Goal: Task Accomplishment & Management: Complete application form

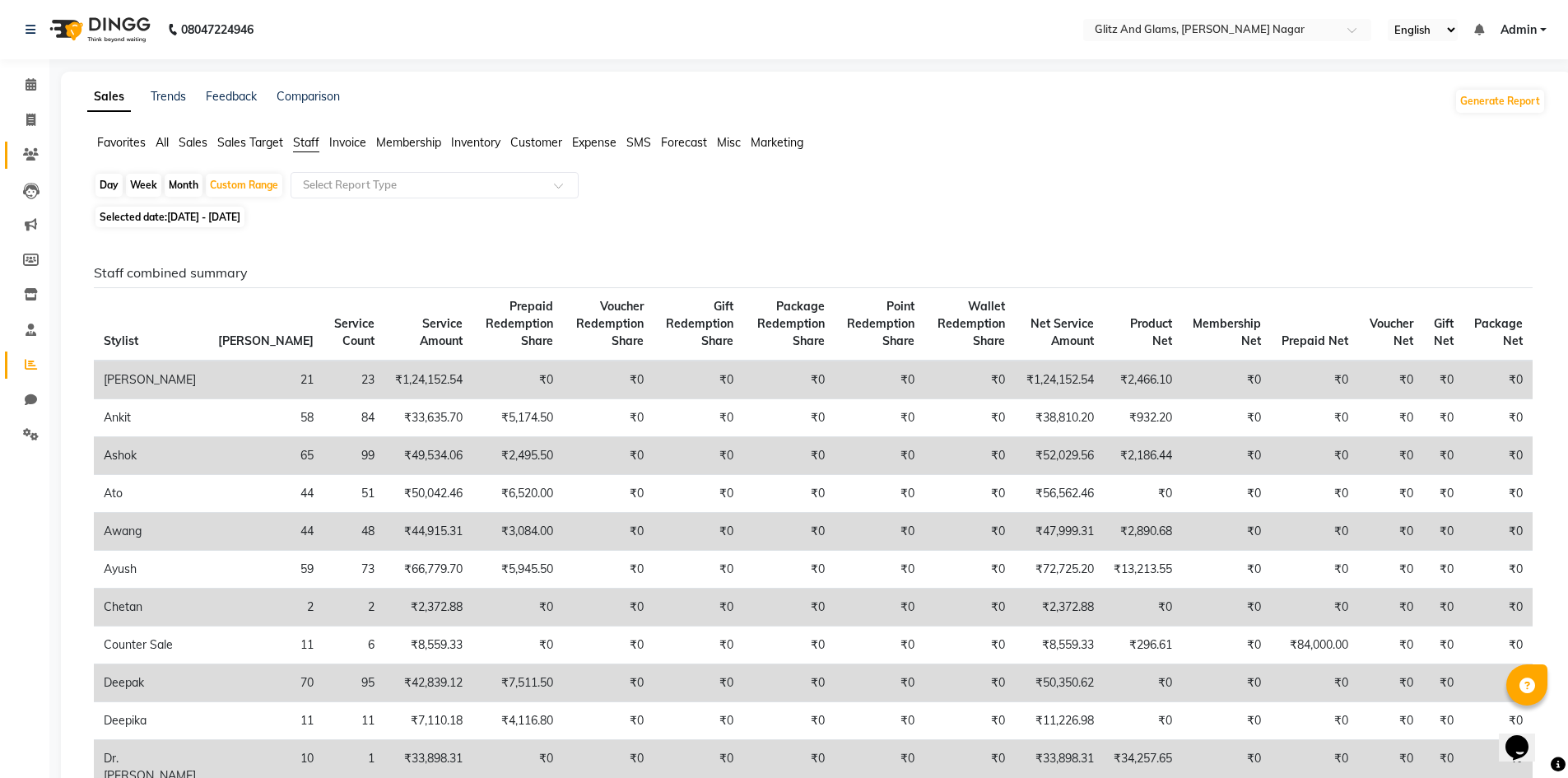
click at [33, 146] on span at bounding box center [31, 155] width 29 height 19
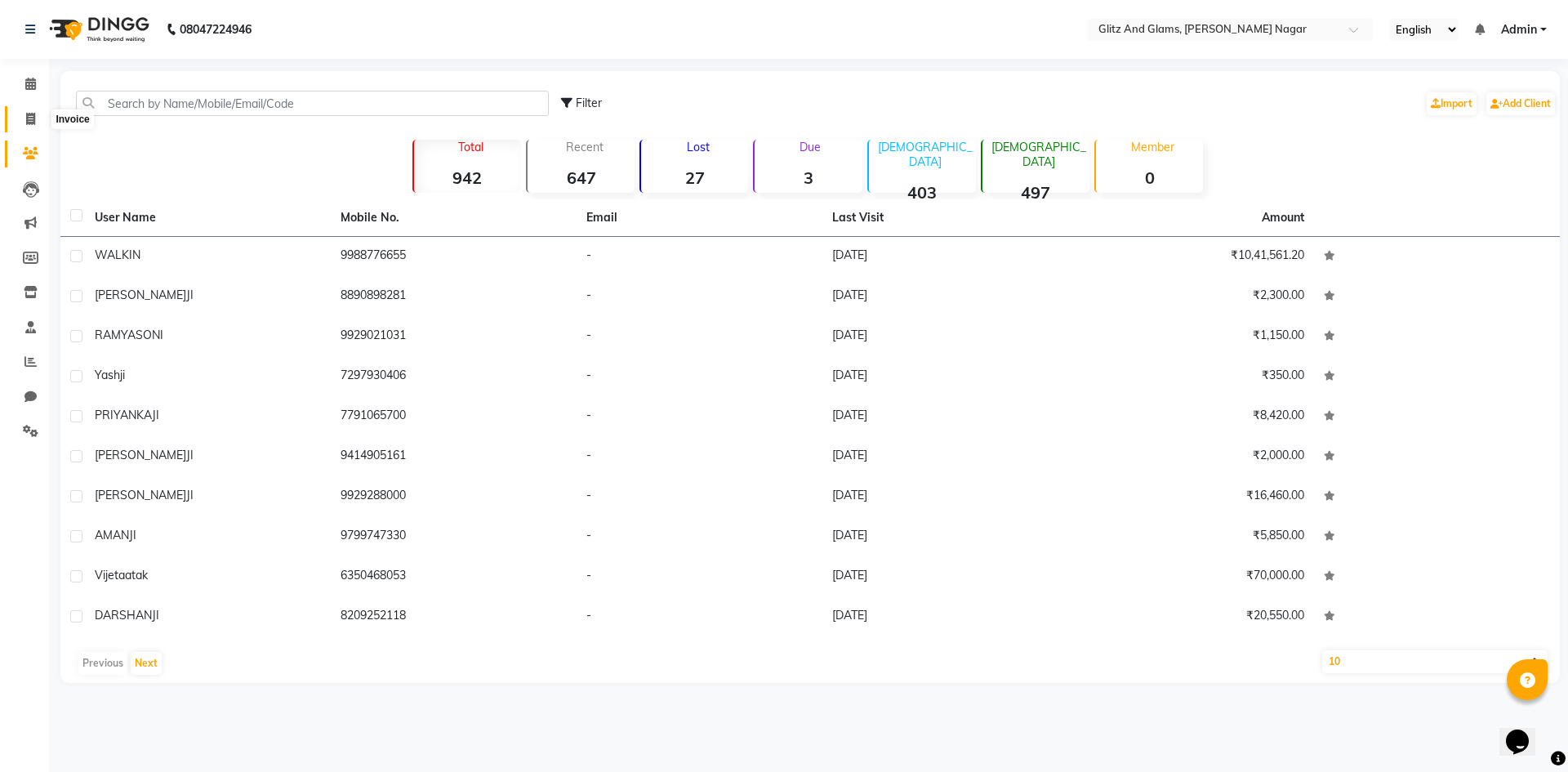
click at [40, 118] on span at bounding box center [31, 120] width 29 height 19
select select "service"
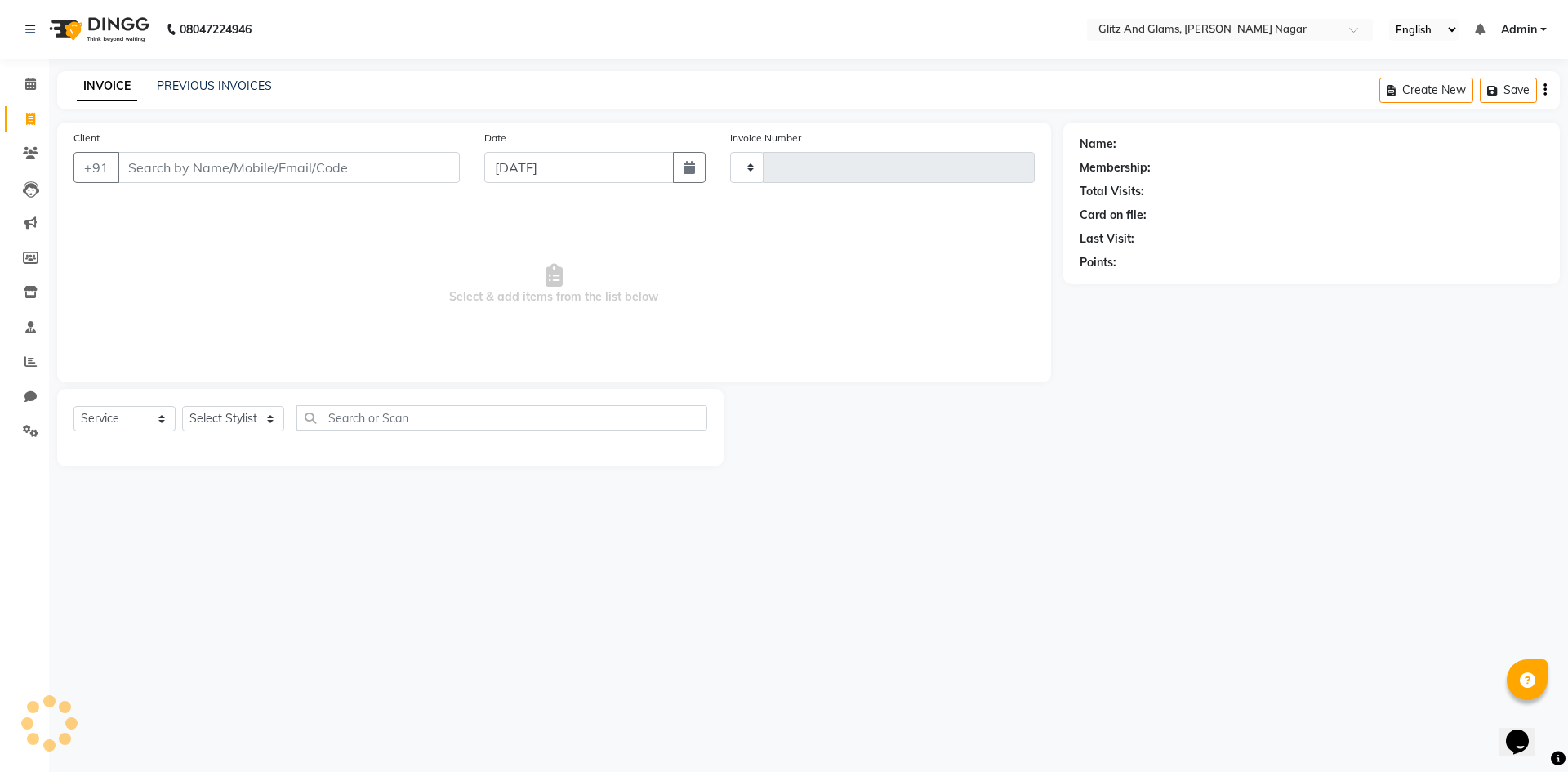
type input "1700"
select select "8316"
click at [187, 94] on div "PREVIOUS INVOICES" at bounding box center [213, 86] width 115 height 17
click at [264, 89] on link "PREVIOUS INVOICES" at bounding box center [213, 85] width 115 height 14
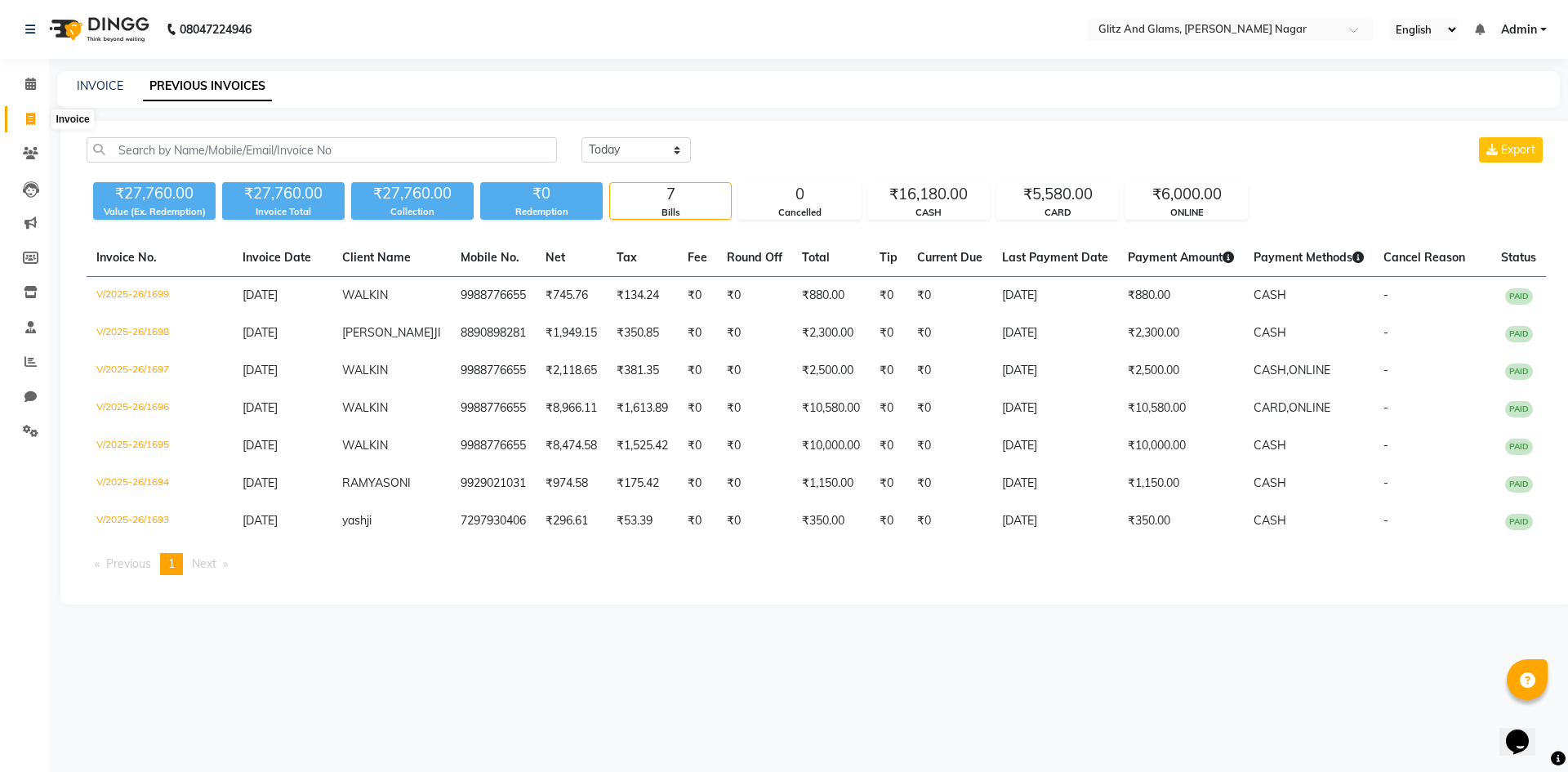
click at [31, 118] on icon at bounding box center [31, 119] width 9 height 12
select select "service"
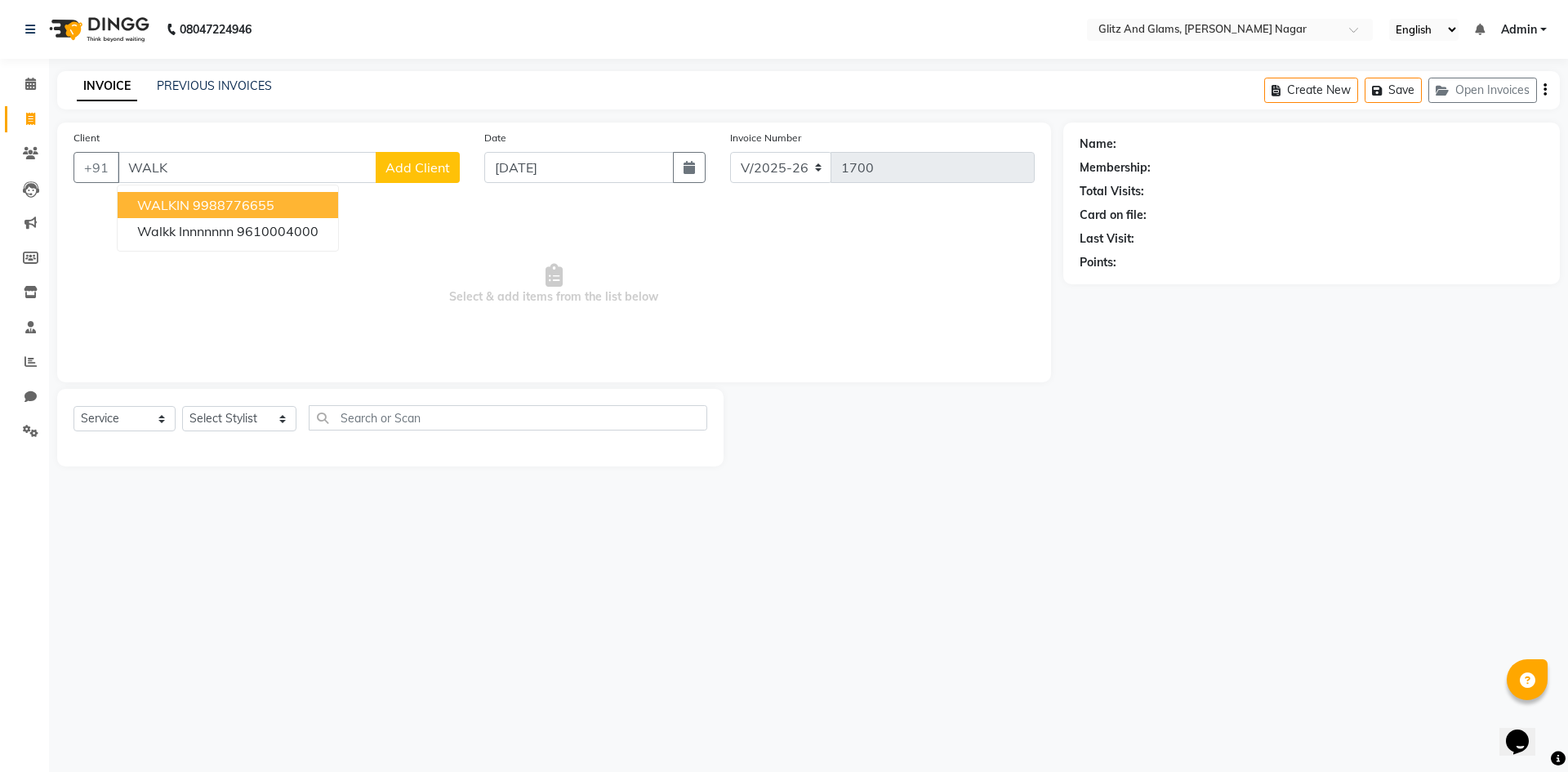
click at [216, 207] on ngb-highlight "9988776655" at bounding box center [234, 205] width 82 height 16
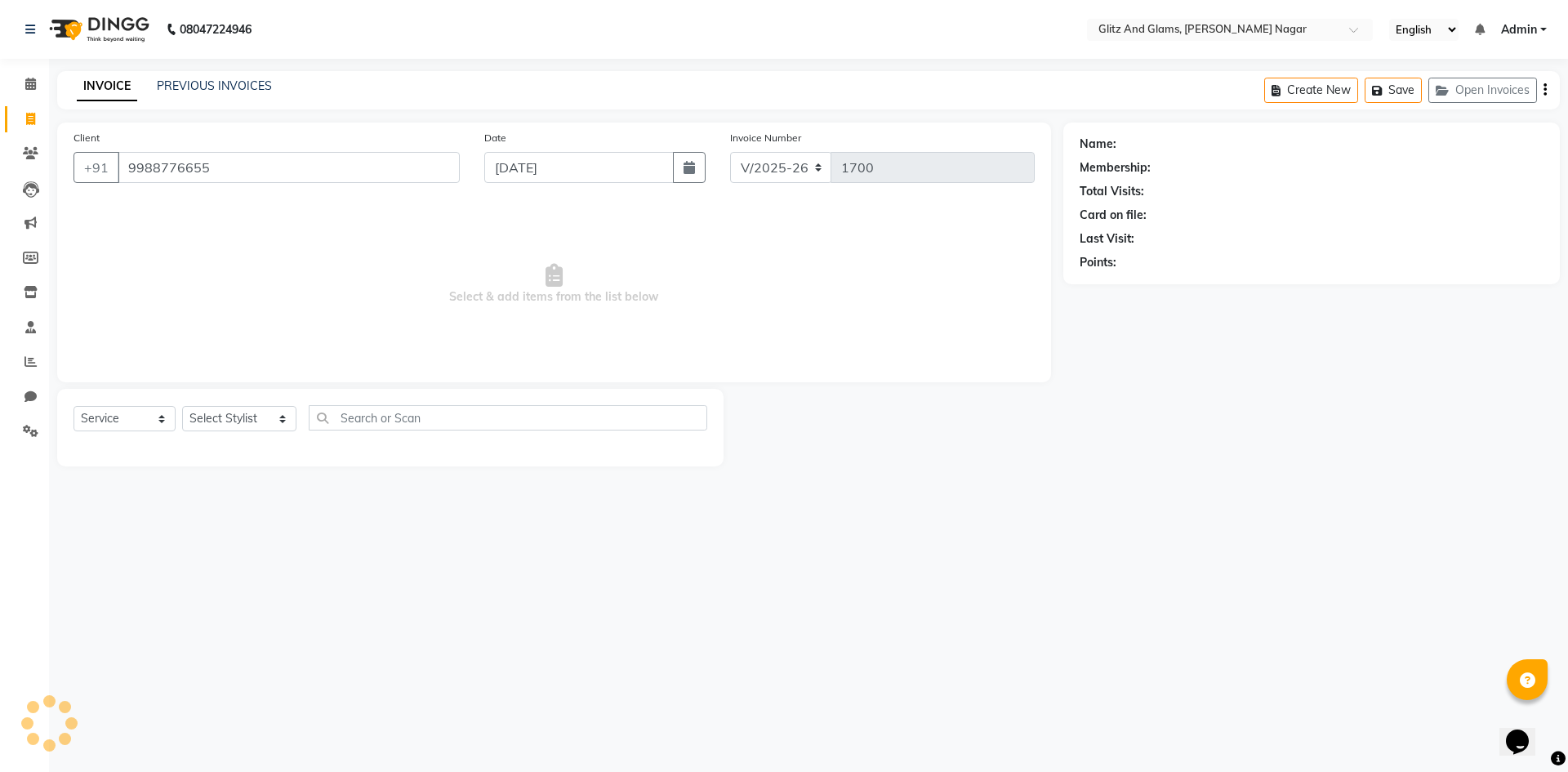
type input "9988776655"
select select "1: Object"
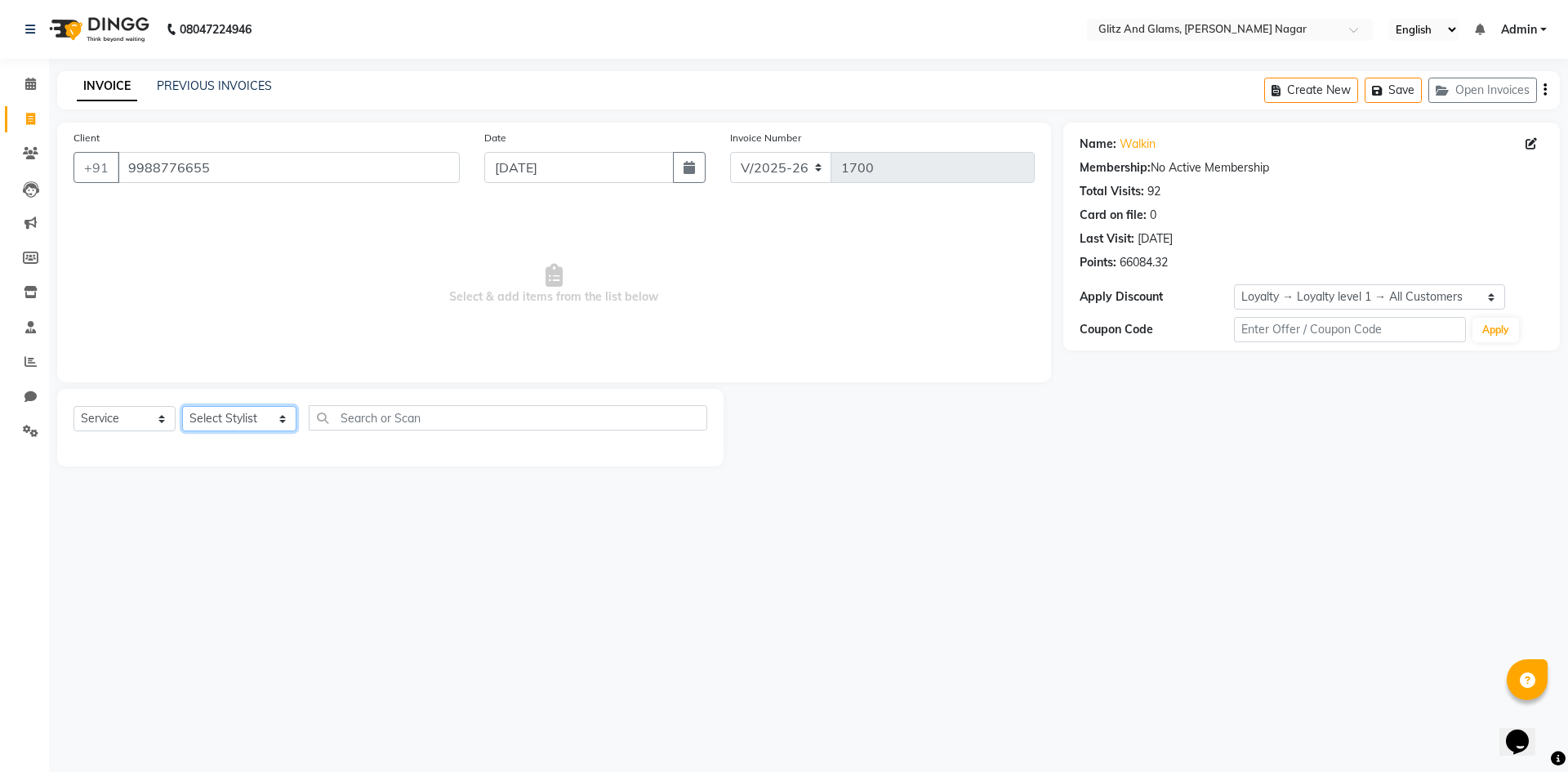
click at [260, 415] on select "Select Stylist [PERSON_NAME] [PERSON_NAME] ANKIT ASHOK ATO [PERSON_NAME] CHETAN…" at bounding box center [239, 419] width 115 height 26
select select "80544"
click at [182, 406] on select "Select Stylist [PERSON_NAME] [PERSON_NAME] ANKIT ASHOK ATO [PERSON_NAME] CHETAN…" at bounding box center [239, 419] width 115 height 26
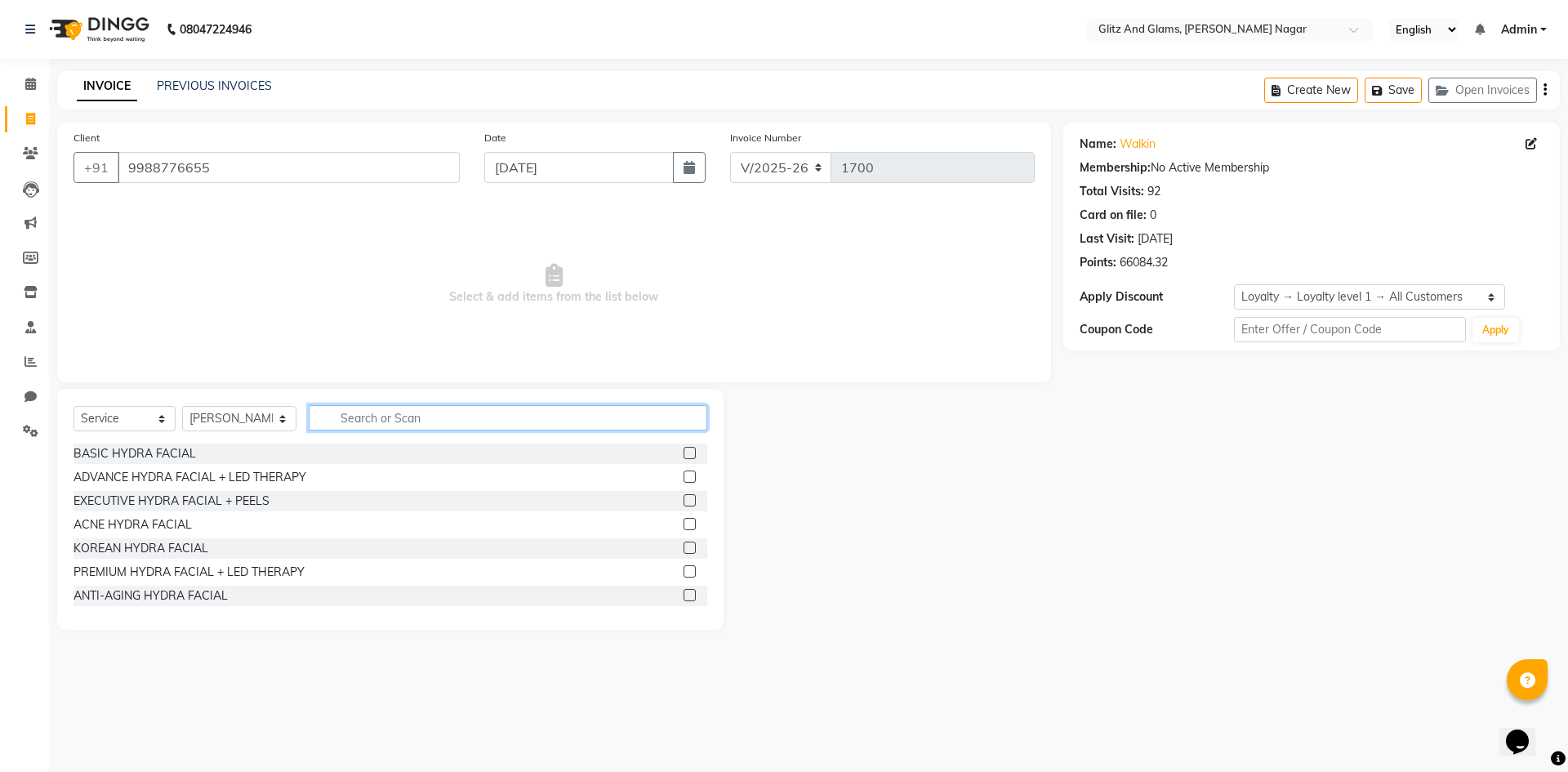
drag, startPoint x: 383, startPoint y: 423, endPoint x: 374, endPoint y: 729, distance: 306.1
click at [374, 729] on div "08047224946 Select Location × Glitz And Glams, [PERSON_NAME] Nagar English ENGL…" at bounding box center [784, 386] width 1568 height 772
click at [415, 412] on input "text" at bounding box center [507, 418] width 399 height 26
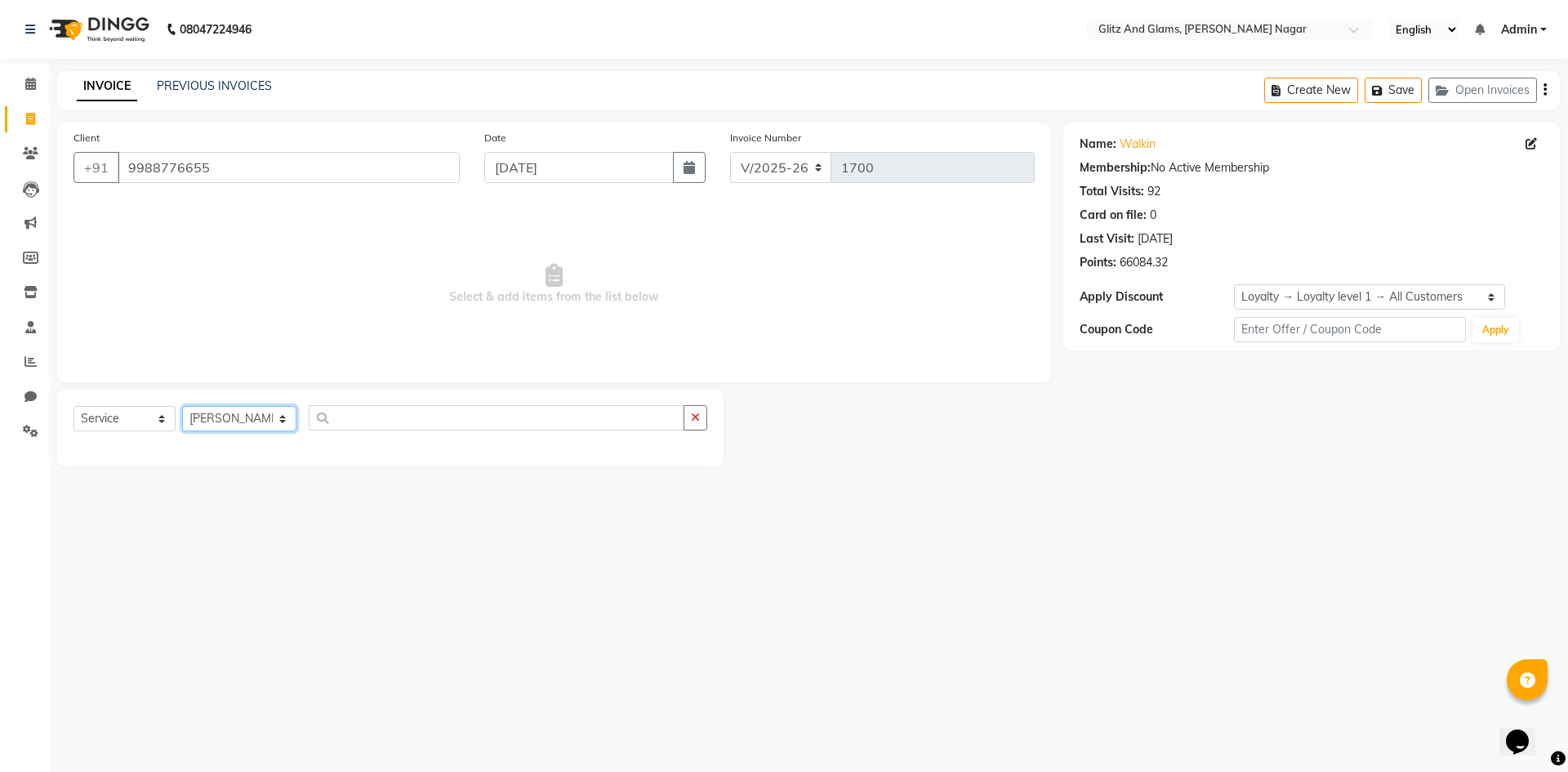
click at [276, 416] on select "Select Stylist [PERSON_NAME] [PERSON_NAME] ANKIT ASHOK ATO [PERSON_NAME] CHETAN…" at bounding box center [239, 419] width 115 height 26
click at [285, 424] on select "Select Stylist [PERSON_NAME] [PERSON_NAME] ANKIT ASHOK ATO [PERSON_NAME] CHETAN…" at bounding box center [239, 419] width 115 height 26
select select "80525"
click at [182, 406] on select "Select Stylist [PERSON_NAME] [PERSON_NAME] ANKIT ASHOK ATO [PERSON_NAME] CHETAN…" at bounding box center [239, 419] width 115 height 26
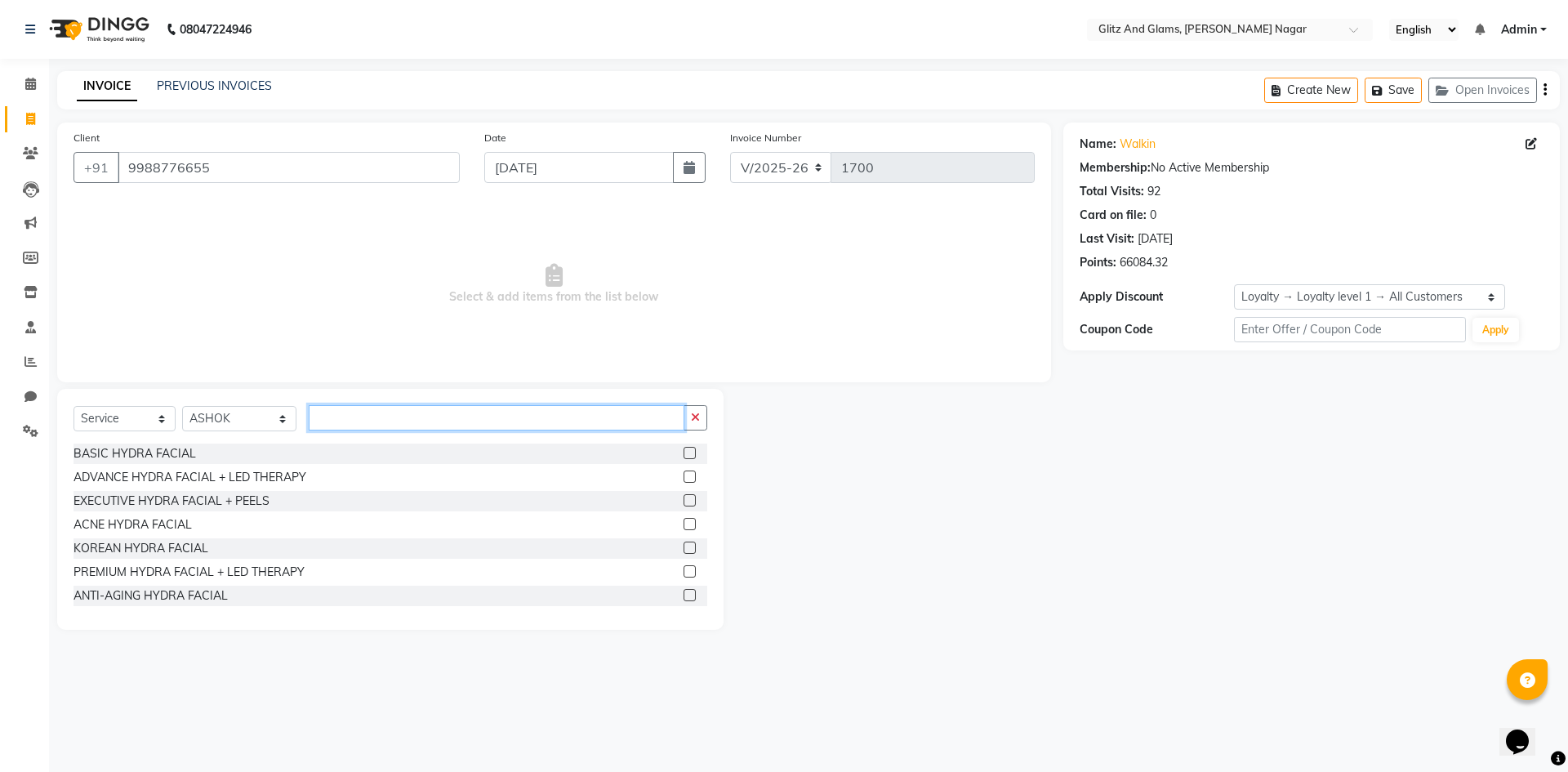
click at [438, 410] on input "text" at bounding box center [496, 418] width 376 height 26
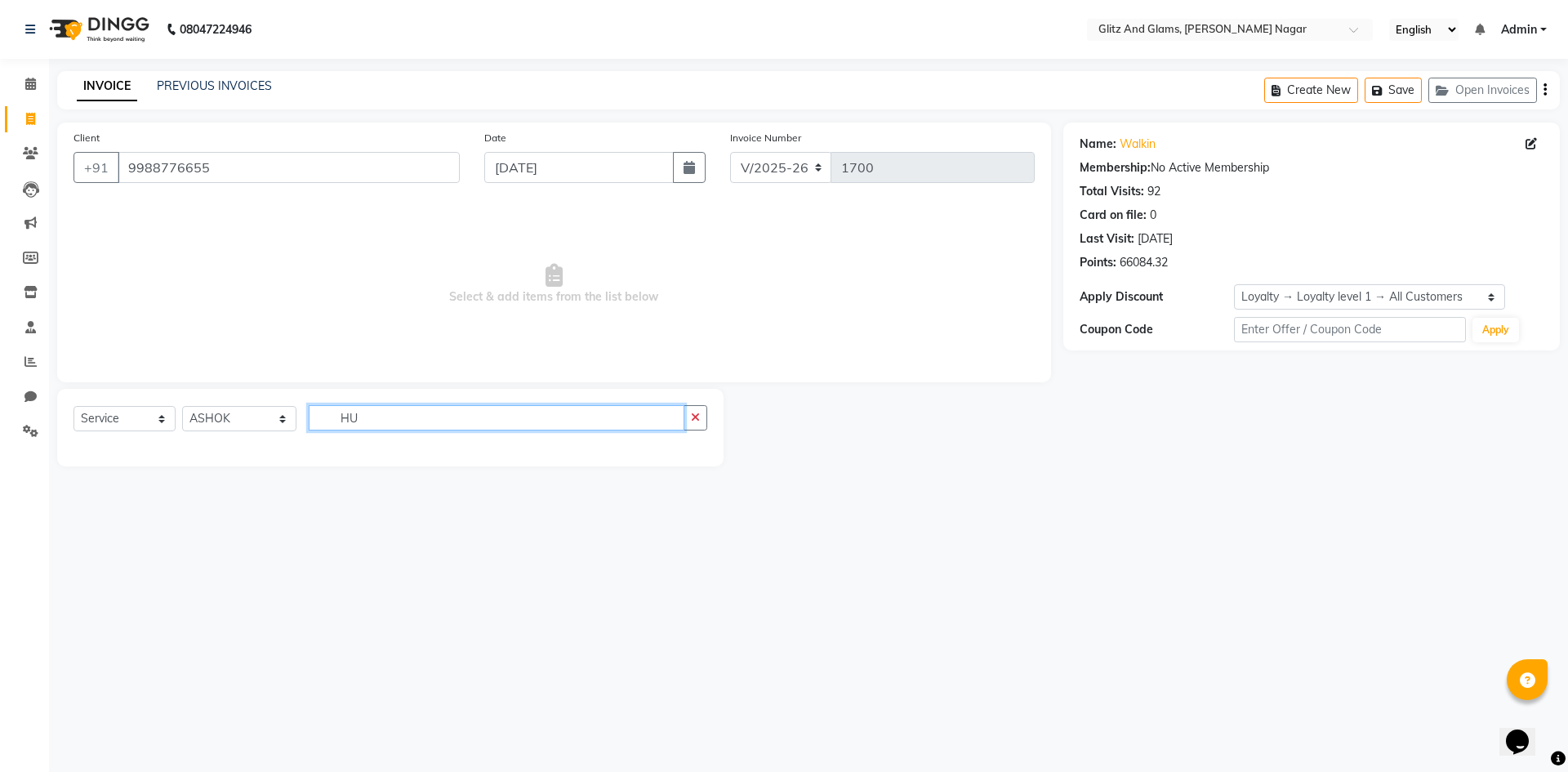
type input "H"
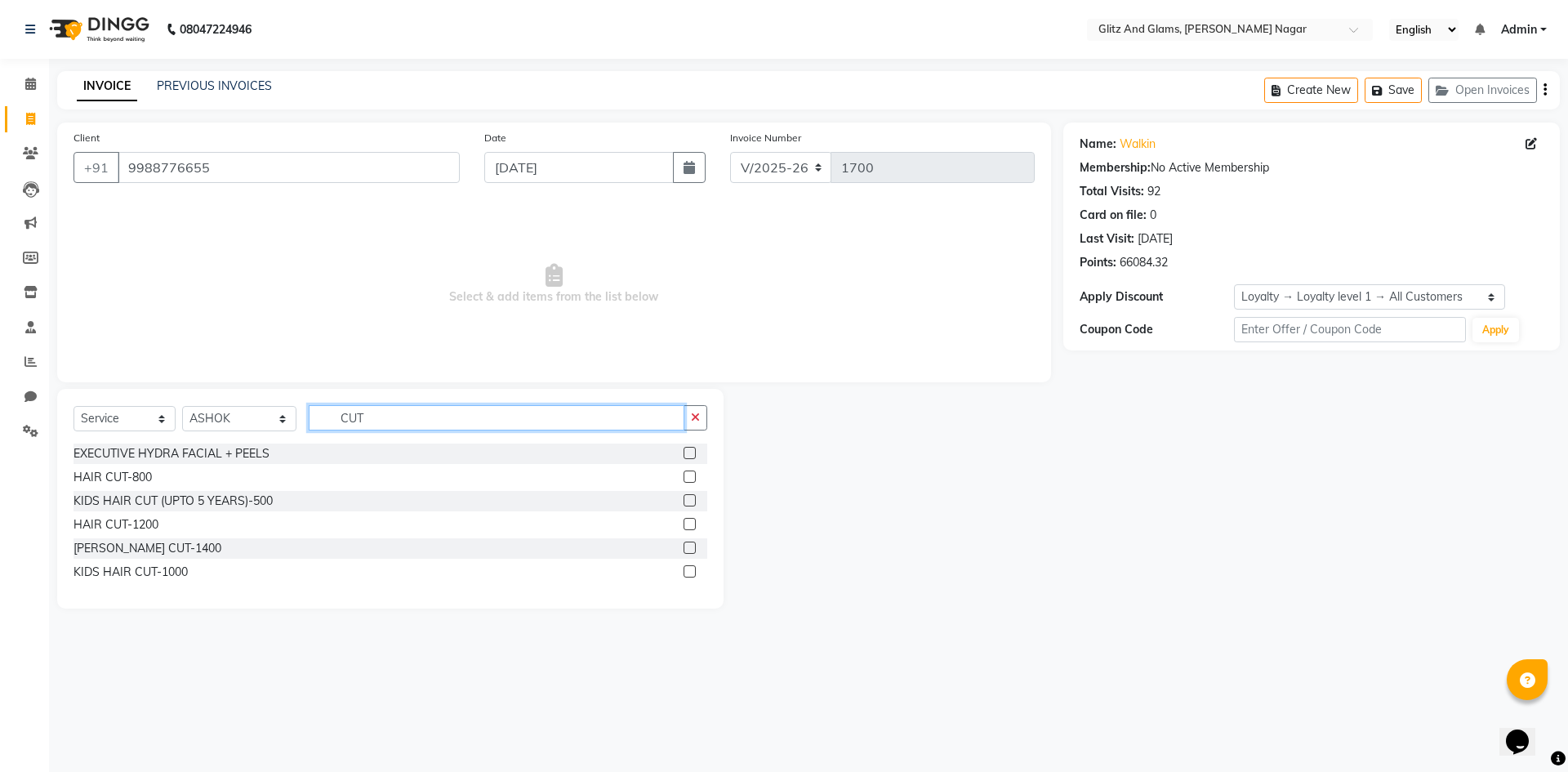
type input "CUT"
click at [688, 504] on label at bounding box center [689, 500] width 12 height 12
click at [688, 504] on input "checkbox" at bounding box center [688, 501] width 10 height 10
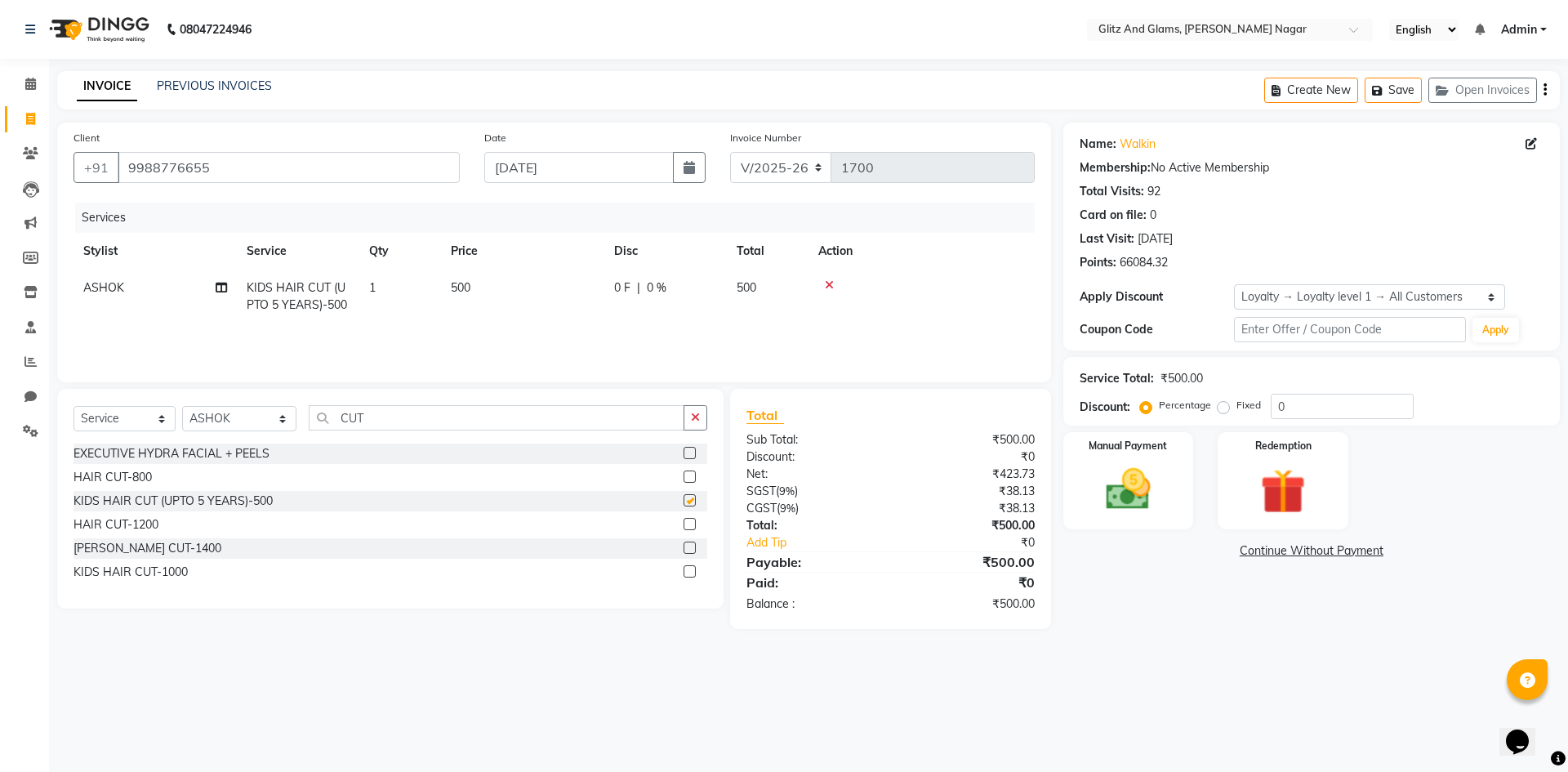
checkbox input "false"
click at [1140, 485] on img at bounding box center [1128, 489] width 76 height 54
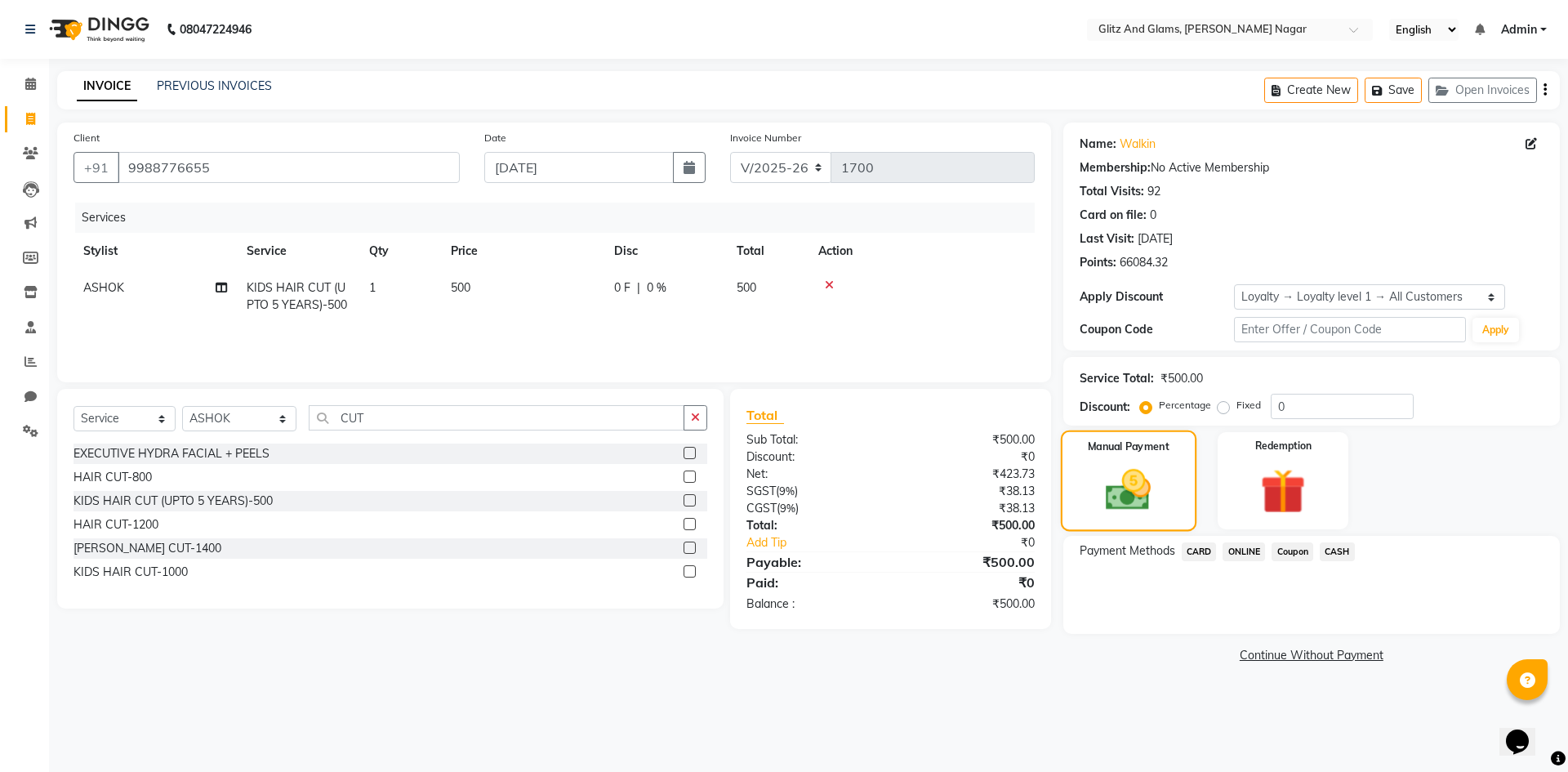
click at [1175, 476] on div "Manual Payment" at bounding box center [1128, 480] width 136 height 100
click at [1332, 552] on span "CASH" at bounding box center [1337, 552] width 35 height 19
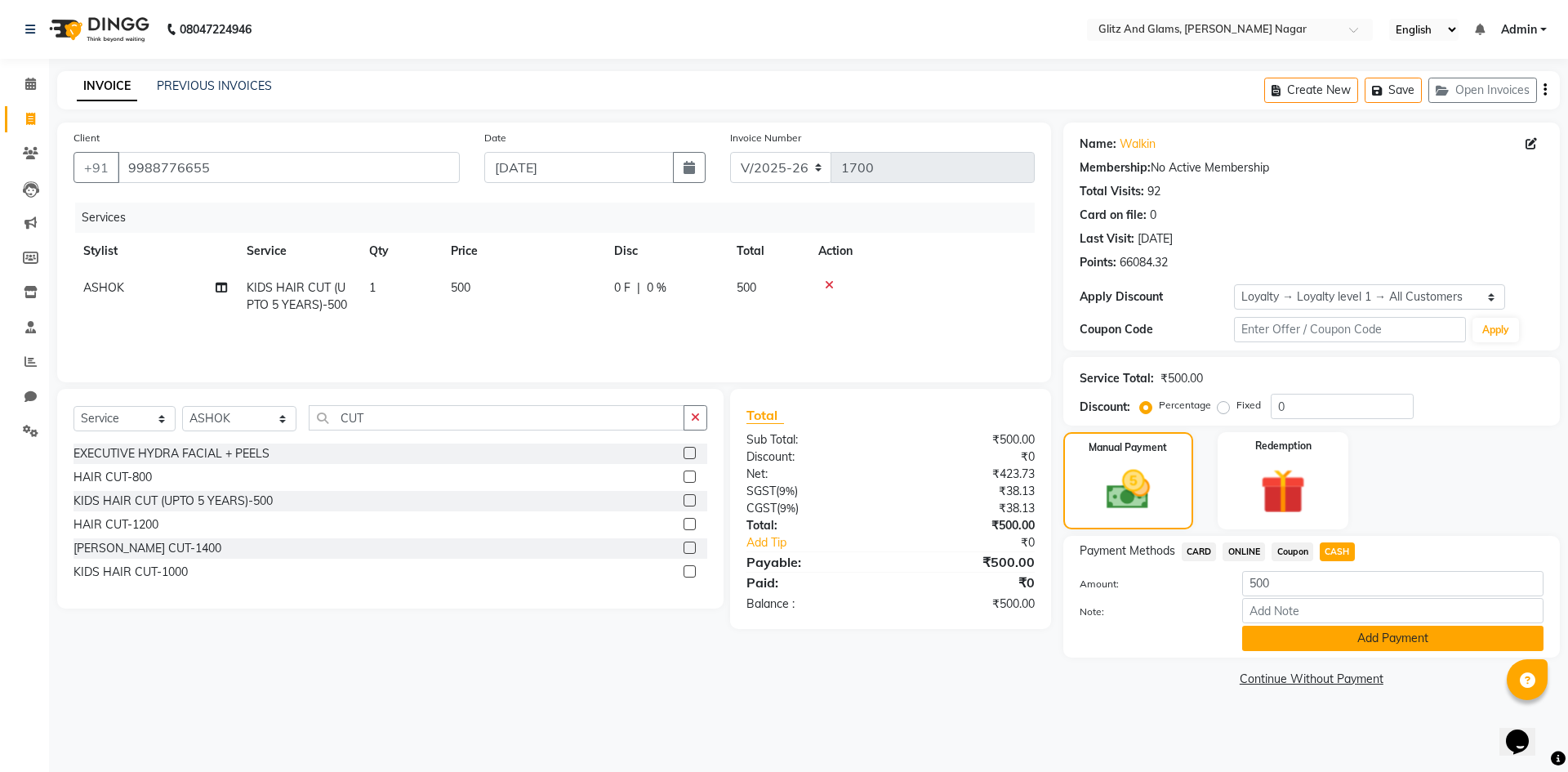
click at [1355, 646] on button "Add Payment" at bounding box center [1393, 639] width 302 height 26
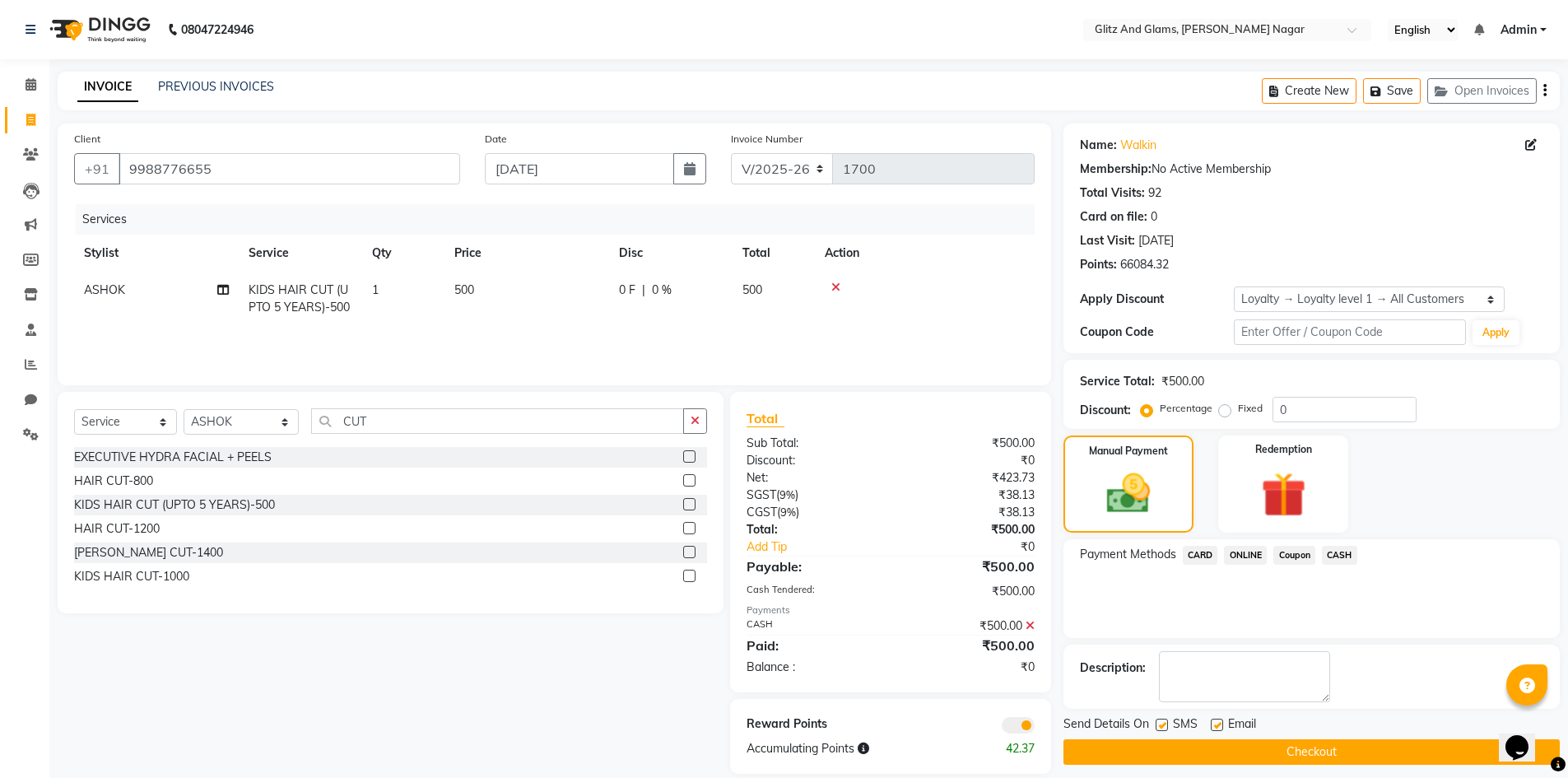
click at [1362, 757] on button "Checkout" at bounding box center [1311, 752] width 496 height 26
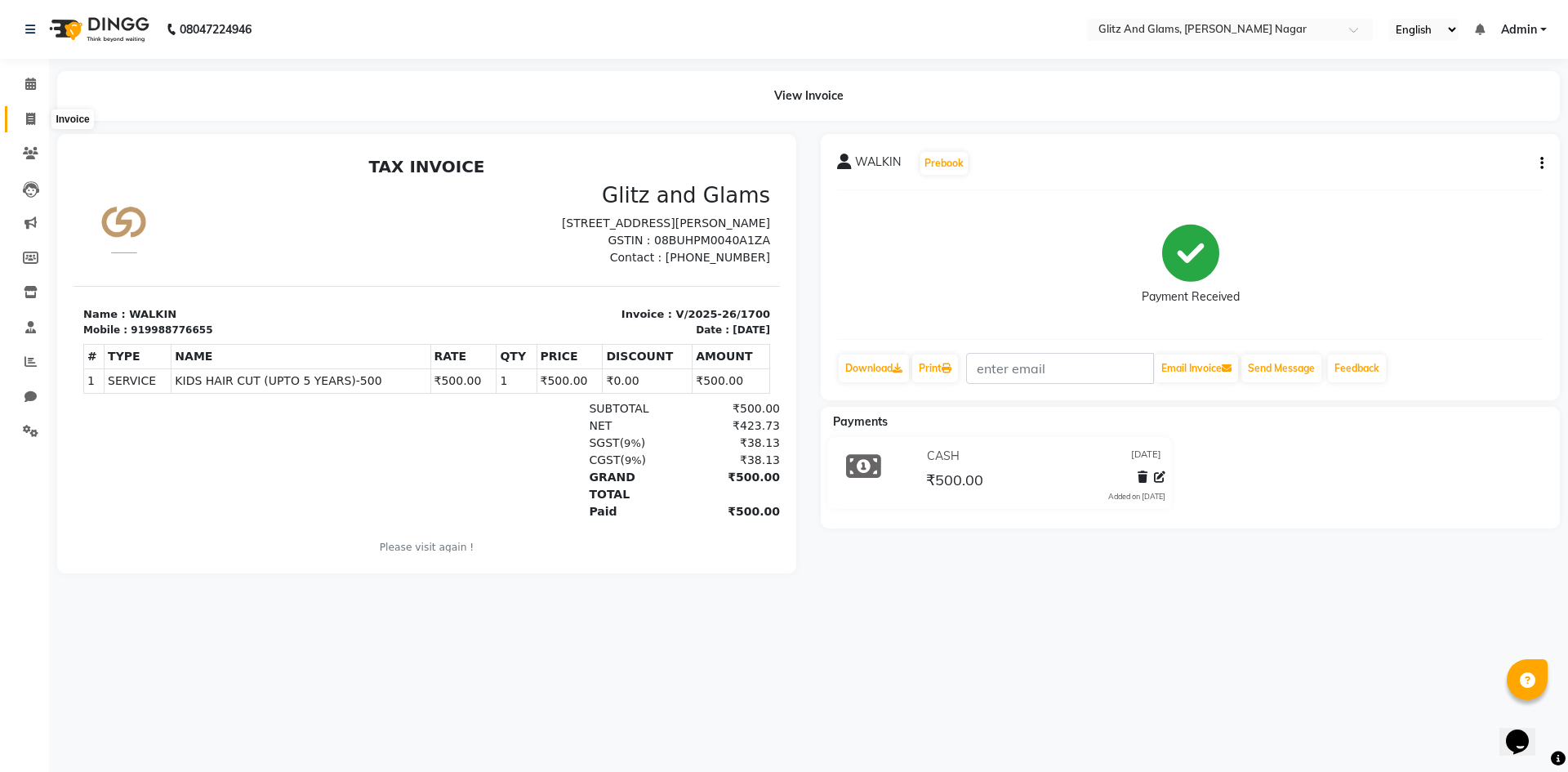
click at [29, 117] on icon at bounding box center [31, 119] width 9 height 12
select select "service"
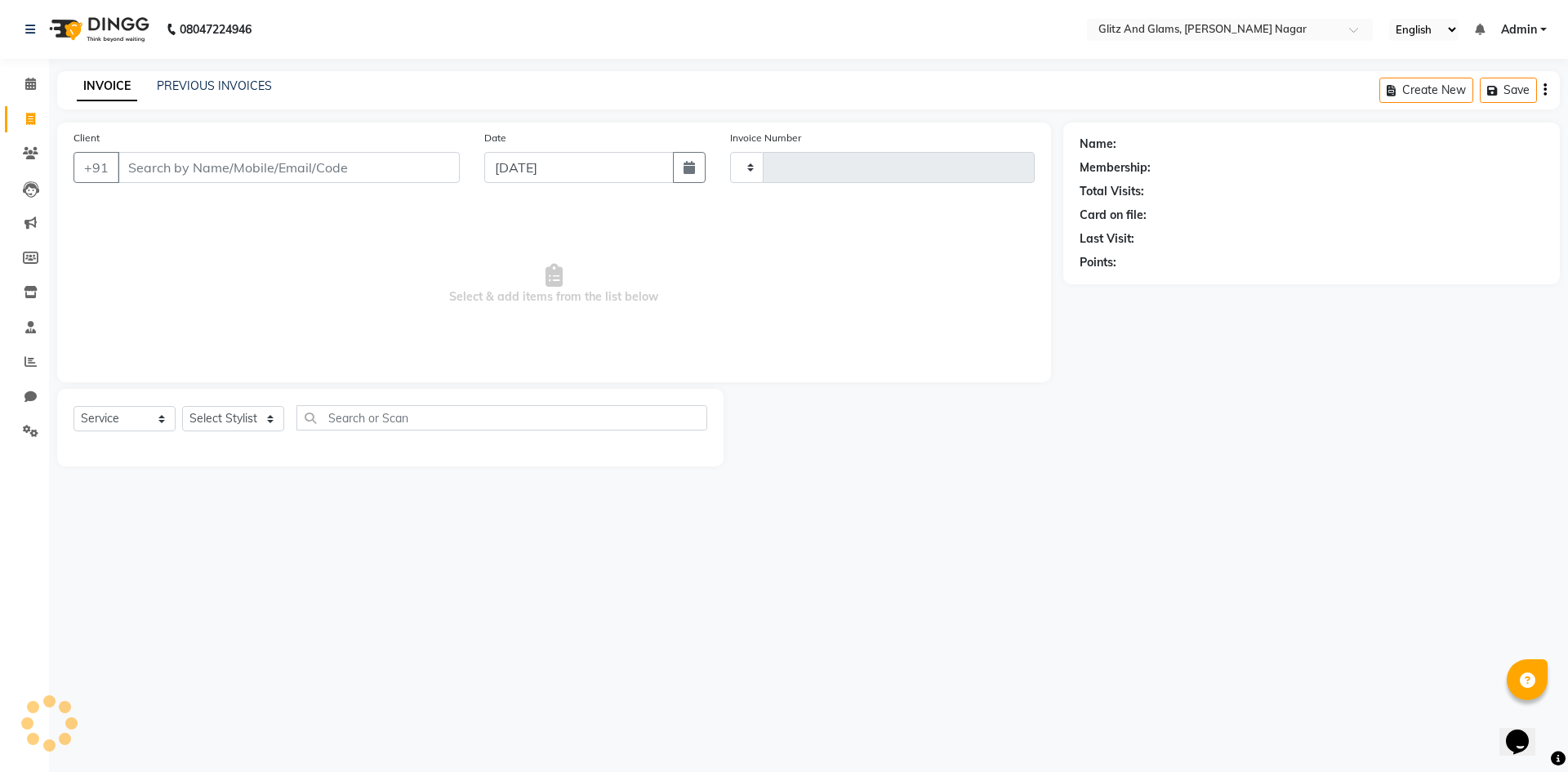
type input "1701"
select select "8316"
click at [152, 164] on input "Client" at bounding box center [288, 167] width 342 height 31
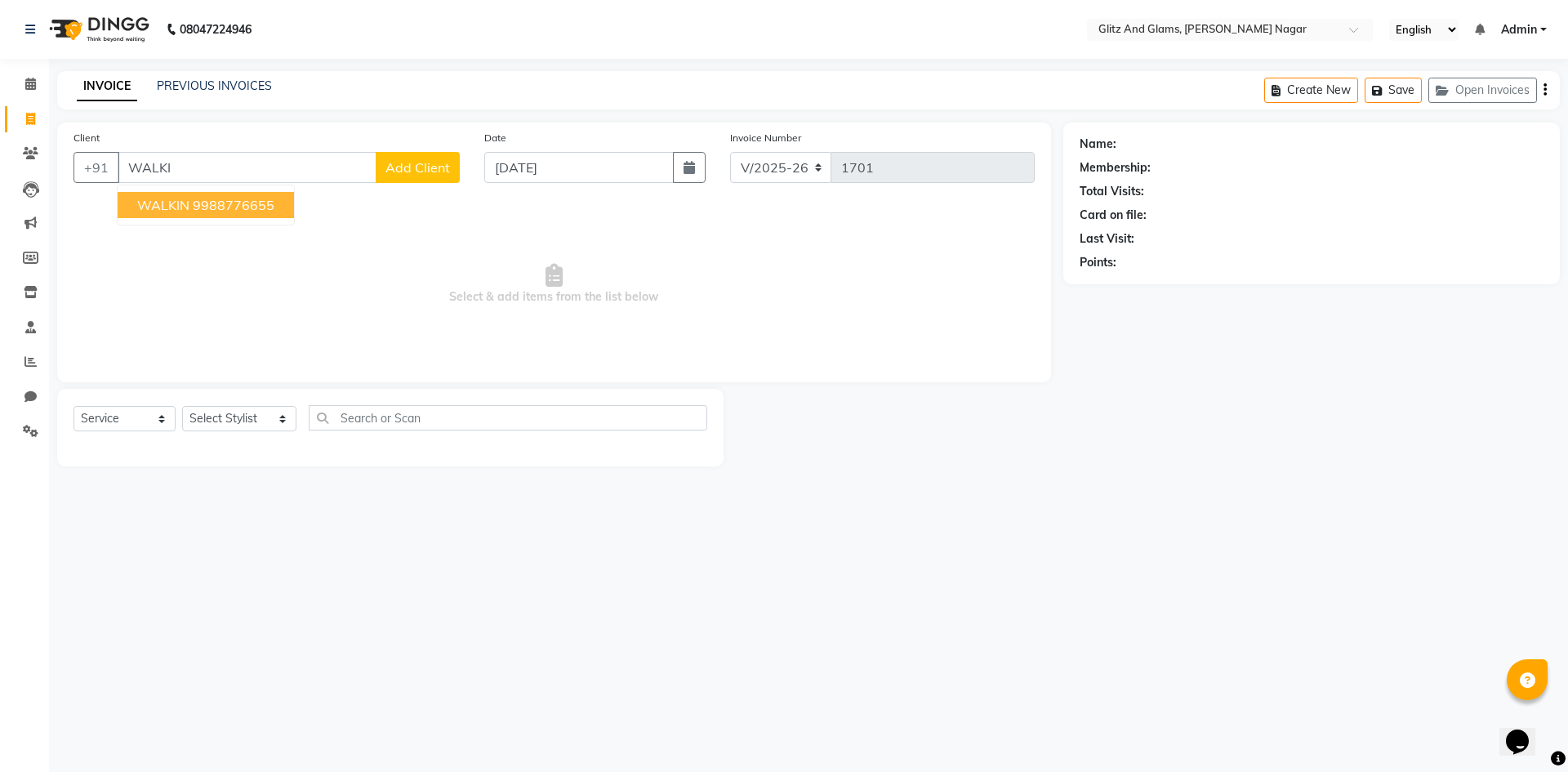
click at [177, 199] on span "WALKIN" at bounding box center [162, 205] width 52 height 16
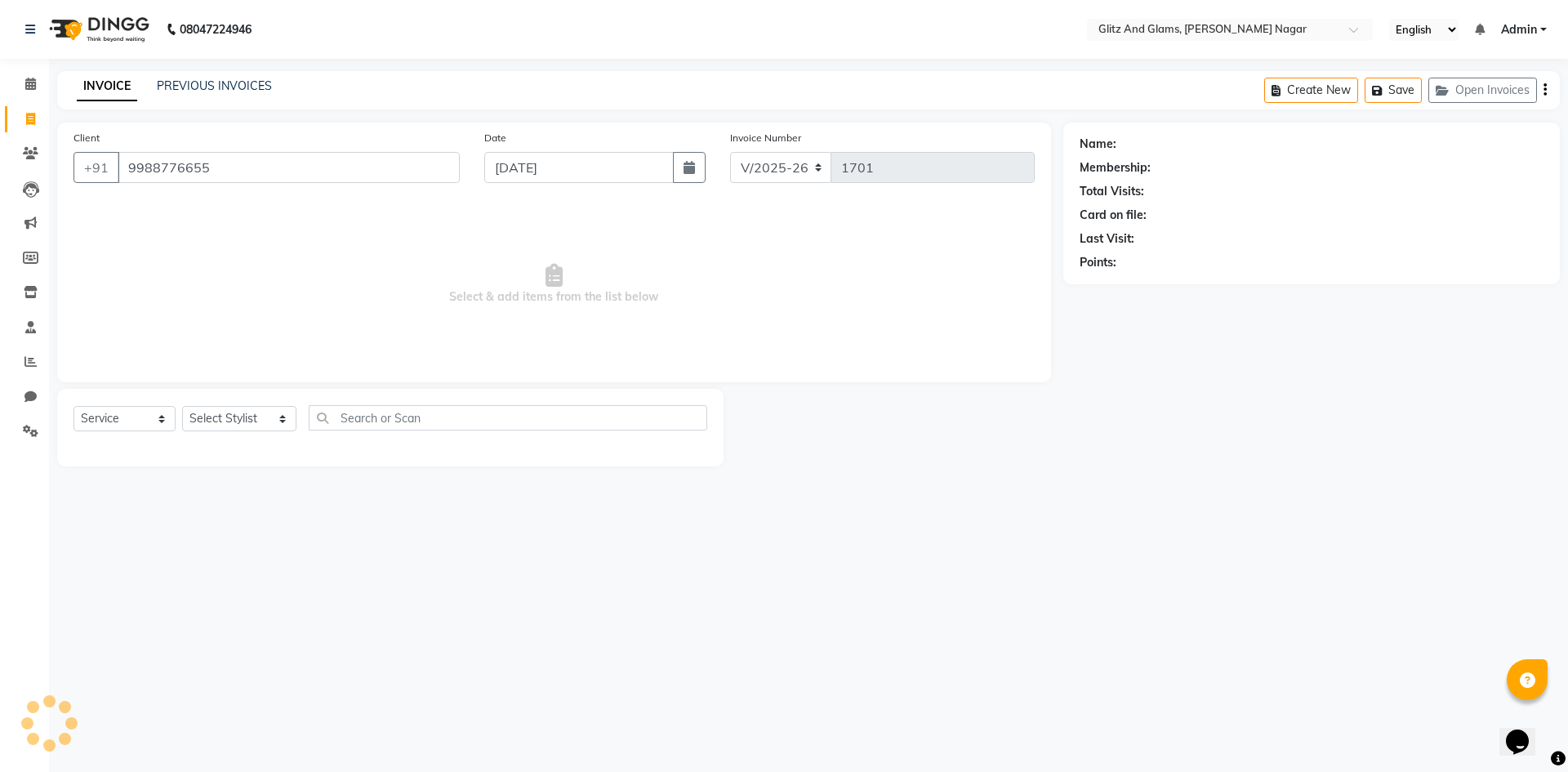
type input "9988776655"
select select "1: Object"
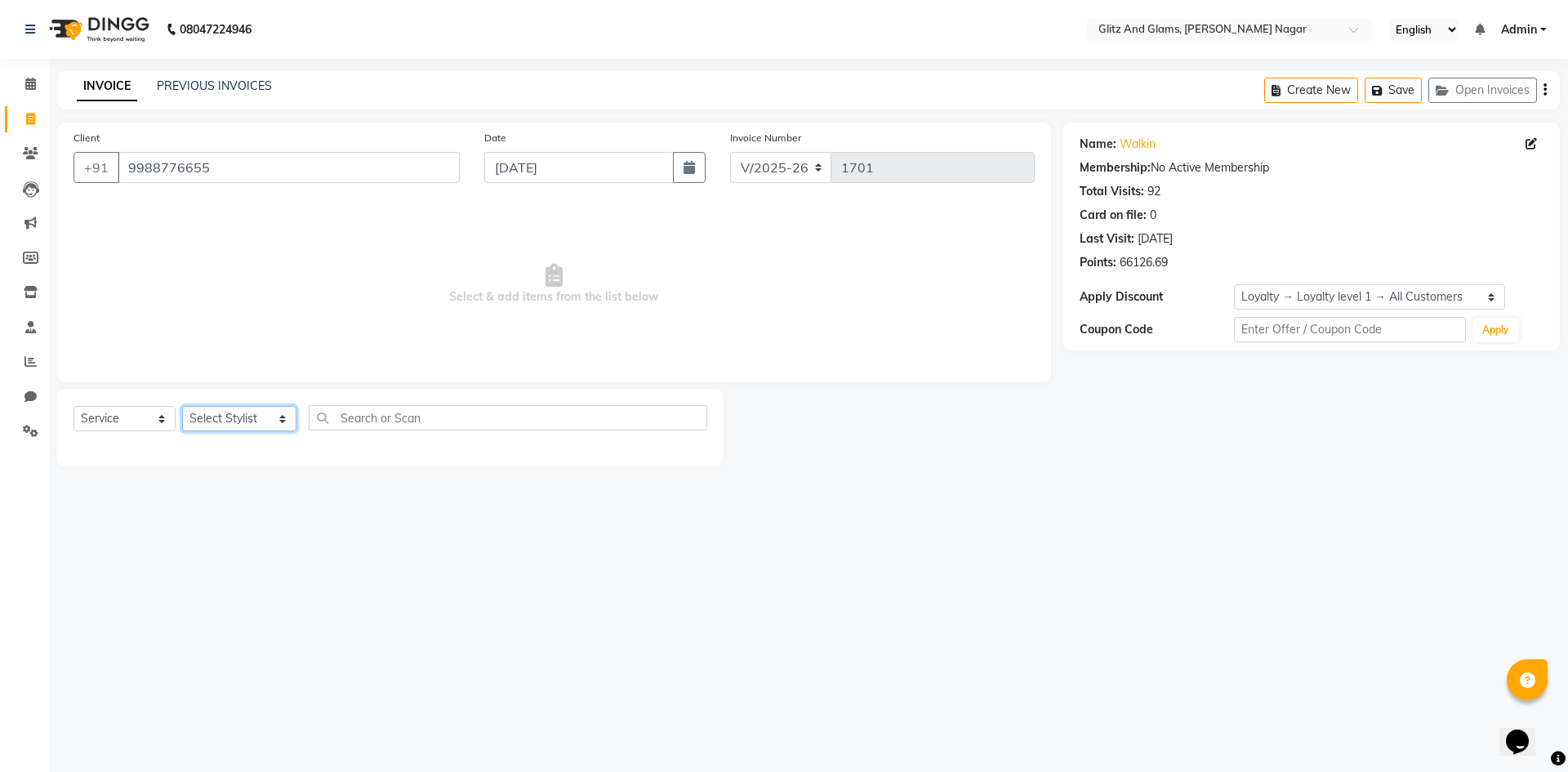
click at [276, 422] on select "Select Stylist [PERSON_NAME] [PERSON_NAME] ANKIT ASHOK ATO [PERSON_NAME] CHETAN…" at bounding box center [239, 419] width 115 height 26
select select "80526"
click at [182, 406] on select "Select Stylist [PERSON_NAME] [PERSON_NAME] ANKIT ASHOK ATO [PERSON_NAME] CHETAN…" at bounding box center [239, 419] width 115 height 26
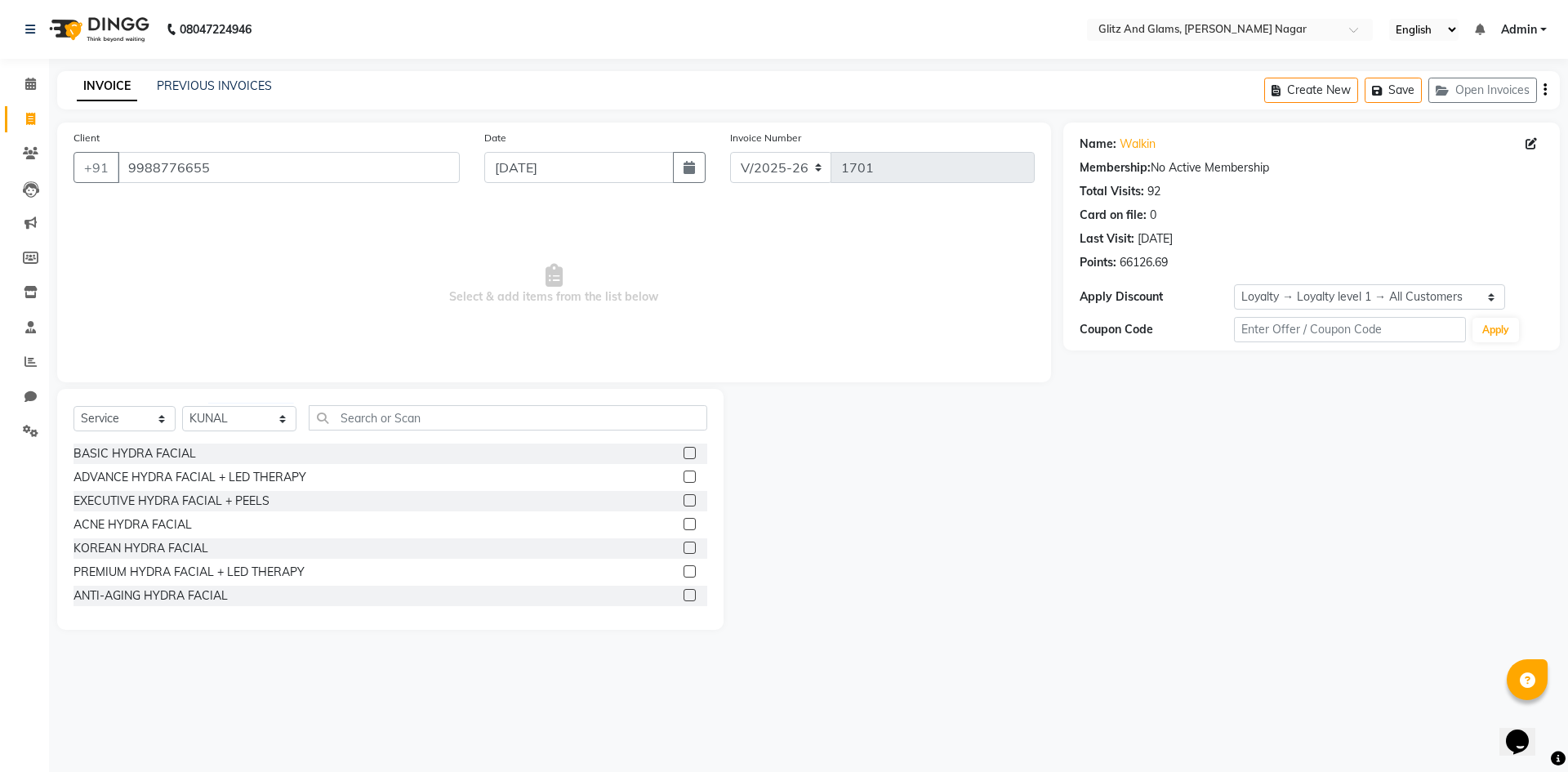
click at [404, 404] on div "Select Service Product Membership Package Voucher Prepaid Gift Card Select Styl…" at bounding box center [390, 508] width 666 height 241
click at [404, 412] on input "text" at bounding box center [507, 418] width 399 height 26
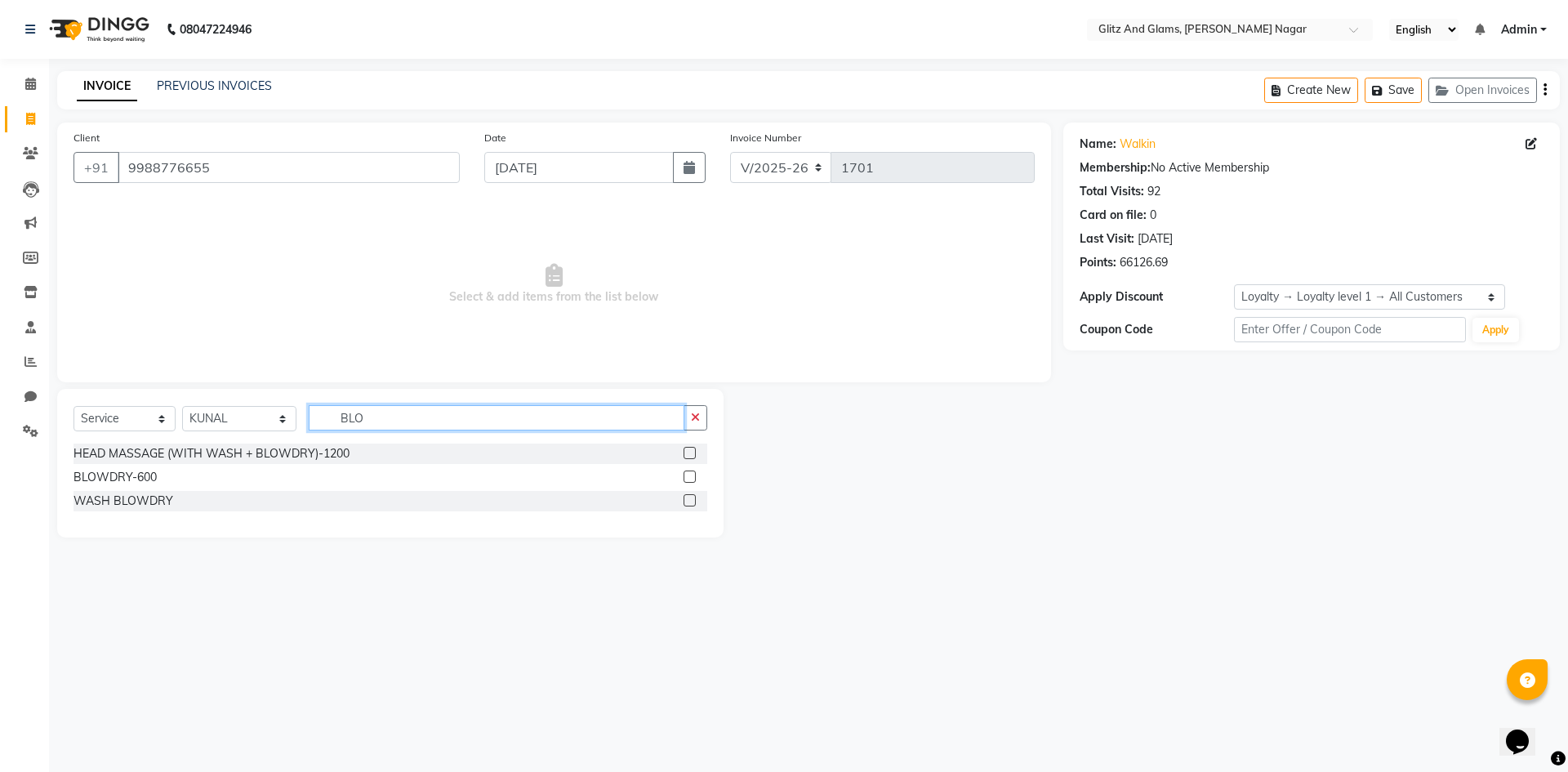
type input "BLO"
click at [694, 499] on label at bounding box center [689, 500] width 12 height 12
click at [694, 499] on input "checkbox" at bounding box center [688, 501] width 10 height 10
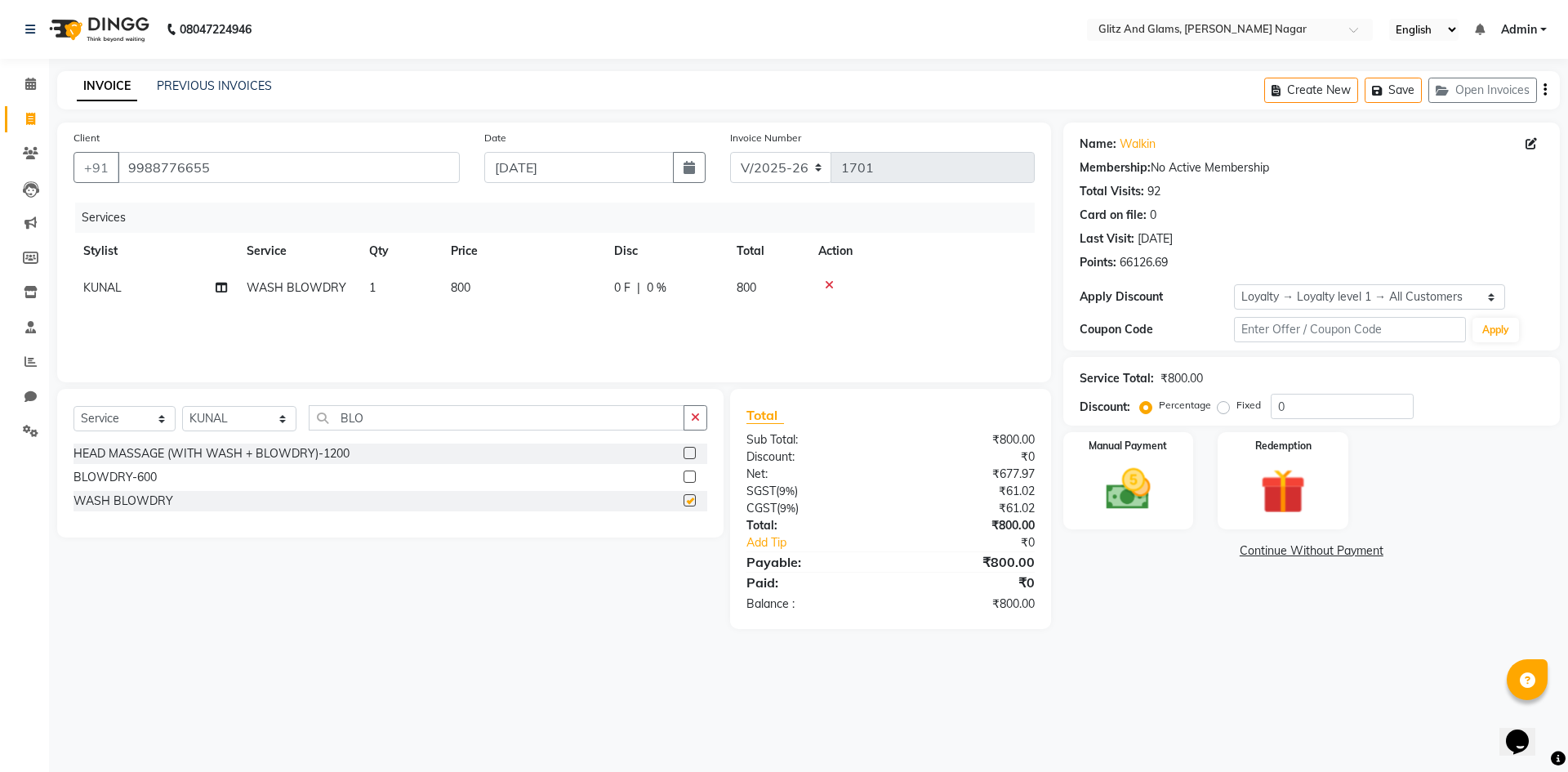
checkbox input "false"
click at [1127, 462] on div "Manual Payment" at bounding box center [1128, 480] width 136 height 100
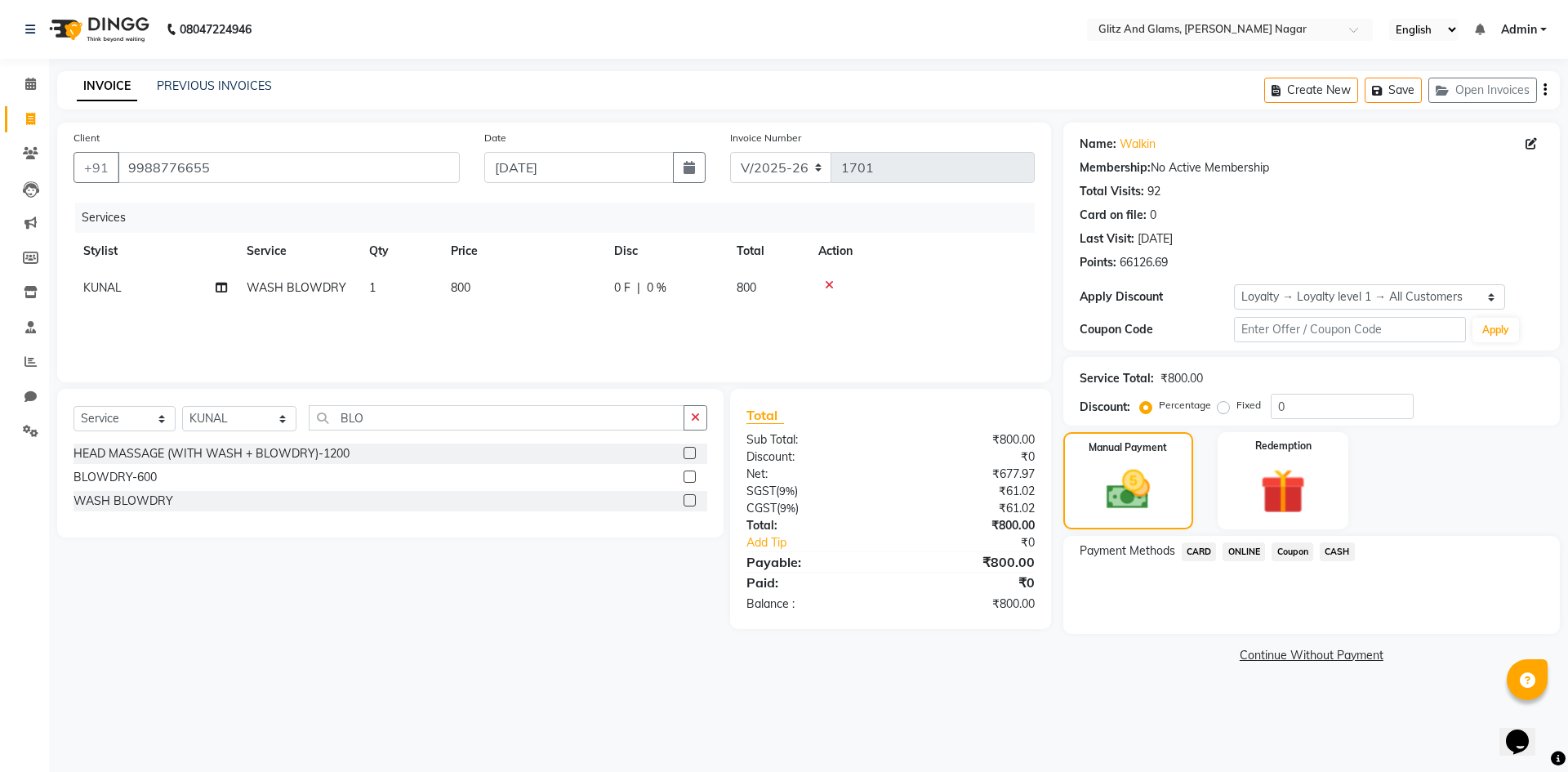
click at [1245, 553] on span "ONLINE" at bounding box center [1243, 552] width 42 height 19
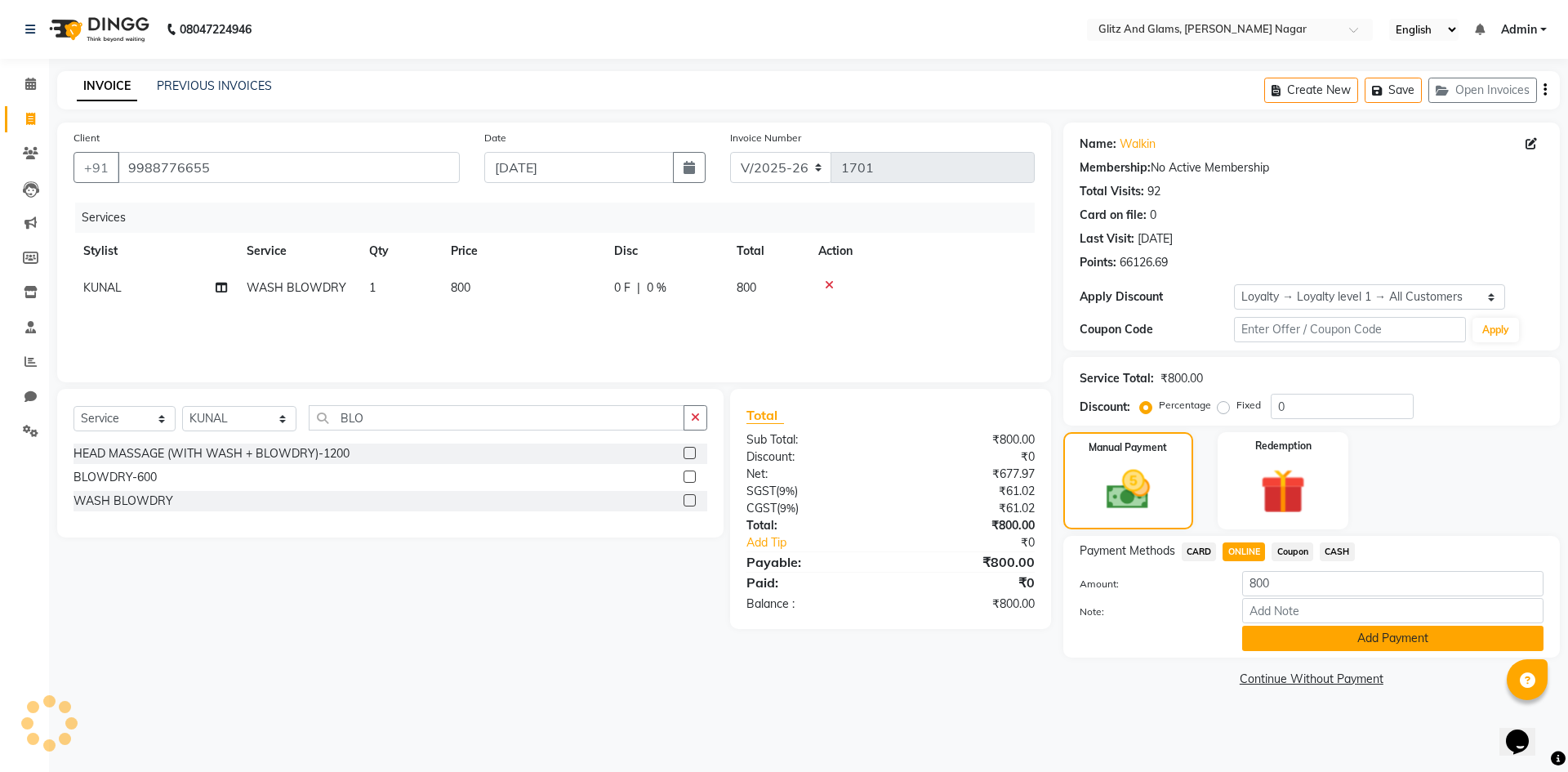
click at [1293, 637] on button "Add Payment" at bounding box center [1393, 639] width 302 height 26
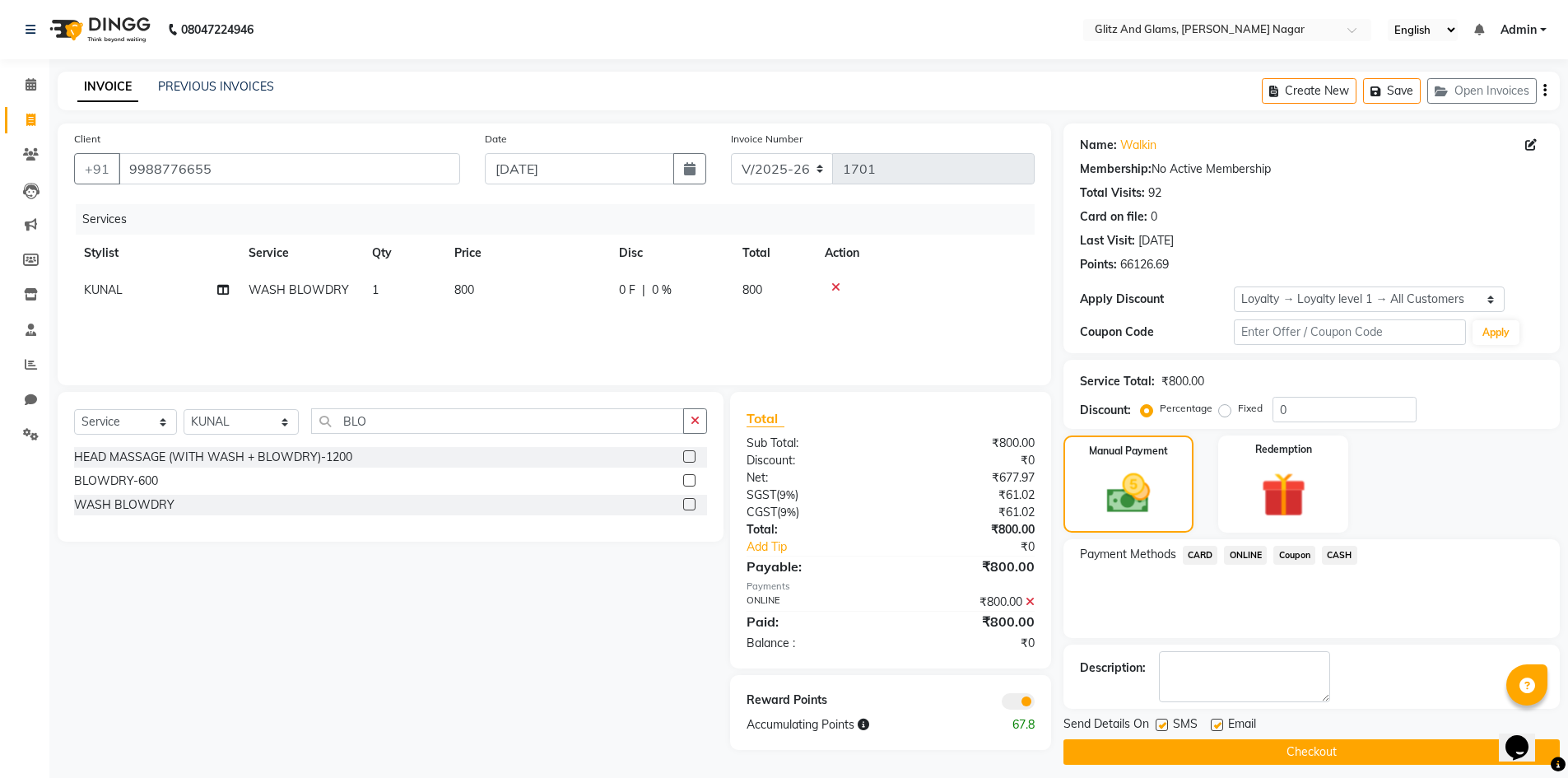
click at [1295, 751] on button "Checkout" at bounding box center [1311, 752] width 496 height 26
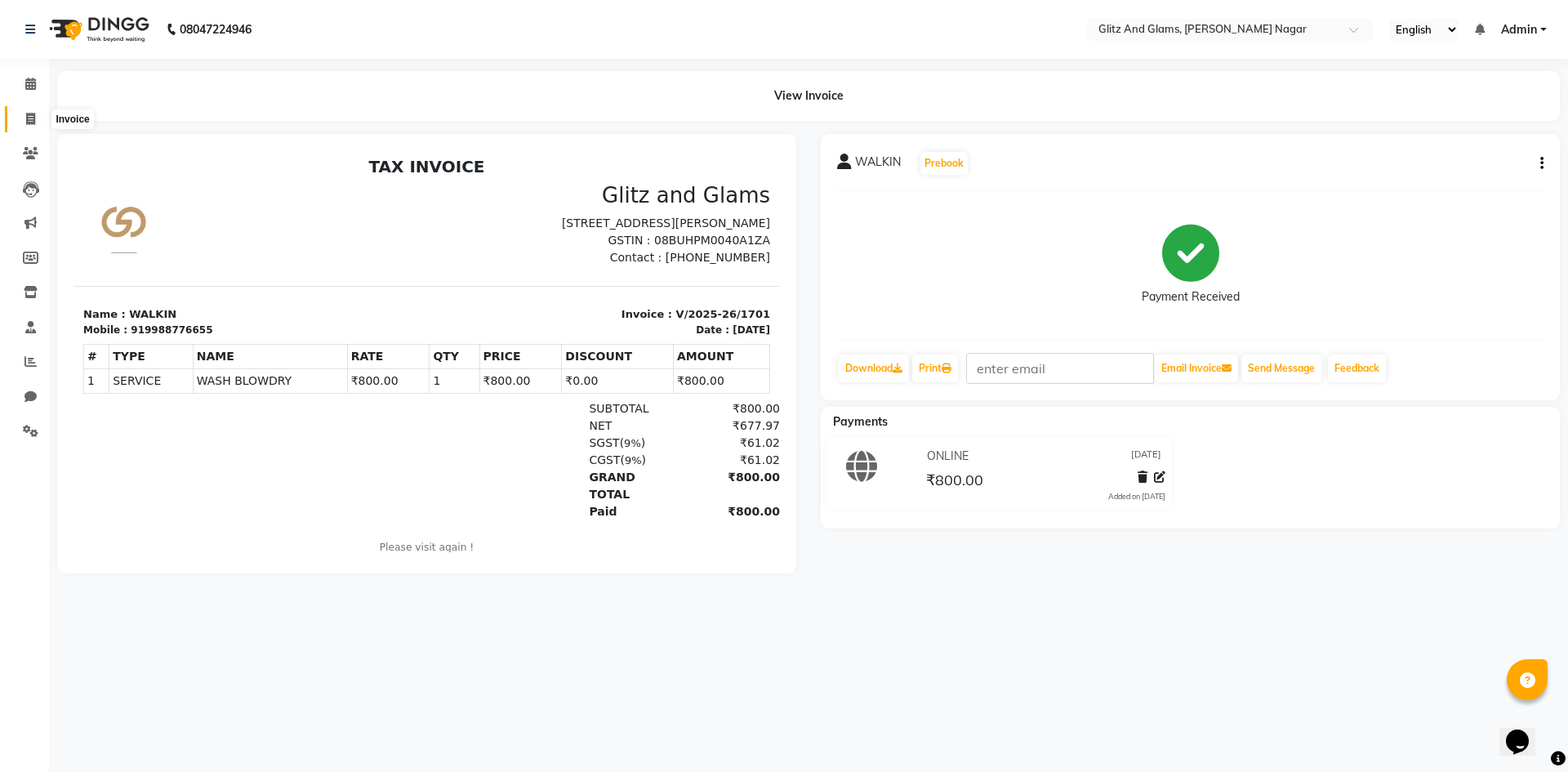
click at [23, 122] on span at bounding box center [31, 120] width 29 height 19
select select "service"
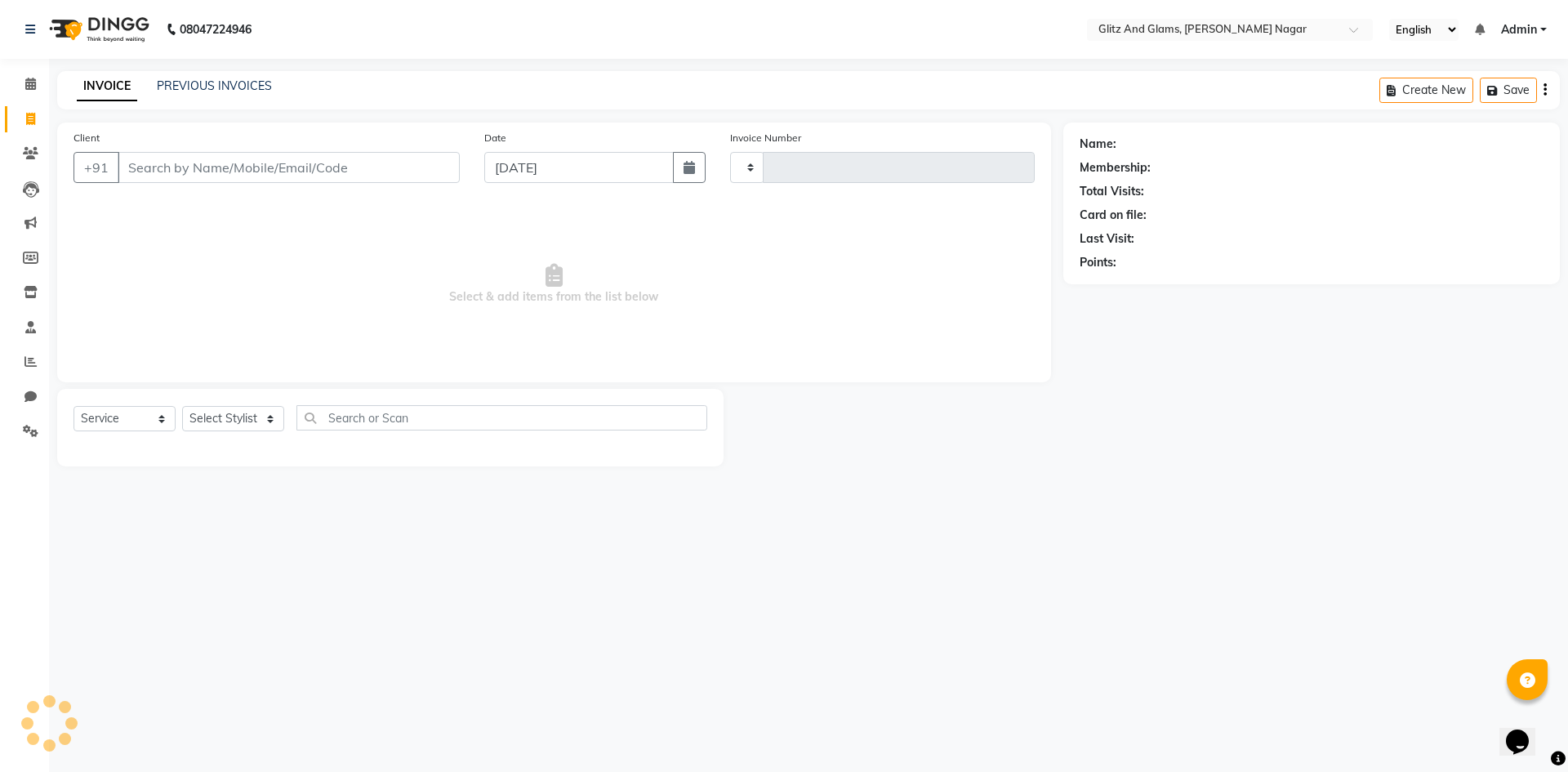
type input "1702"
select select "8316"
click at [241, 170] on input "Client" at bounding box center [288, 167] width 342 height 31
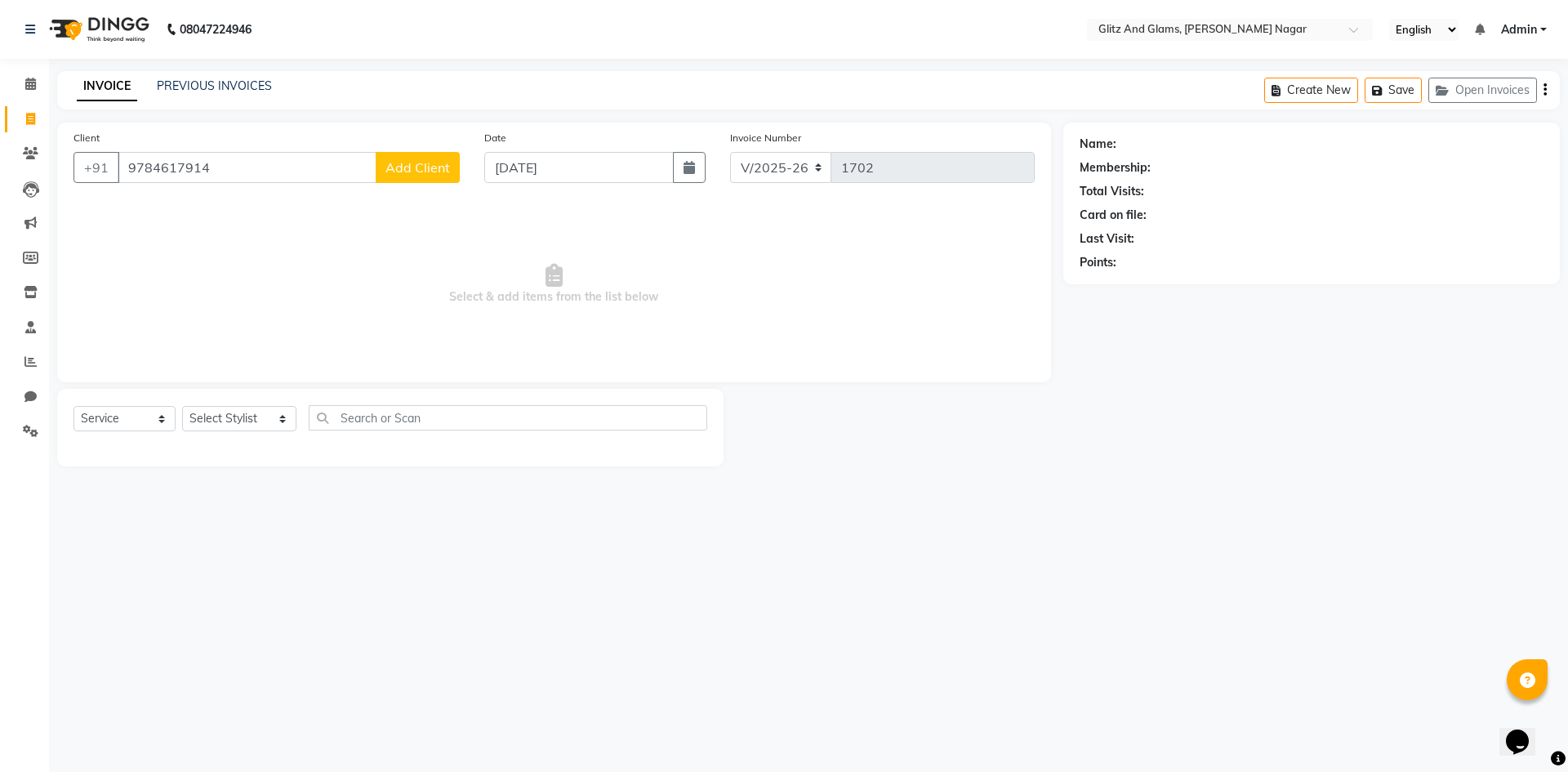
type input "9784617914"
click at [434, 178] on button "Add Client" at bounding box center [417, 167] width 84 height 31
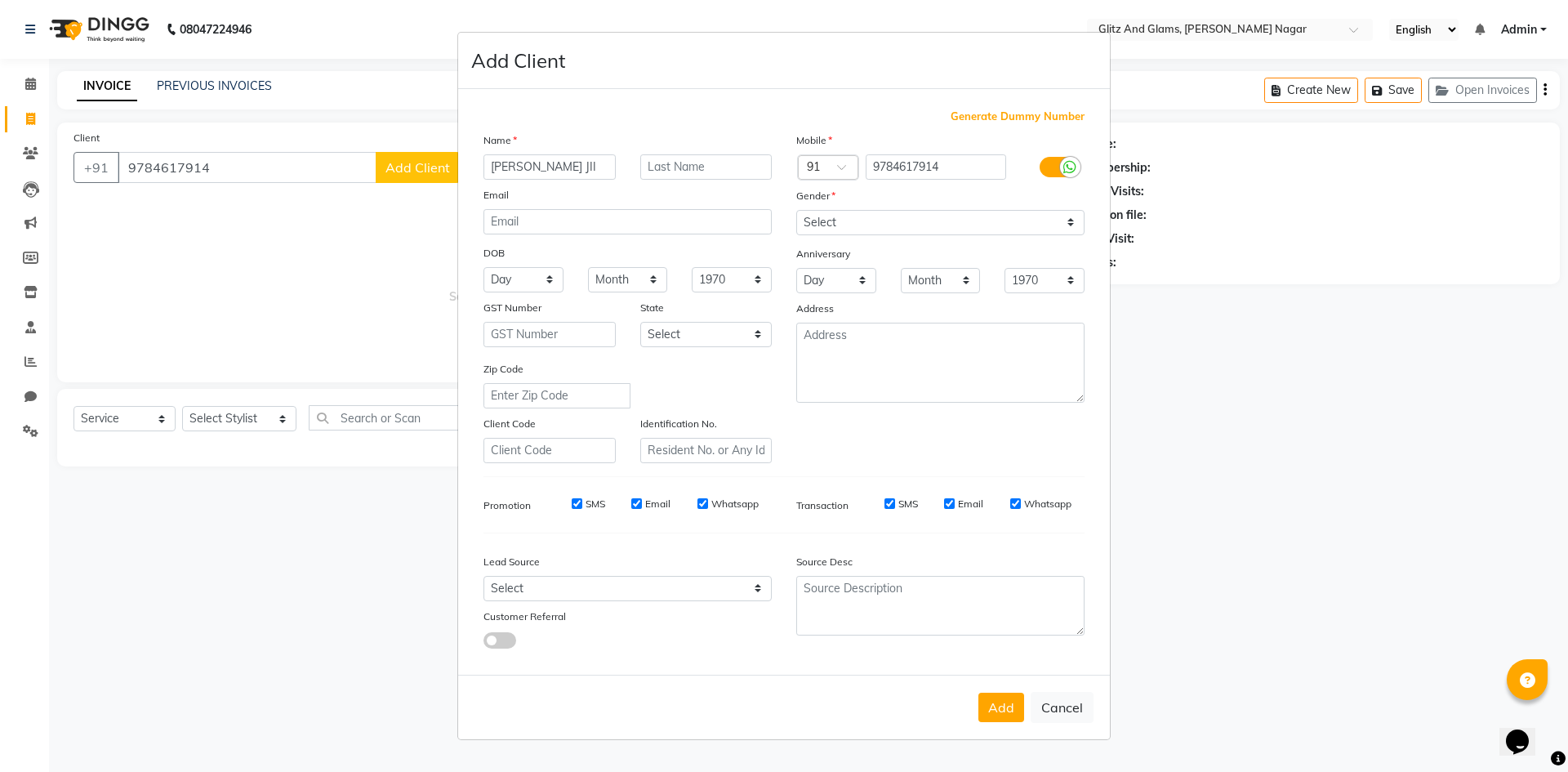
type input "[PERSON_NAME] JII"
click at [852, 229] on select "Select [DEMOGRAPHIC_DATA] [DEMOGRAPHIC_DATA] Other Prefer Not To Say" at bounding box center [940, 223] width 288 height 26
select select "[DEMOGRAPHIC_DATA]"
click at [796, 210] on select "Select [DEMOGRAPHIC_DATA] [DEMOGRAPHIC_DATA] Other Prefer Not To Say" at bounding box center [940, 223] width 288 height 26
click at [1004, 700] on button "Add" at bounding box center [1001, 707] width 46 height 30
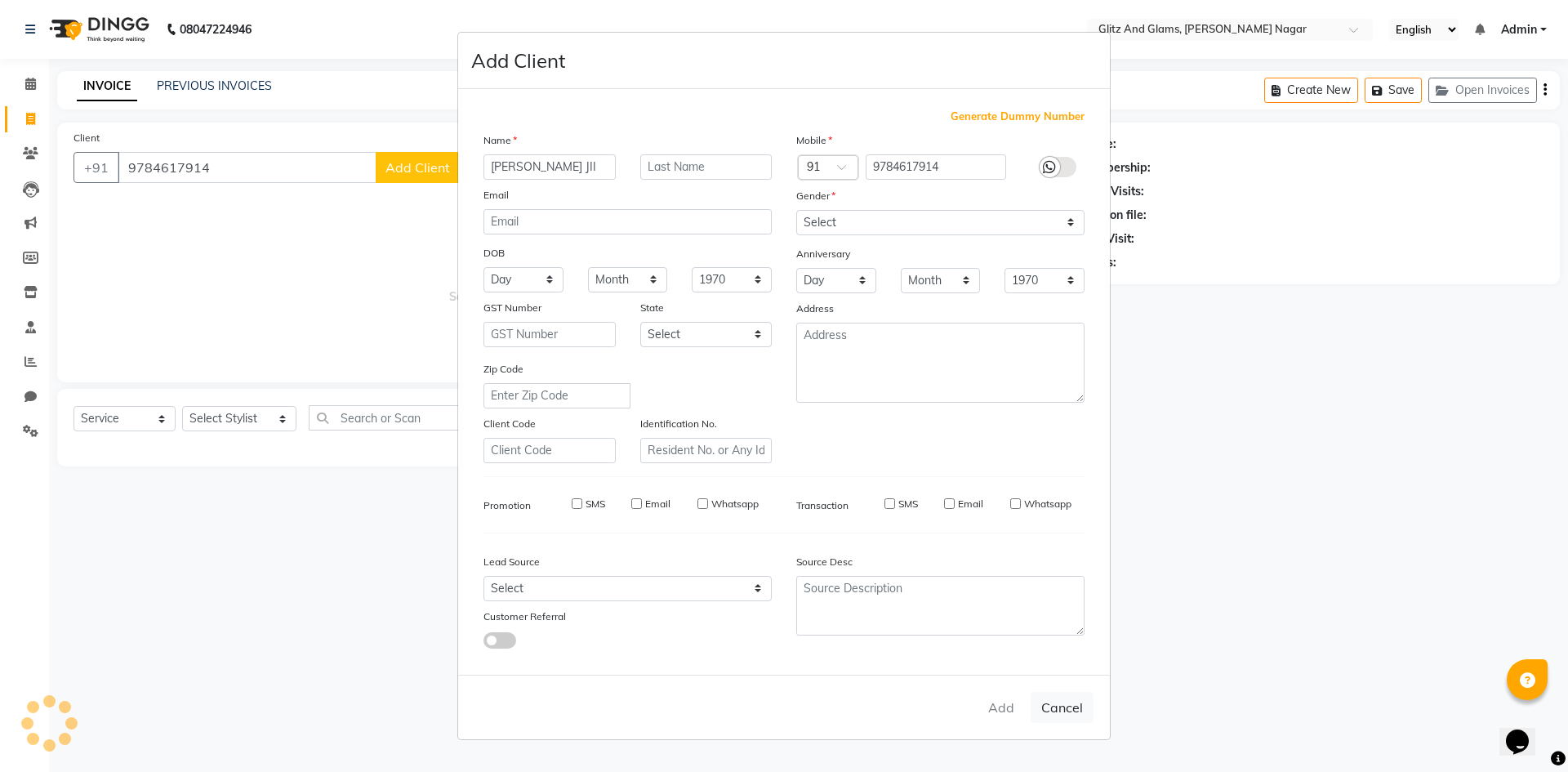
select select
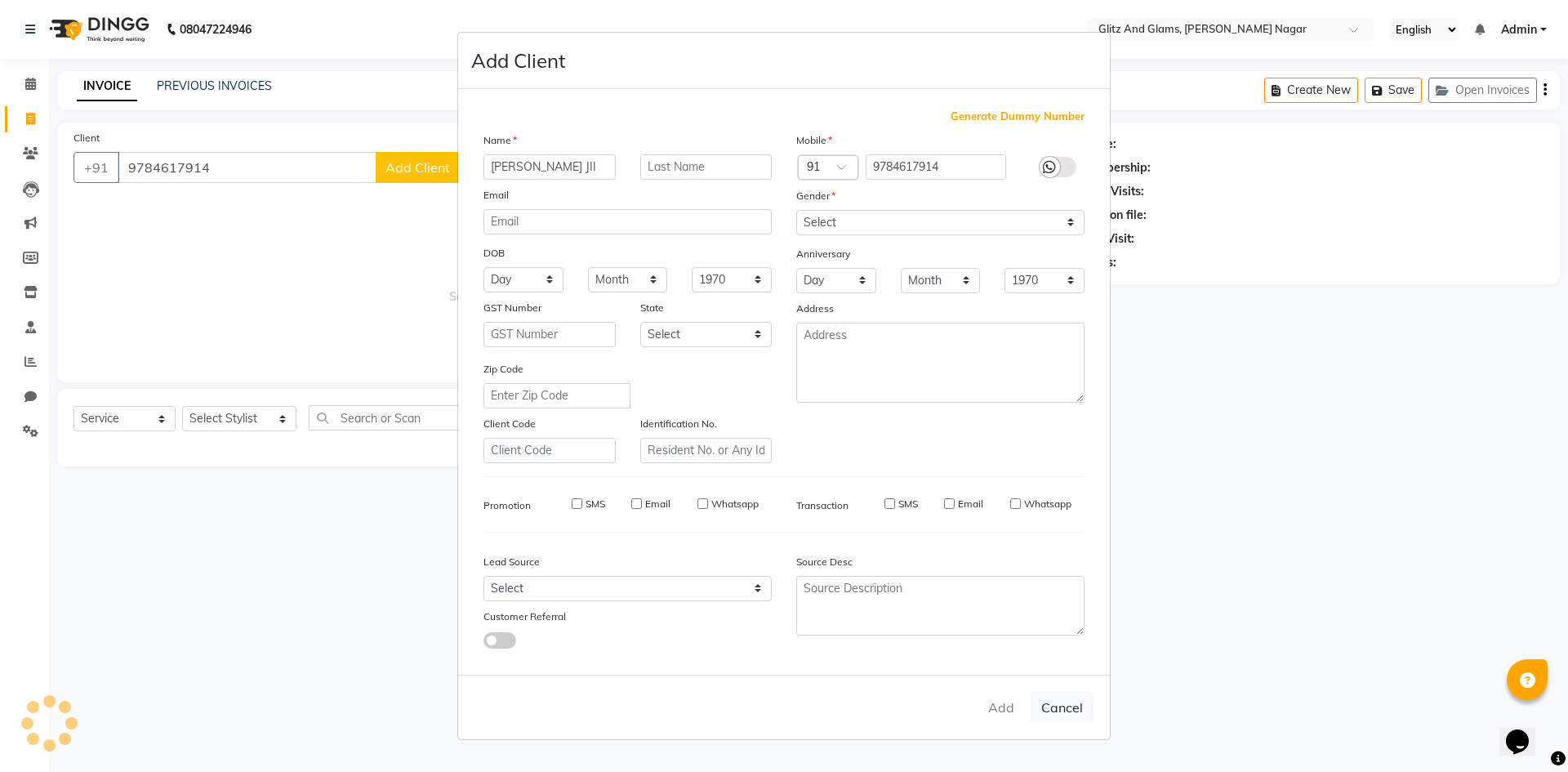
select select
checkbox input "false"
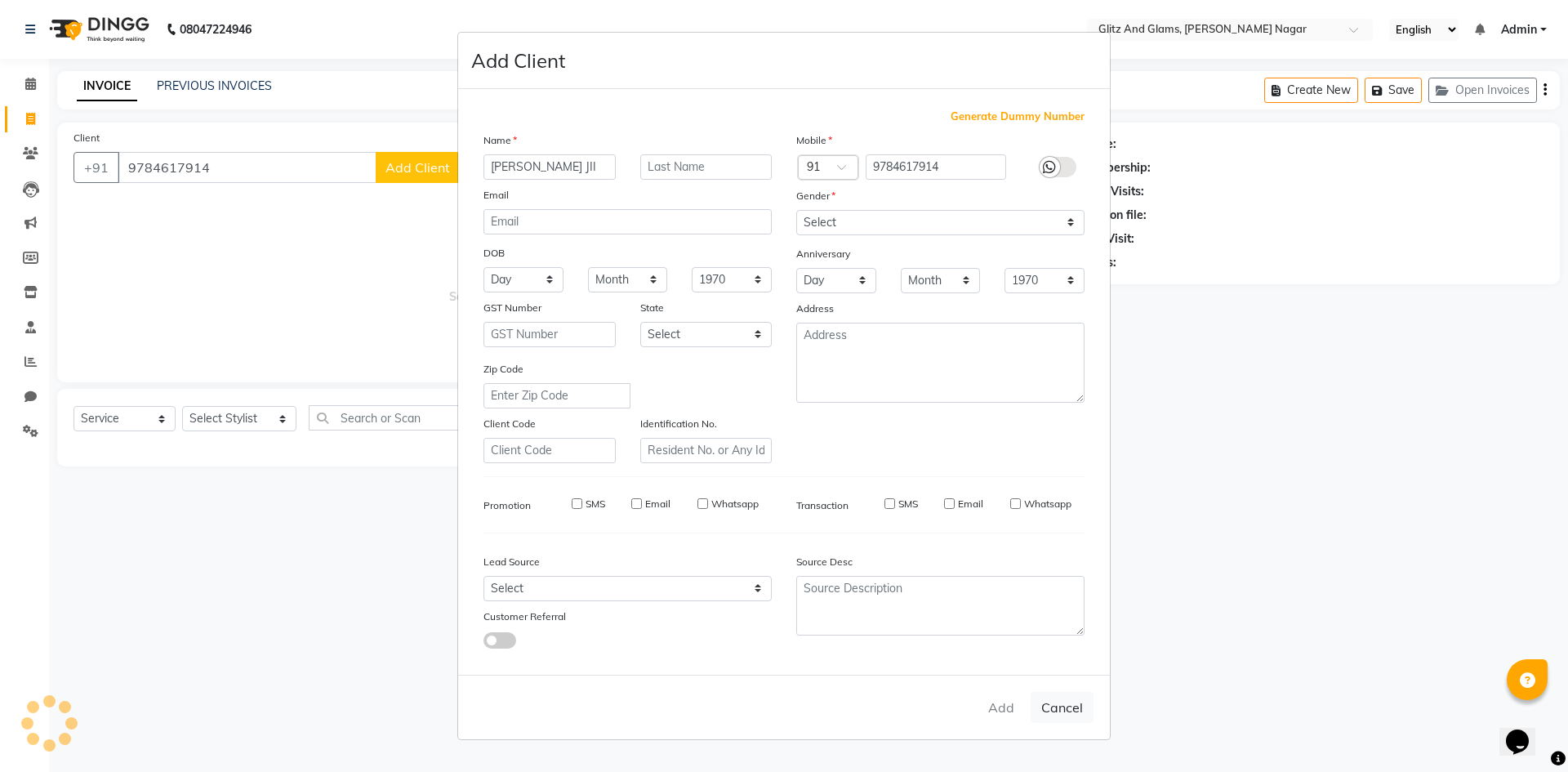
checkbox input "false"
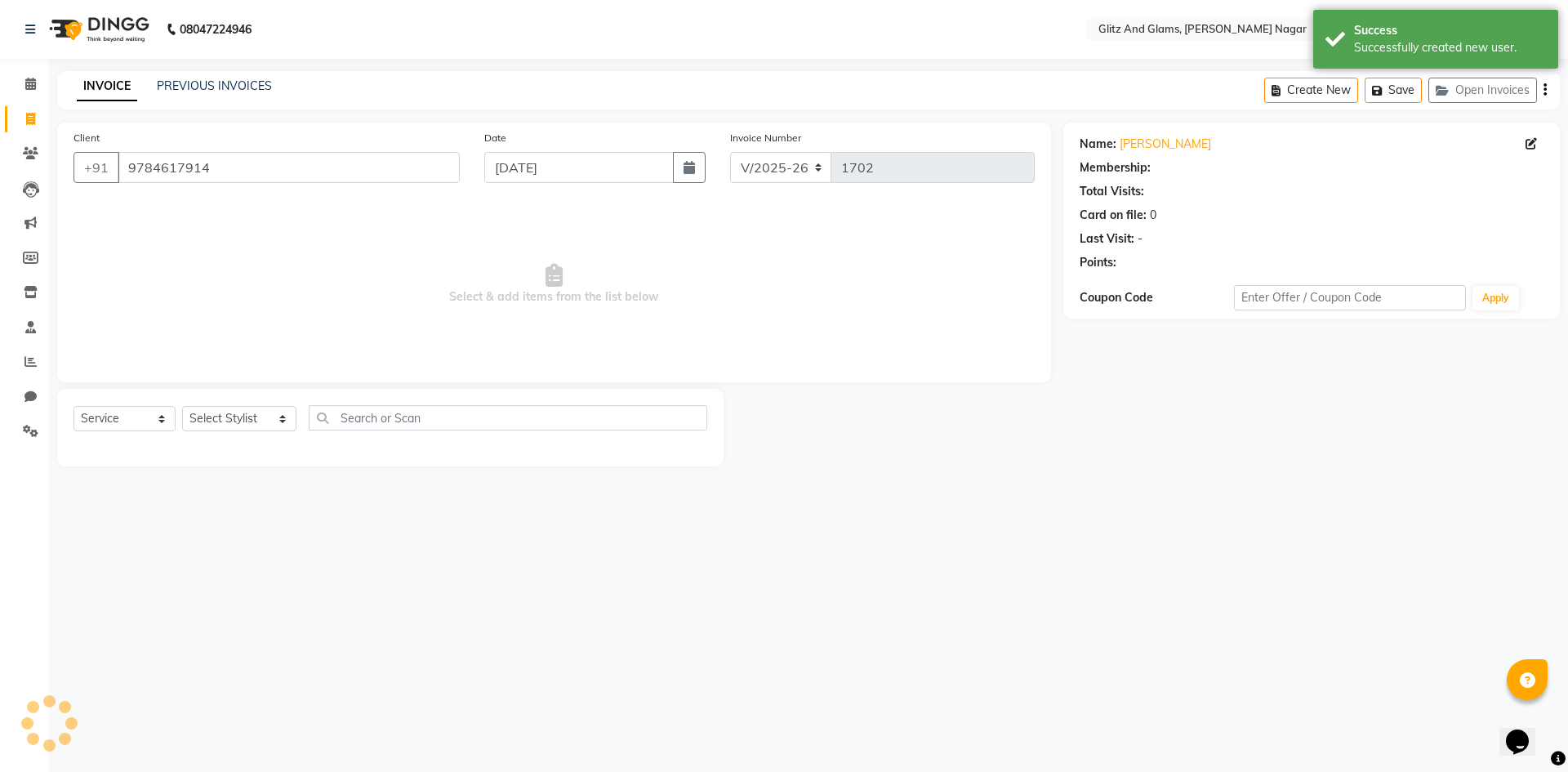
select select "1: Object"
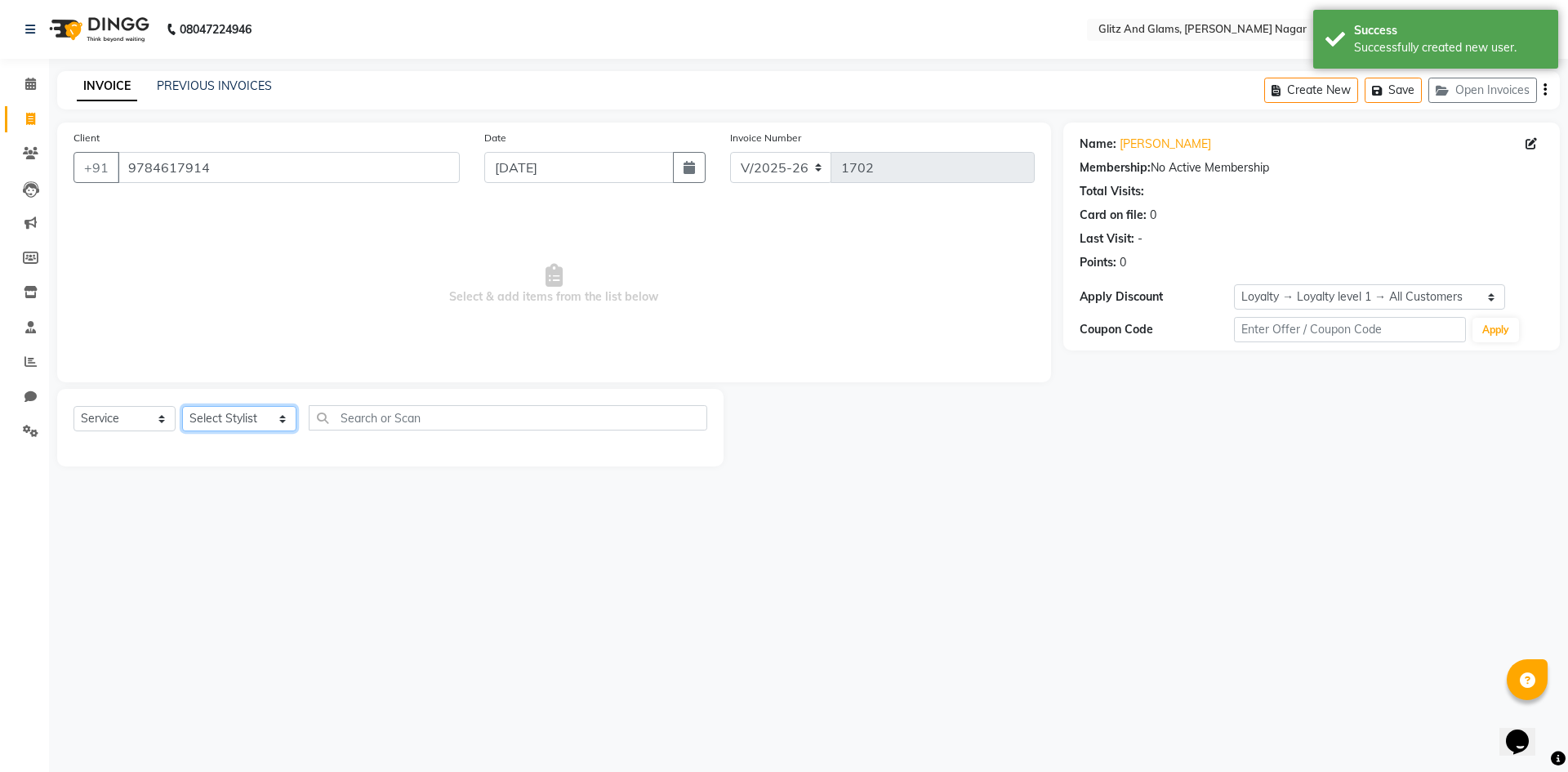
click at [269, 423] on select "Select Stylist [PERSON_NAME] [PERSON_NAME] ANKIT ASHOK ATO [PERSON_NAME] CHETAN…" at bounding box center [239, 419] width 115 height 26
select select "80528"
click at [182, 406] on select "Select Stylist [PERSON_NAME] [PERSON_NAME] ANKIT ASHOK ATO [PERSON_NAME] CHETAN…" at bounding box center [239, 419] width 115 height 26
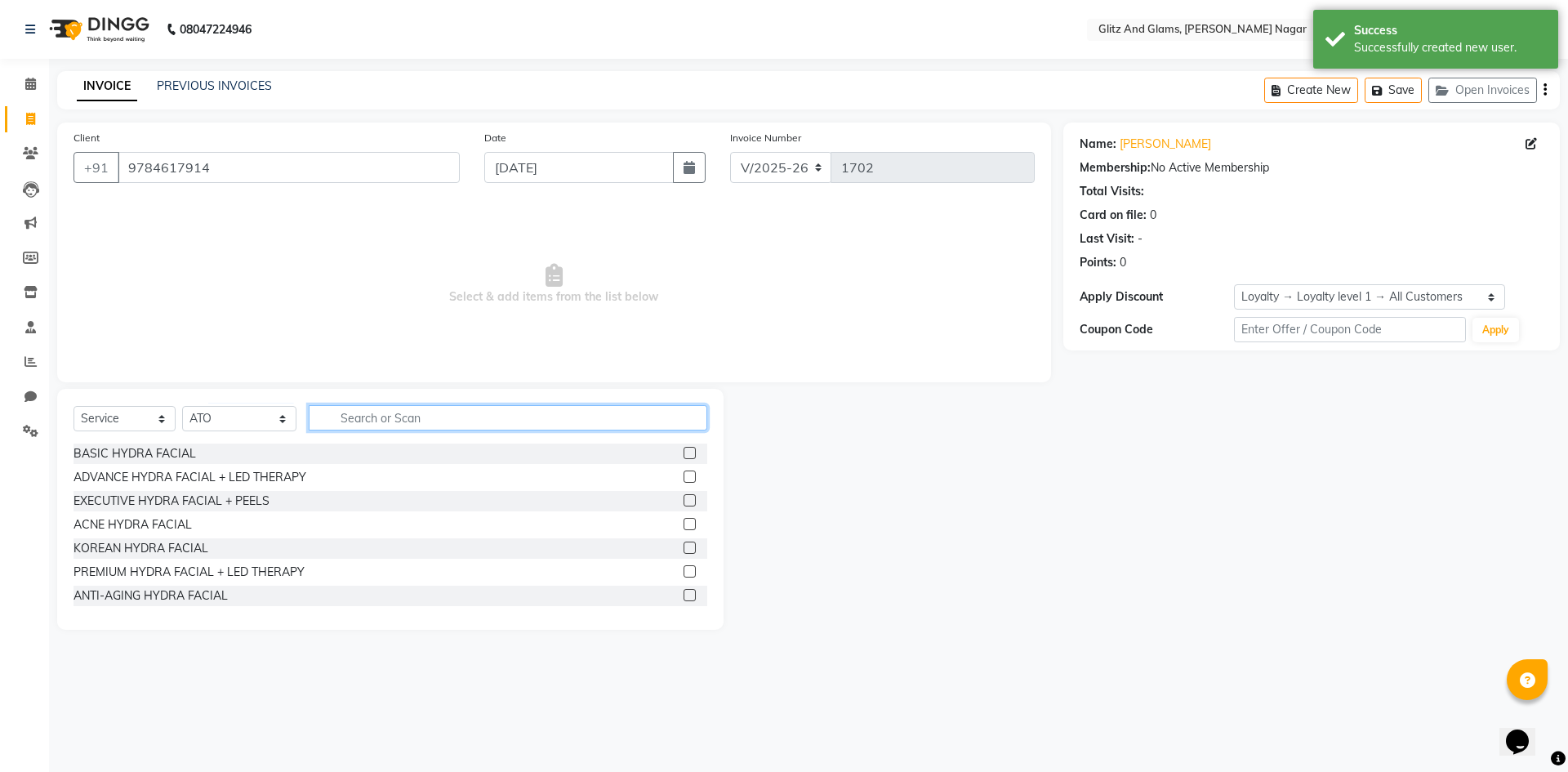
click at [405, 408] on input "text" at bounding box center [507, 418] width 399 height 26
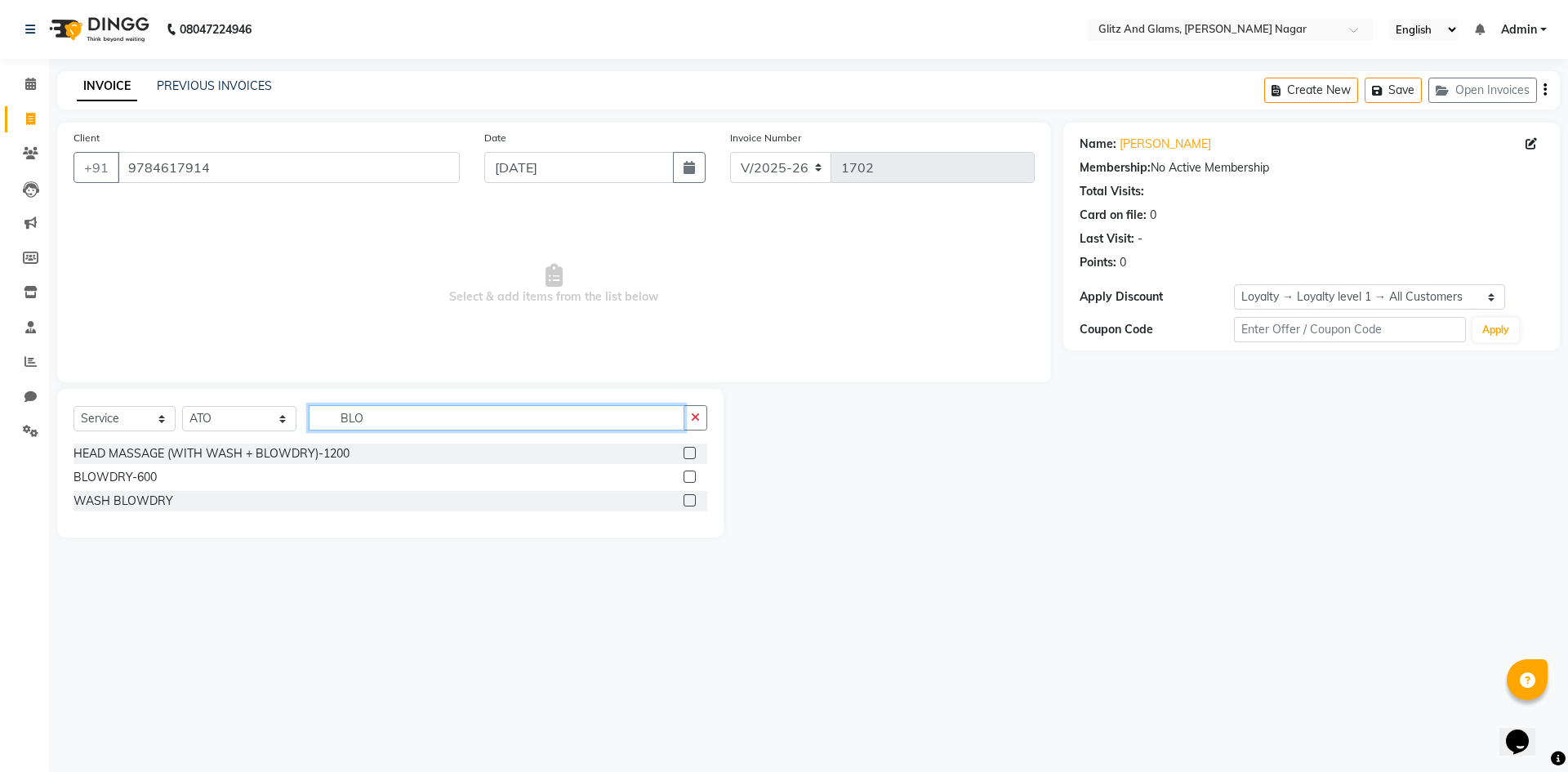
type input "BLO"
click at [688, 503] on label at bounding box center [689, 500] width 12 height 12
click at [688, 503] on input "checkbox" at bounding box center [688, 501] width 10 height 10
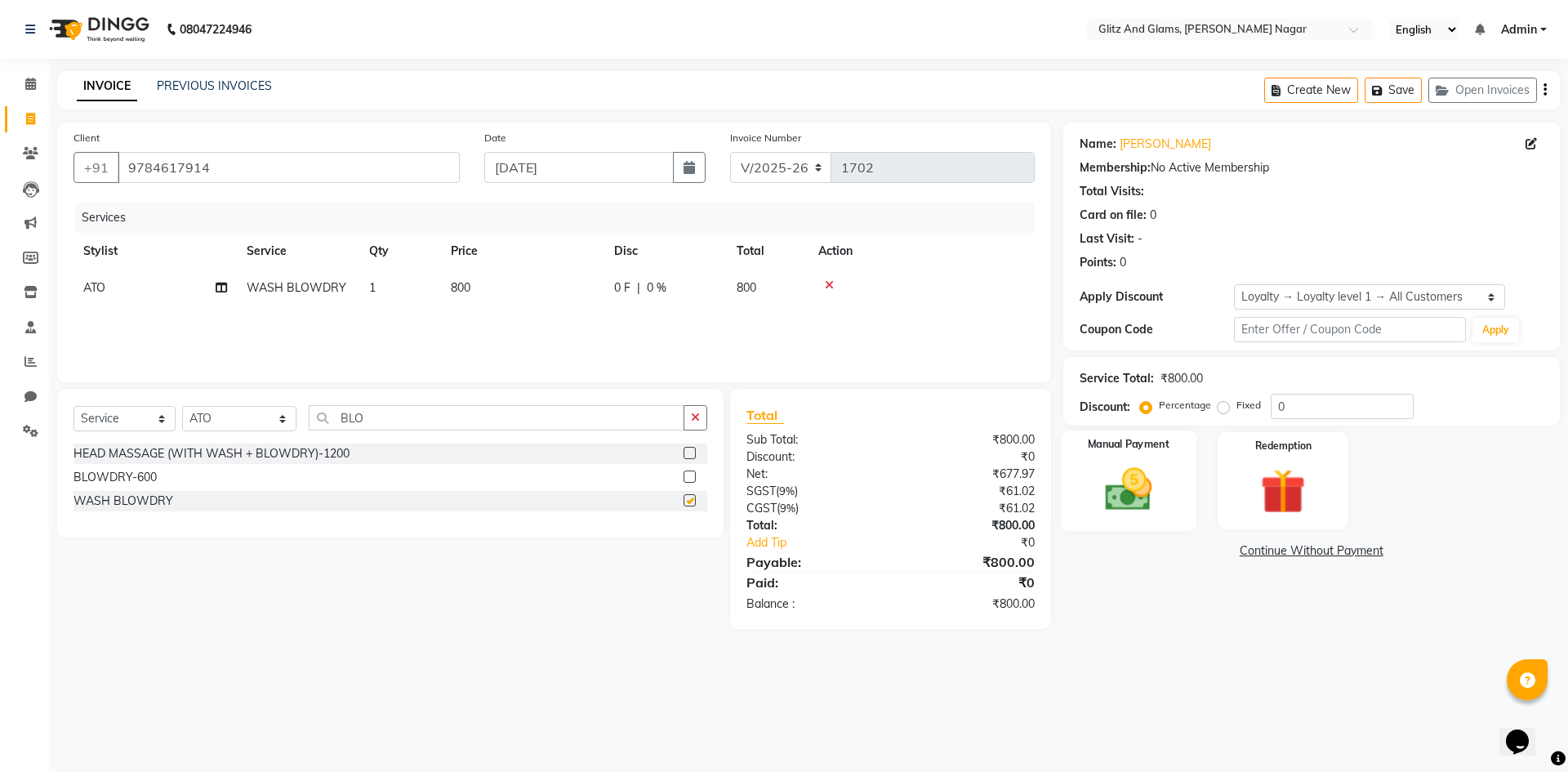
checkbox input "false"
click at [1136, 476] on img at bounding box center [1128, 489] width 76 height 54
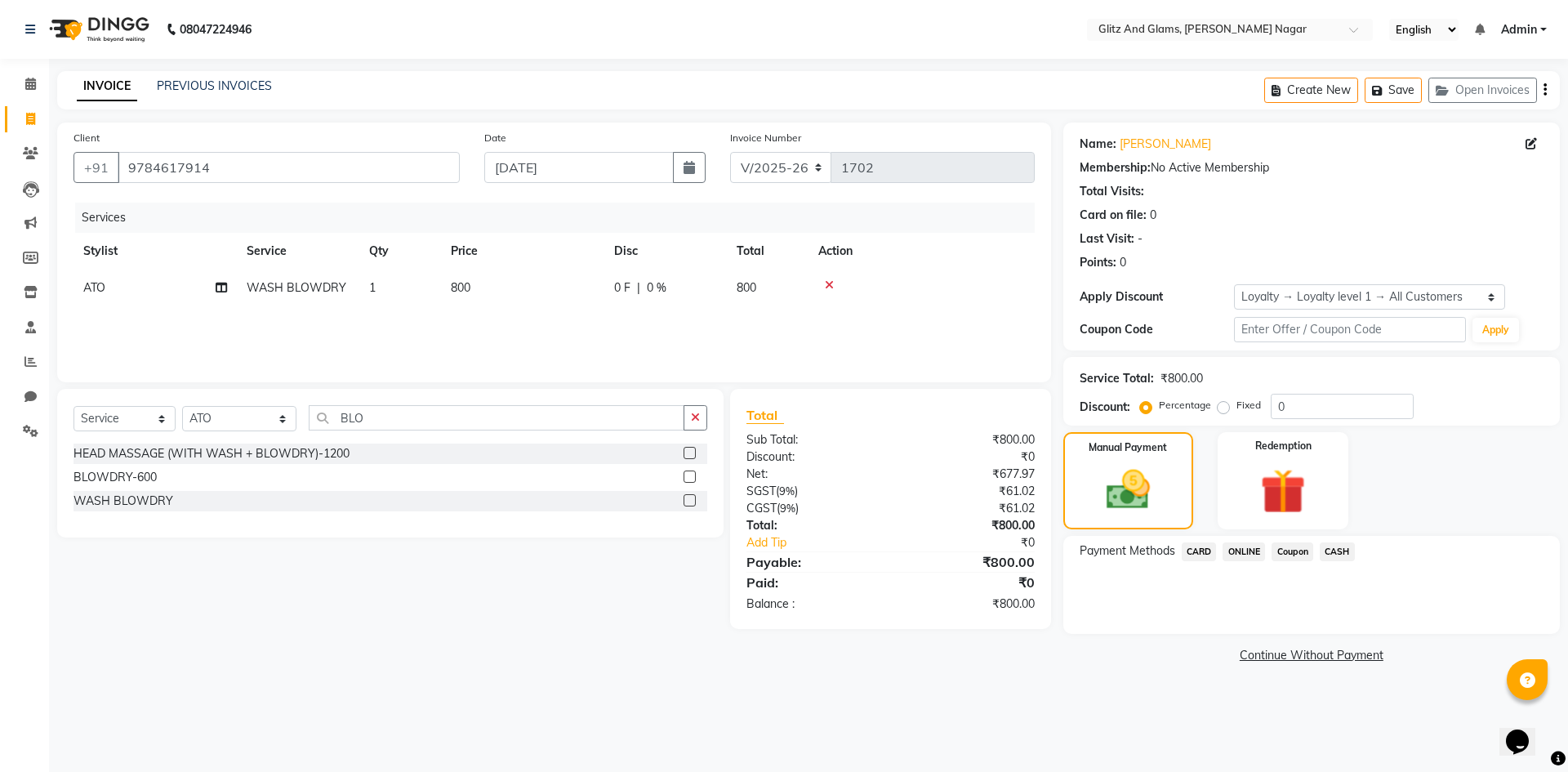
click at [1245, 553] on span "ONLINE" at bounding box center [1243, 552] width 42 height 19
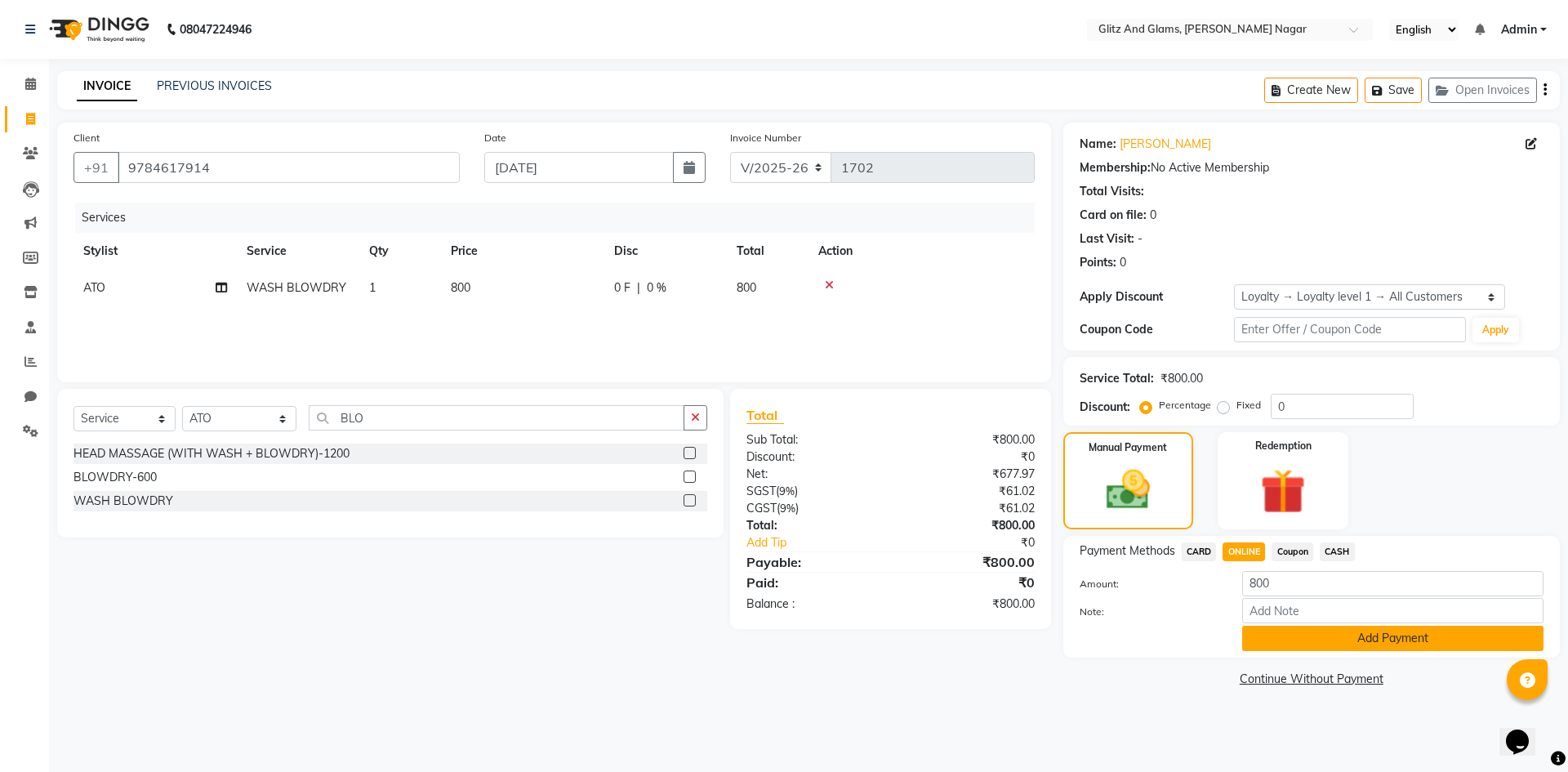
click at [1295, 640] on button "Add Payment" at bounding box center [1393, 639] width 302 height 26
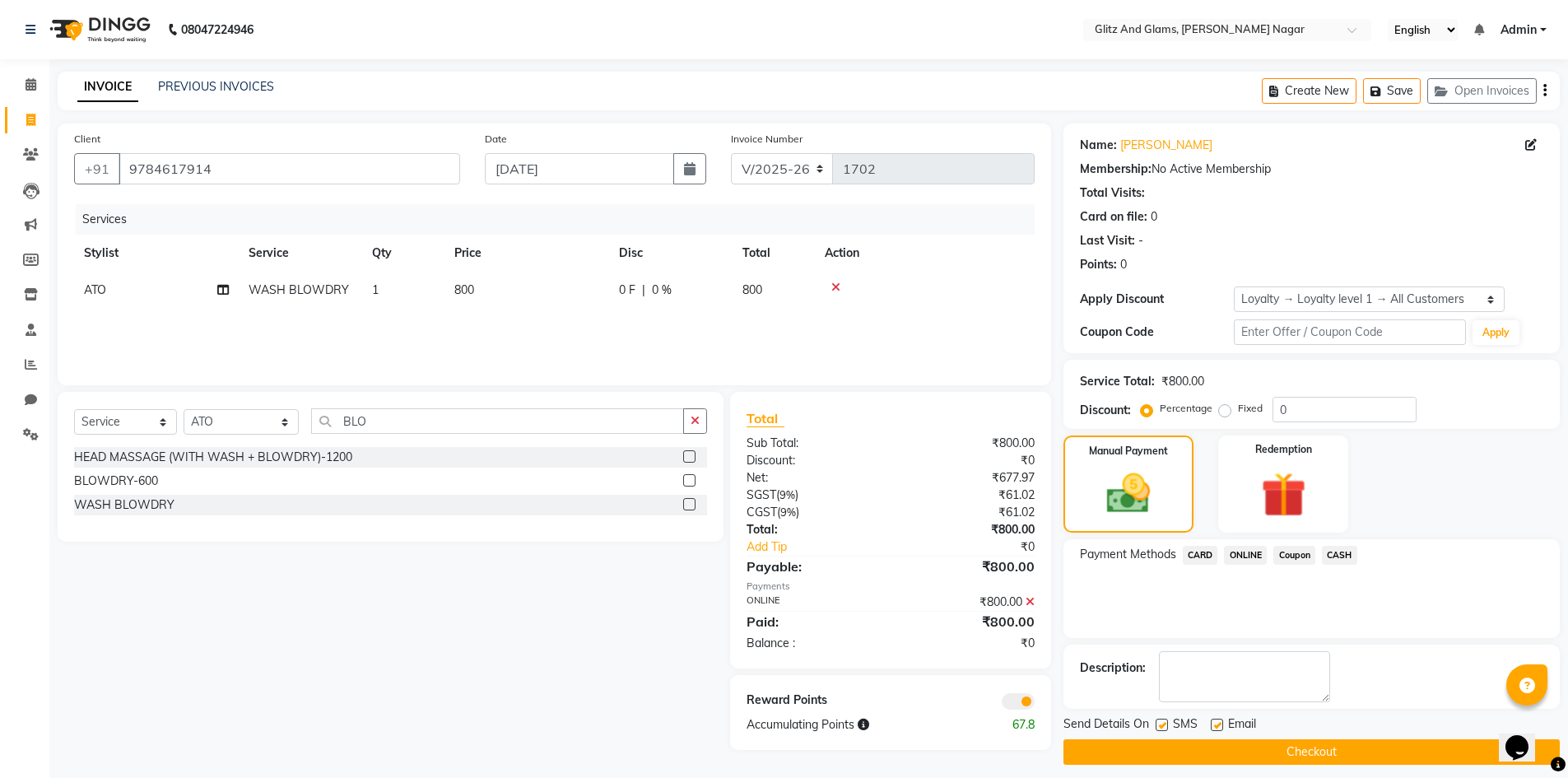
click at [1282, 751] on button "Checkout" at bounding box center [1311, 752] width 496 height 26
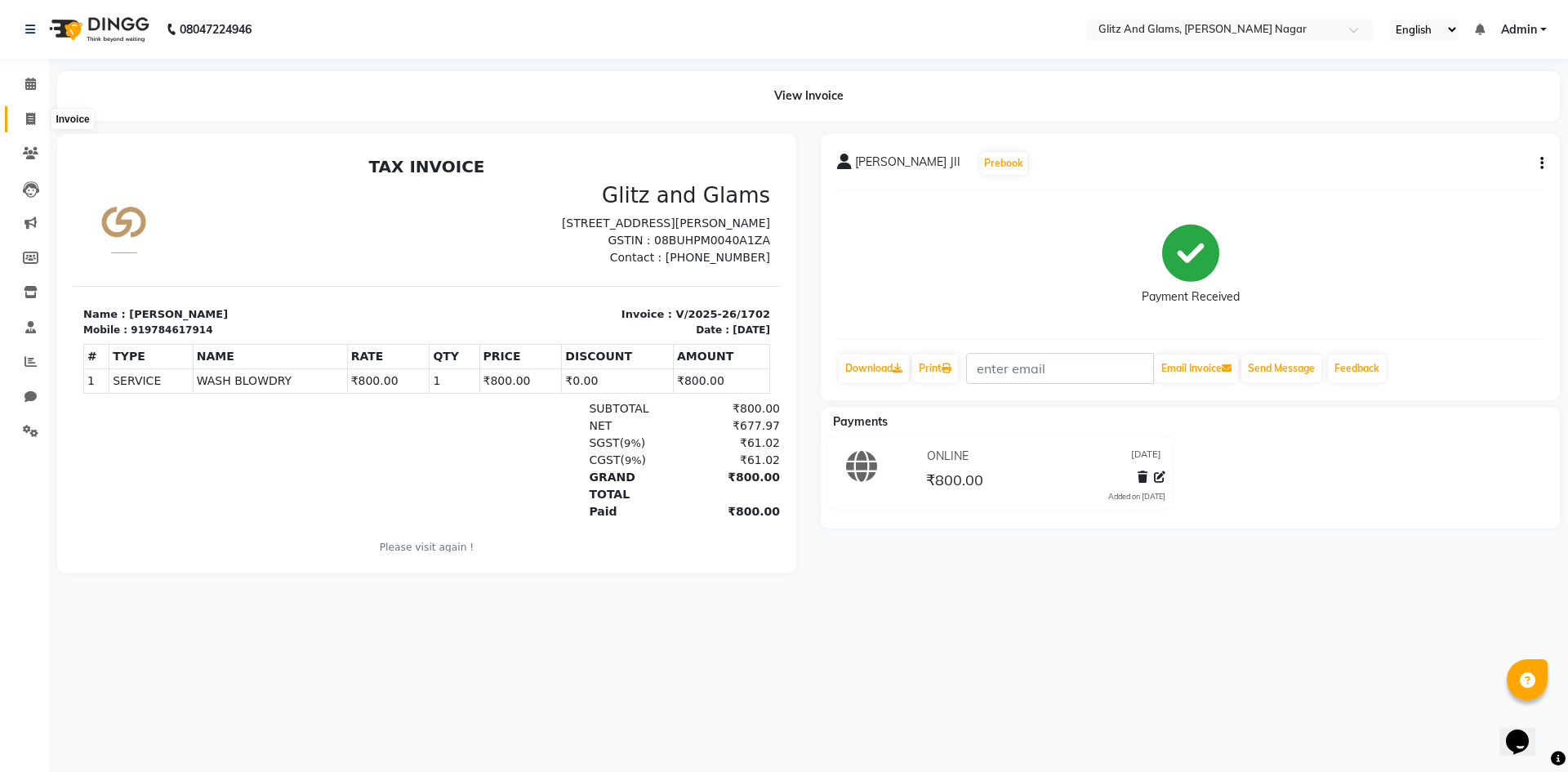
click at [34, 121] on icon at bounding box center [31, 119] width 9 height 12
select select "service"
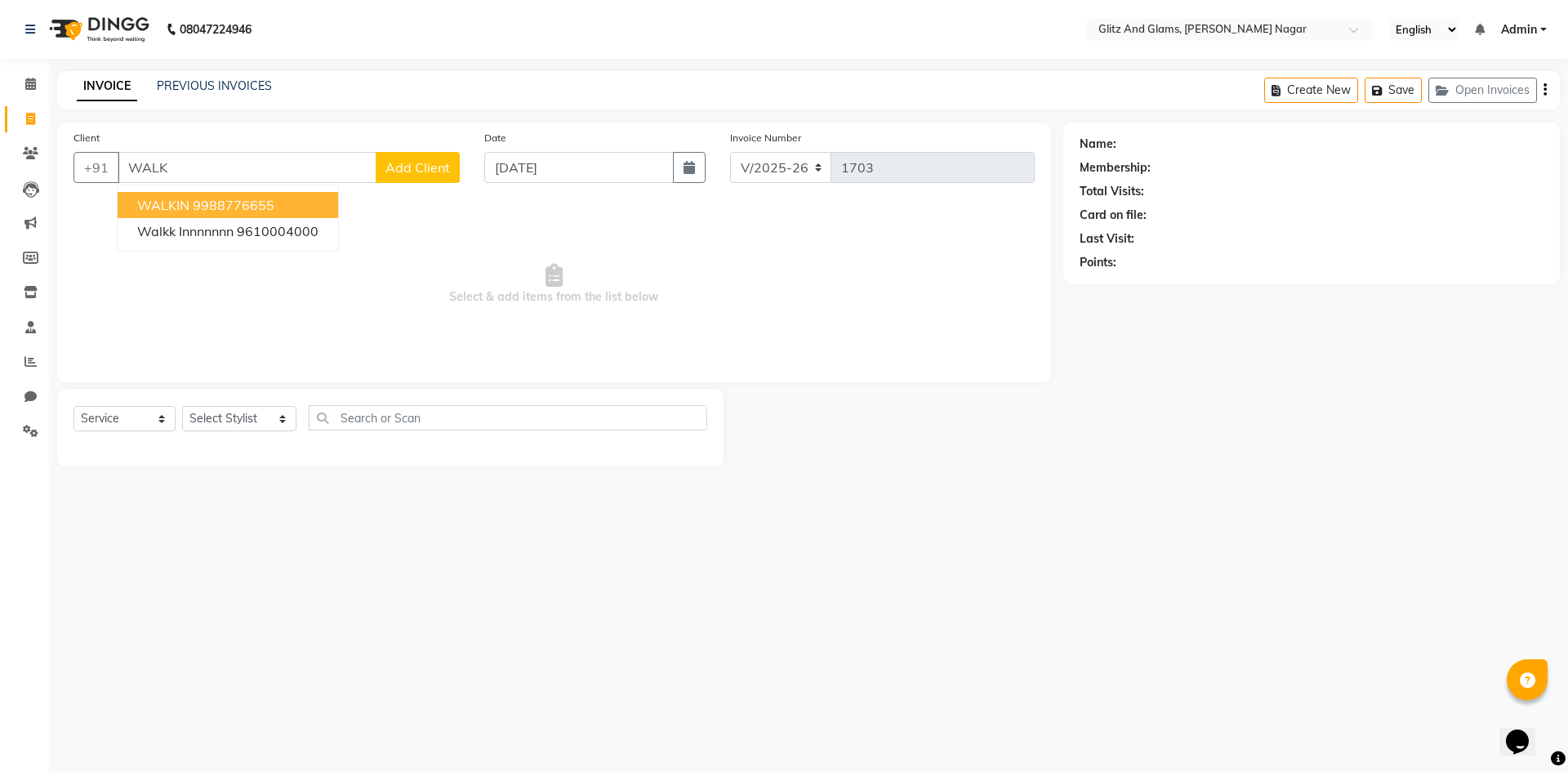
click at [204, 204] on ngb-highlight "9988776655" at bounding box center [234, 205] width 82 height 16
type input "9988776655"
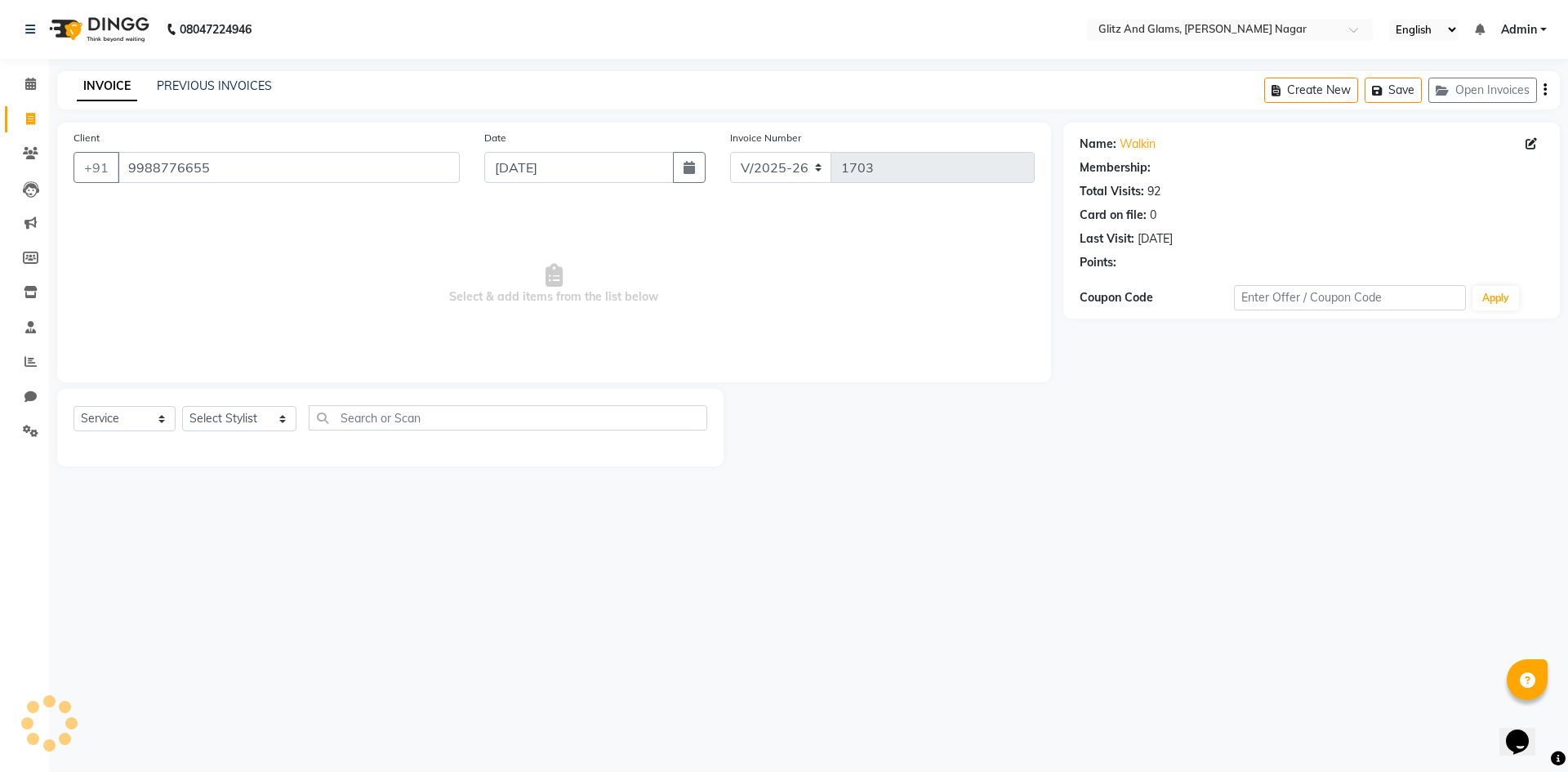
select select "1: Object"
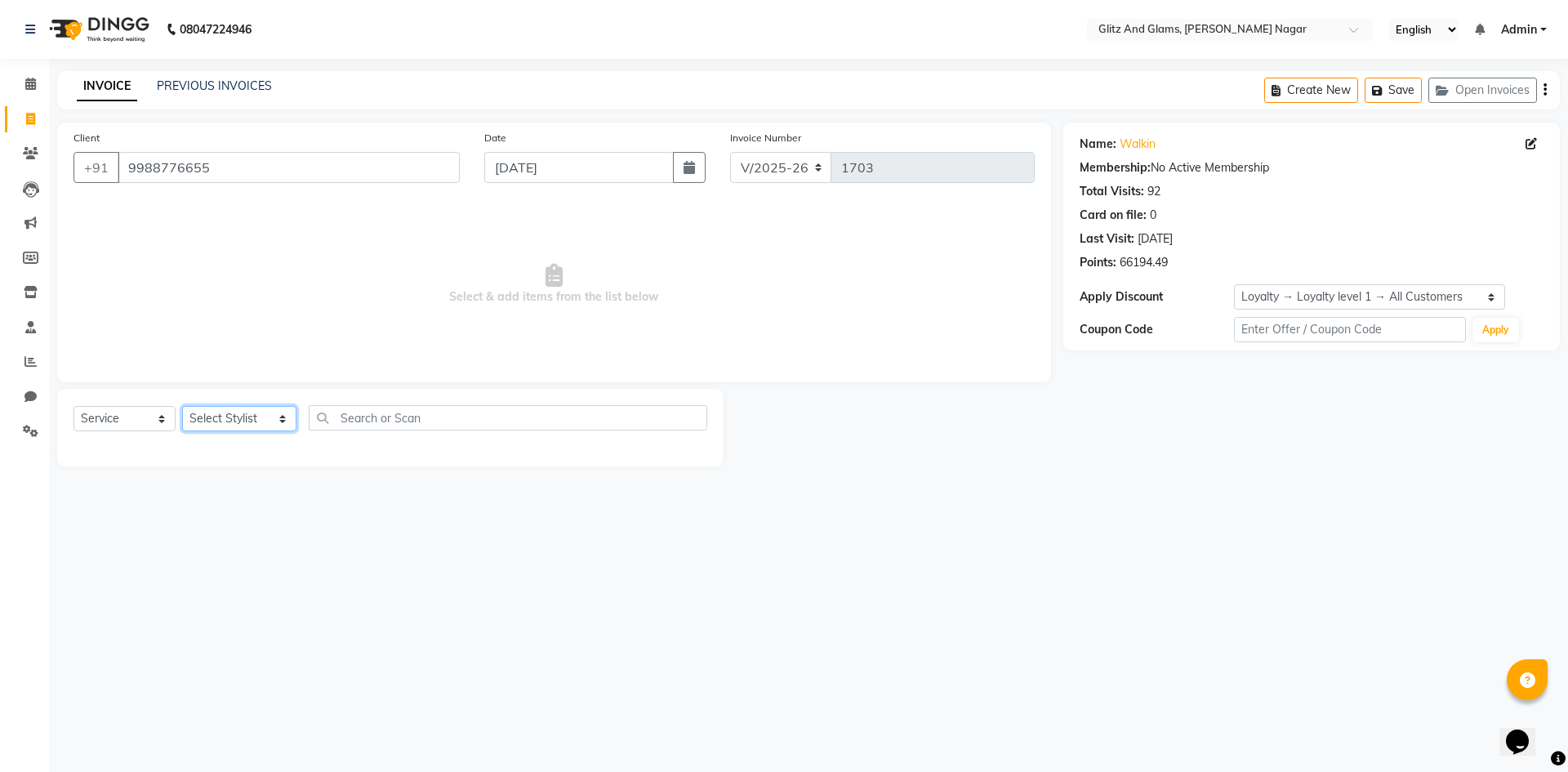
click at [263, 420] on select "Select Stylist [PERSON_NAME] [PERSON_NAME] ANKIT ASHOK ATO [PERSON_NAME] CHETAN…" at bounding box center [239, 419] width 115 height 26
select select "80521"
click at [182, 406] on select "Select Stylist [PERSON_NAME] [PERSON_NAME] ANKIT ASHOK ATO [PERSON_NAME] CHETAN…" at bounding box center [239, 419] width 115 height 26
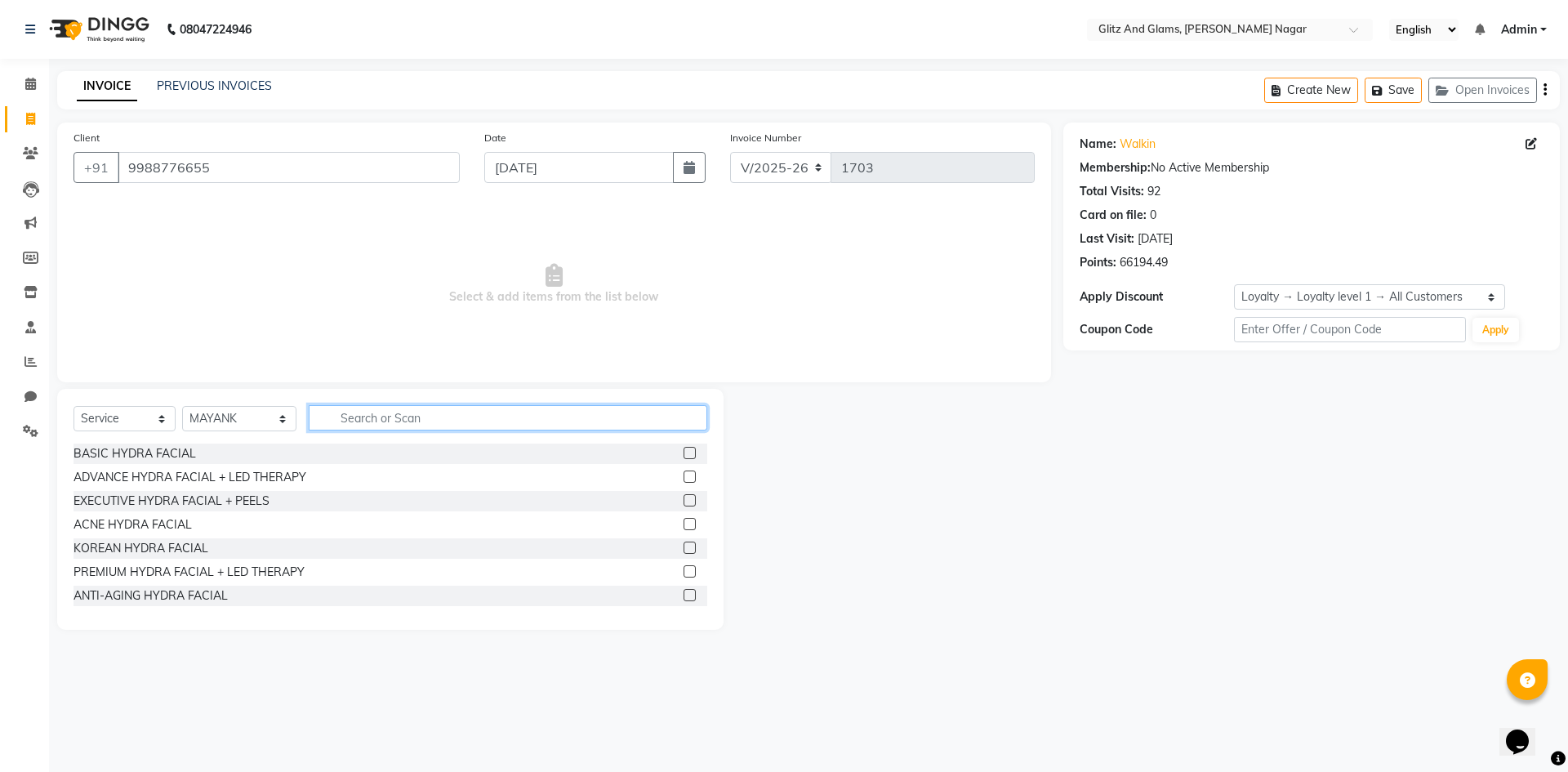
click at [473, 426] on input "text" at bounding box center [507, 418] width 399 height 26
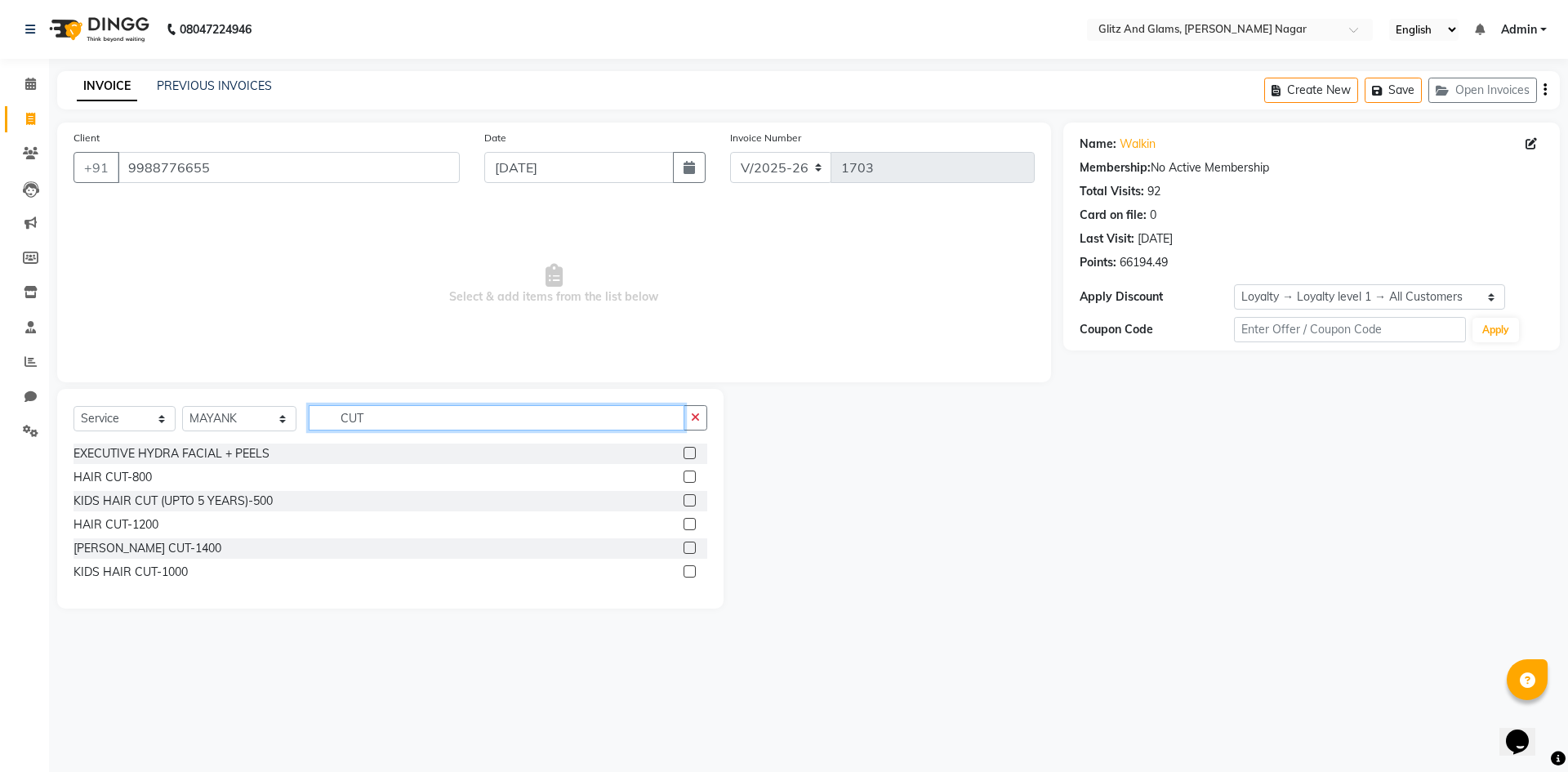
type input "CUT"
click at [691, 521] on label at bounding box center [689, 524] width 12 height 12
click at [691, 521] on input "checkbox" at bounding box center [688, 525] width 10 height 10
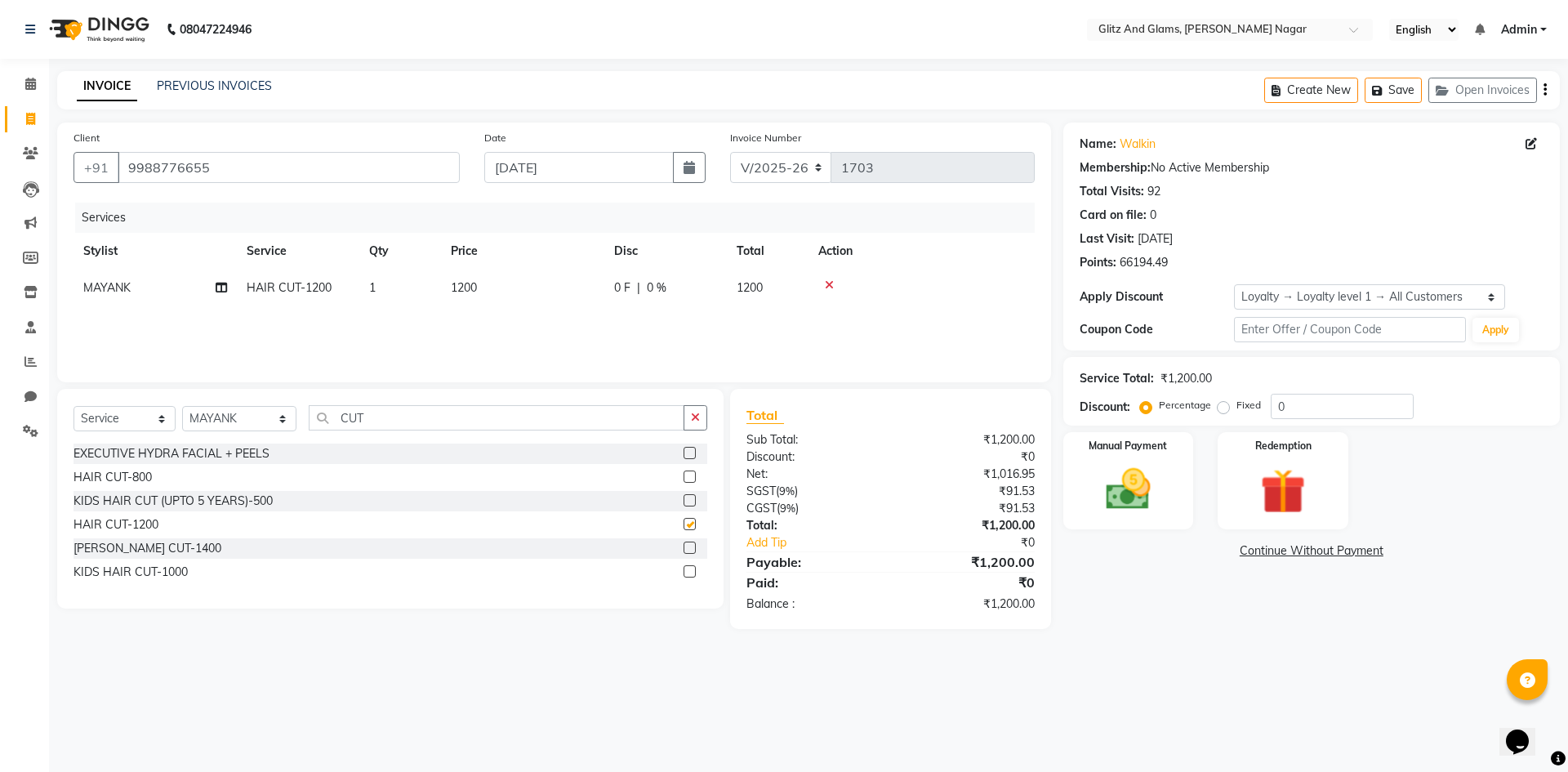
checkbox input "false"
click at [571, 424] on input "CUT" at bounding box center [496, 418] width 376 height 26
type input "C"
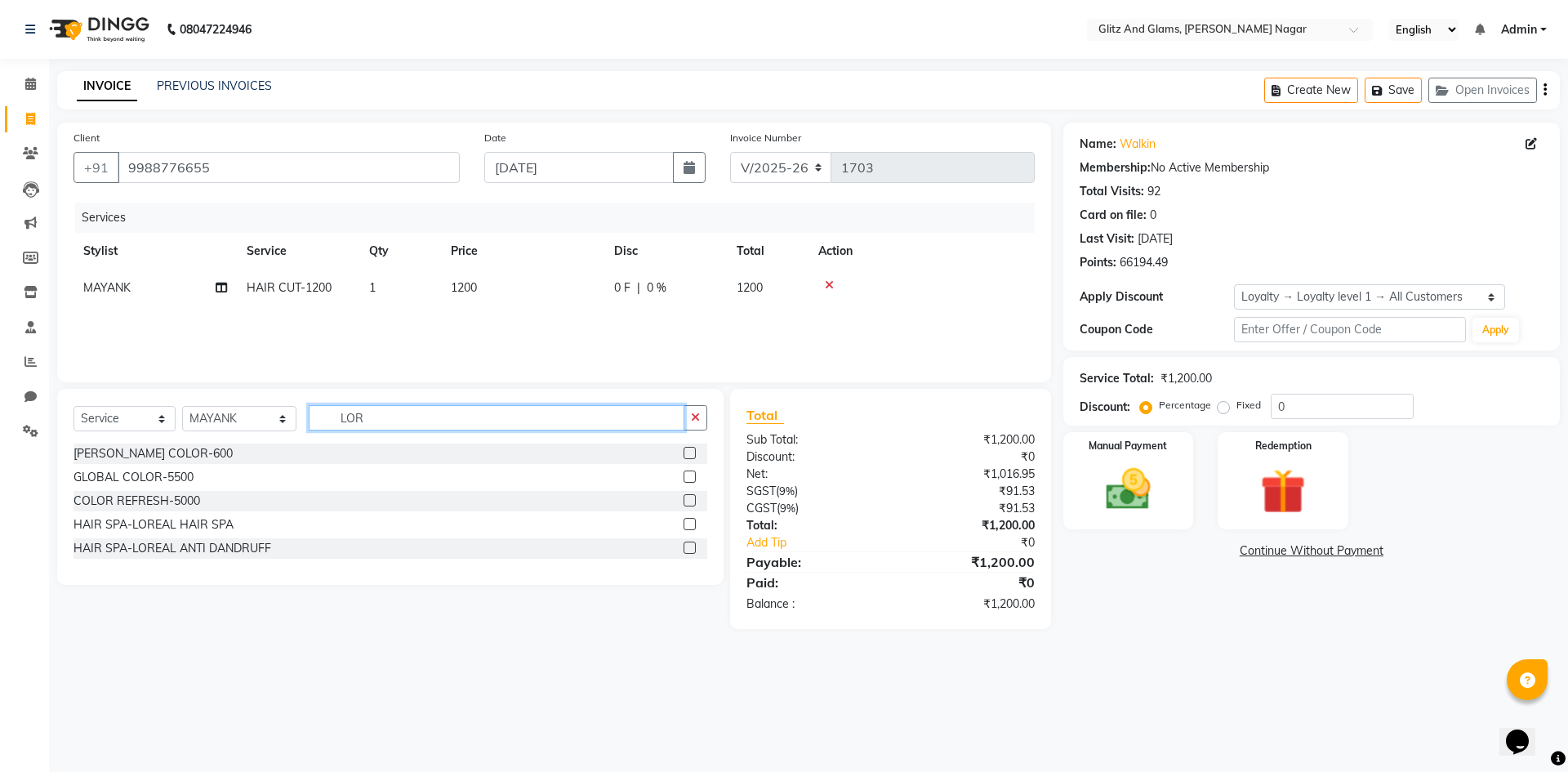
type input "LOR"
click at [685, 524] on label at bounding box center [689, 524] width 12 height 12
click at [685, 524] on input "checkbox" at bounding box center [688, 525] width 10 height 10
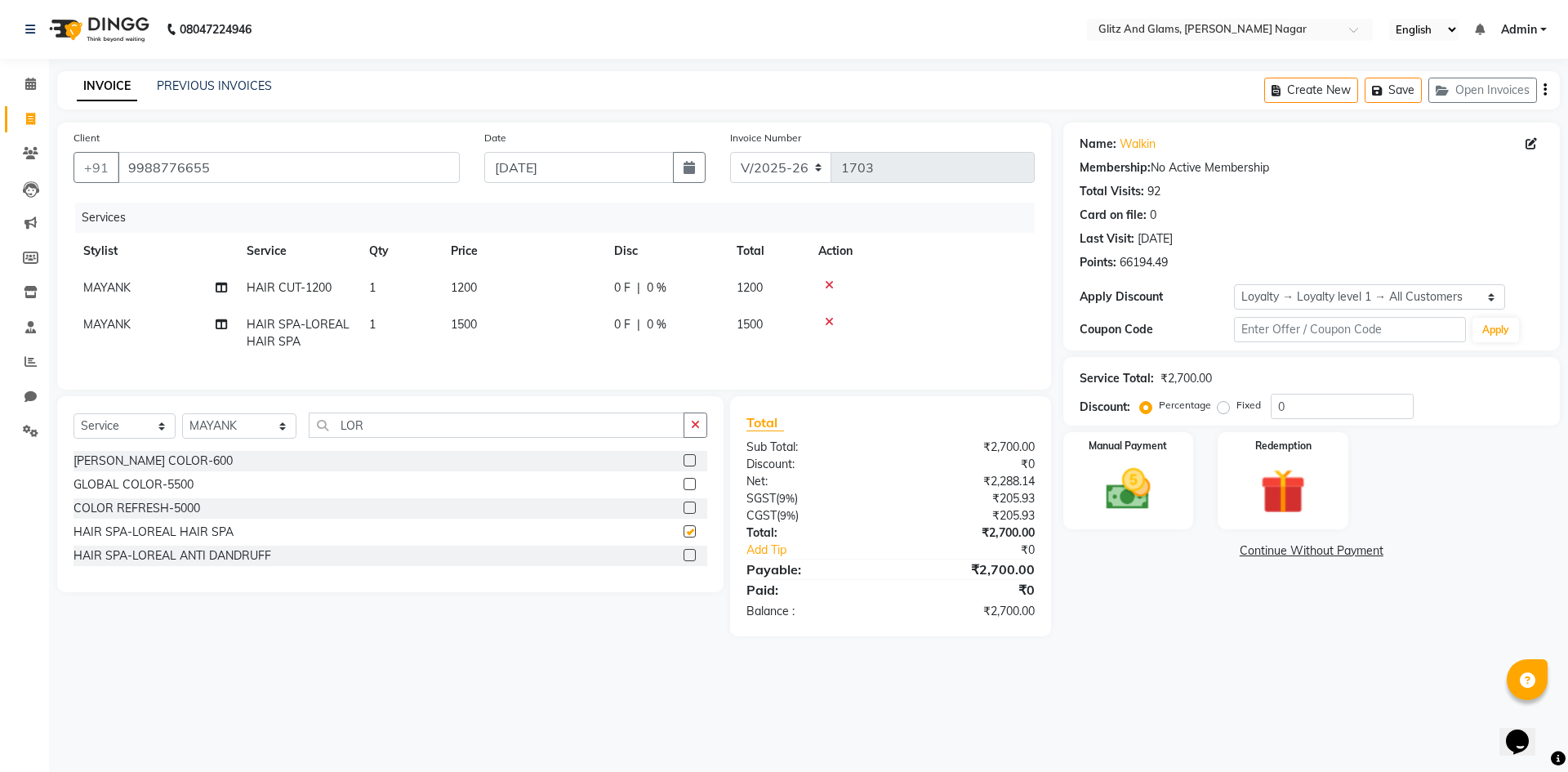
checkbox input "false"
click at [1118, 480] on img at bounding box center [1128, 489] width 76 height 54
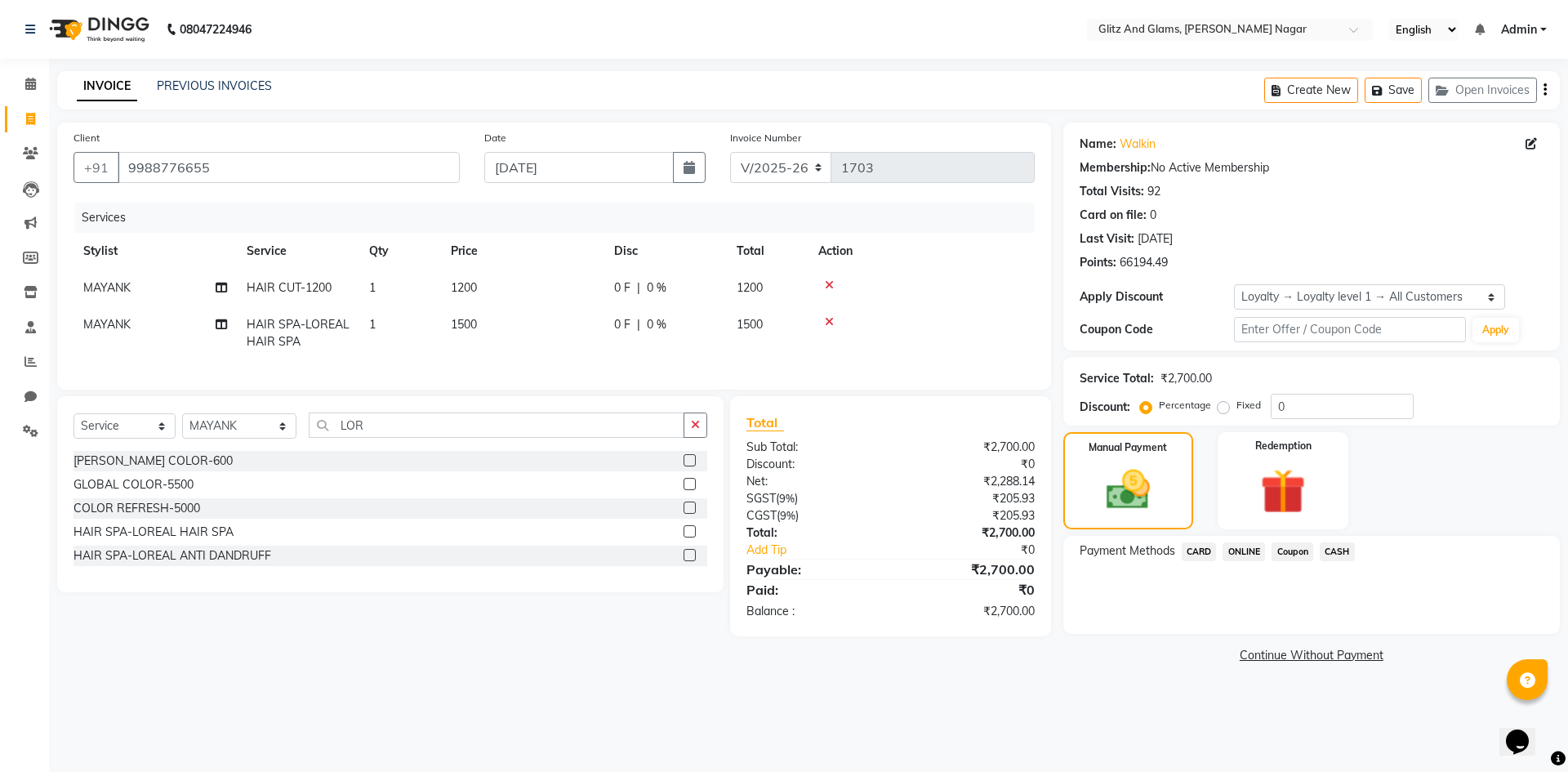
click at [1245, 551] on span "ONLINE" at bounding box center [1243, 552] width 42 height 19
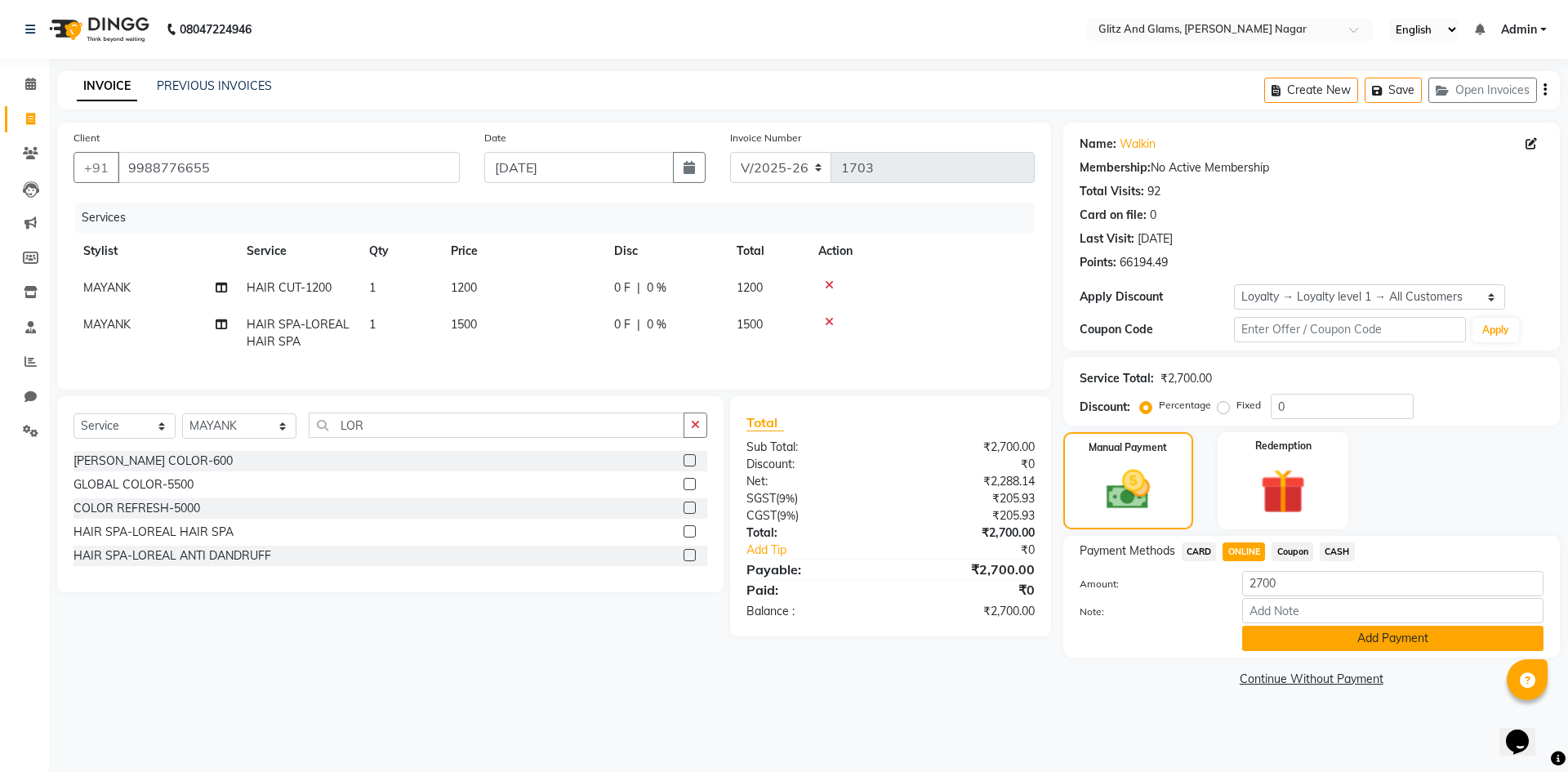
click at [1270, 644] on button "Add Payment" at bounding box center [1393, 639] width 302 height 26
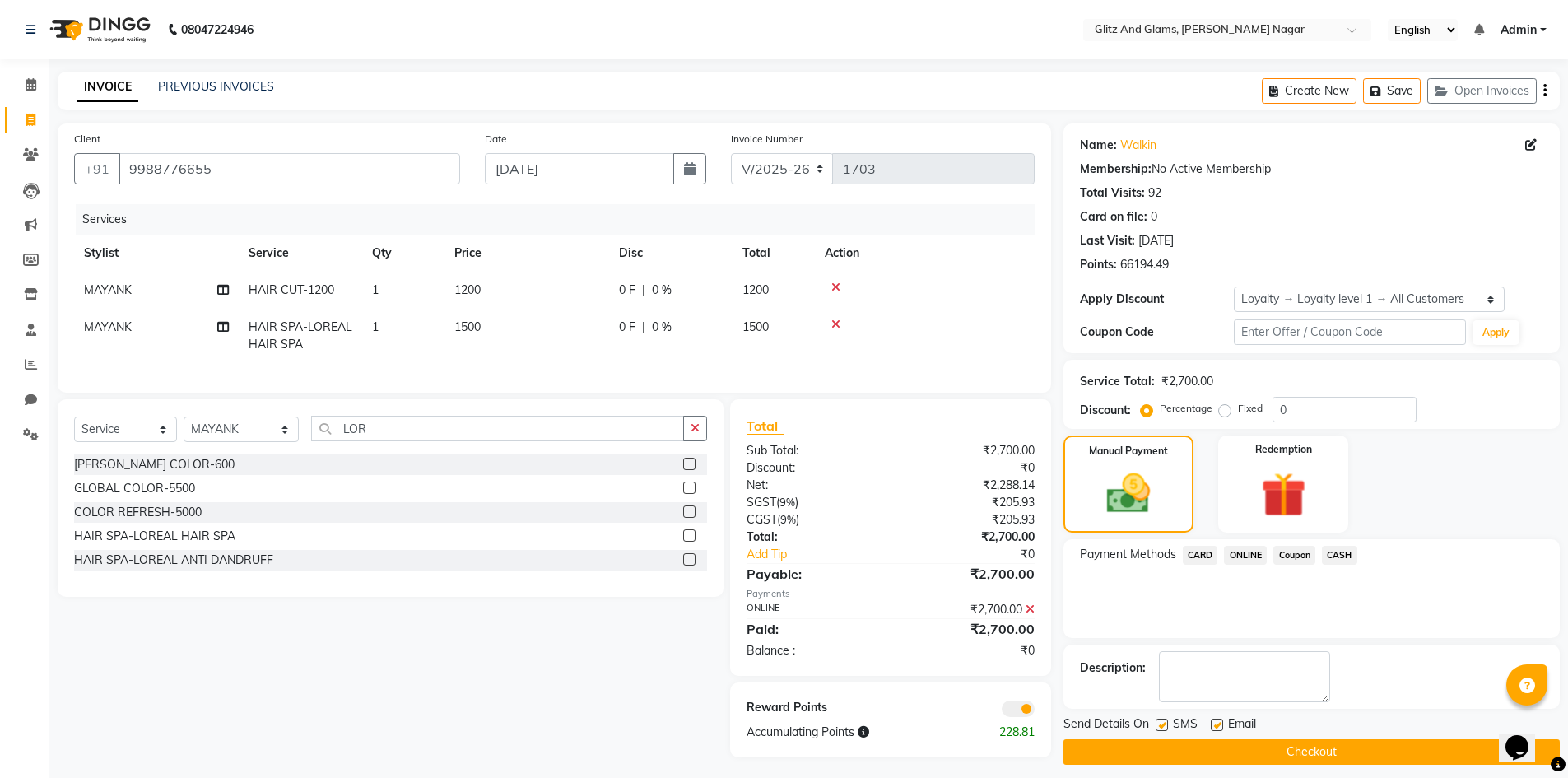
click at [1277, 746] on button "Checkout" at bounding box center [1311, 752] width 496 height 26
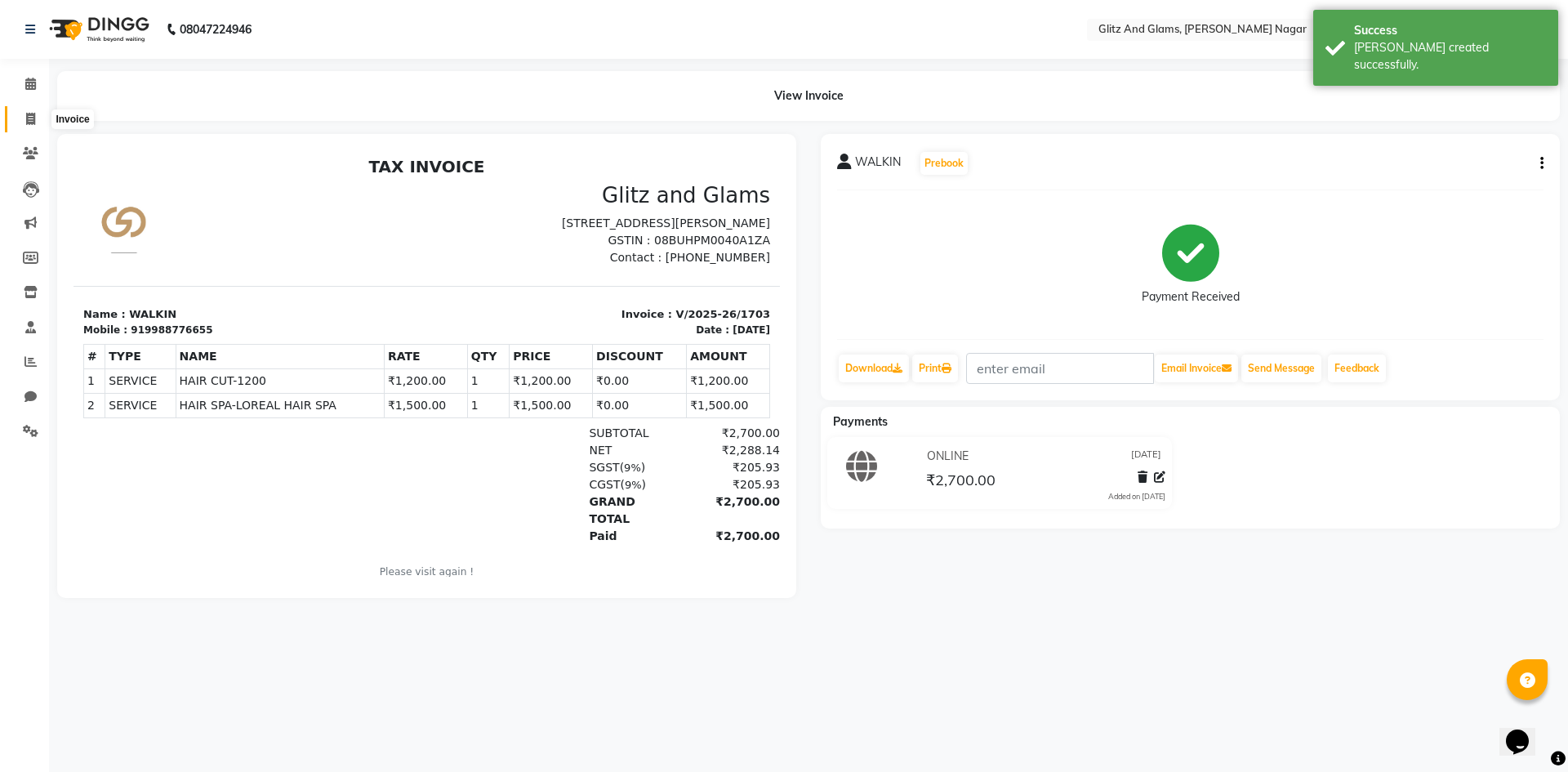
click at [35, 117] on icon at bounding box center [31, 119] width 9 height 12
select select "service"
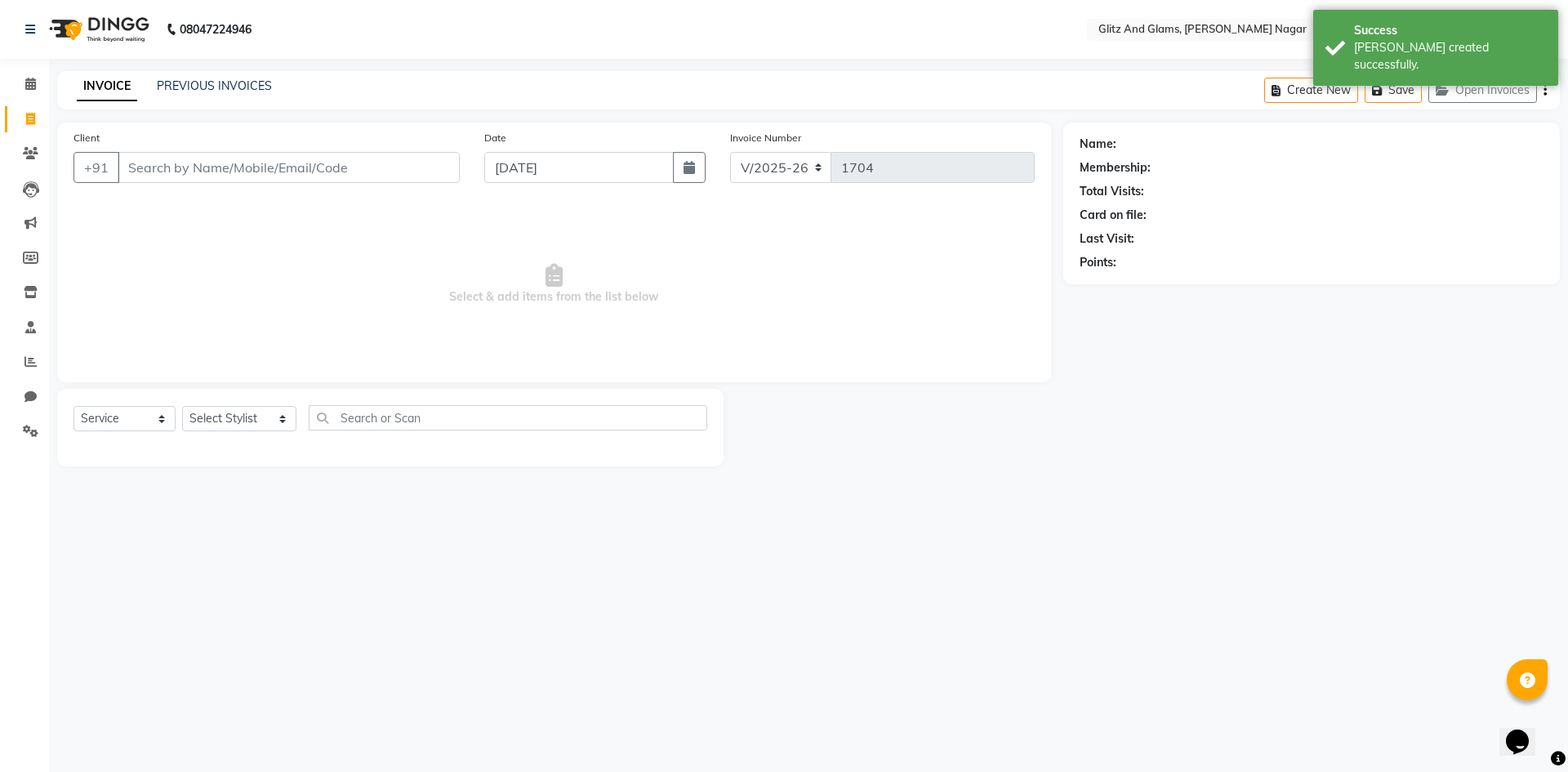
click at [342, 159] on input "Client" at bounding box center [288, 167] width 342 height 31
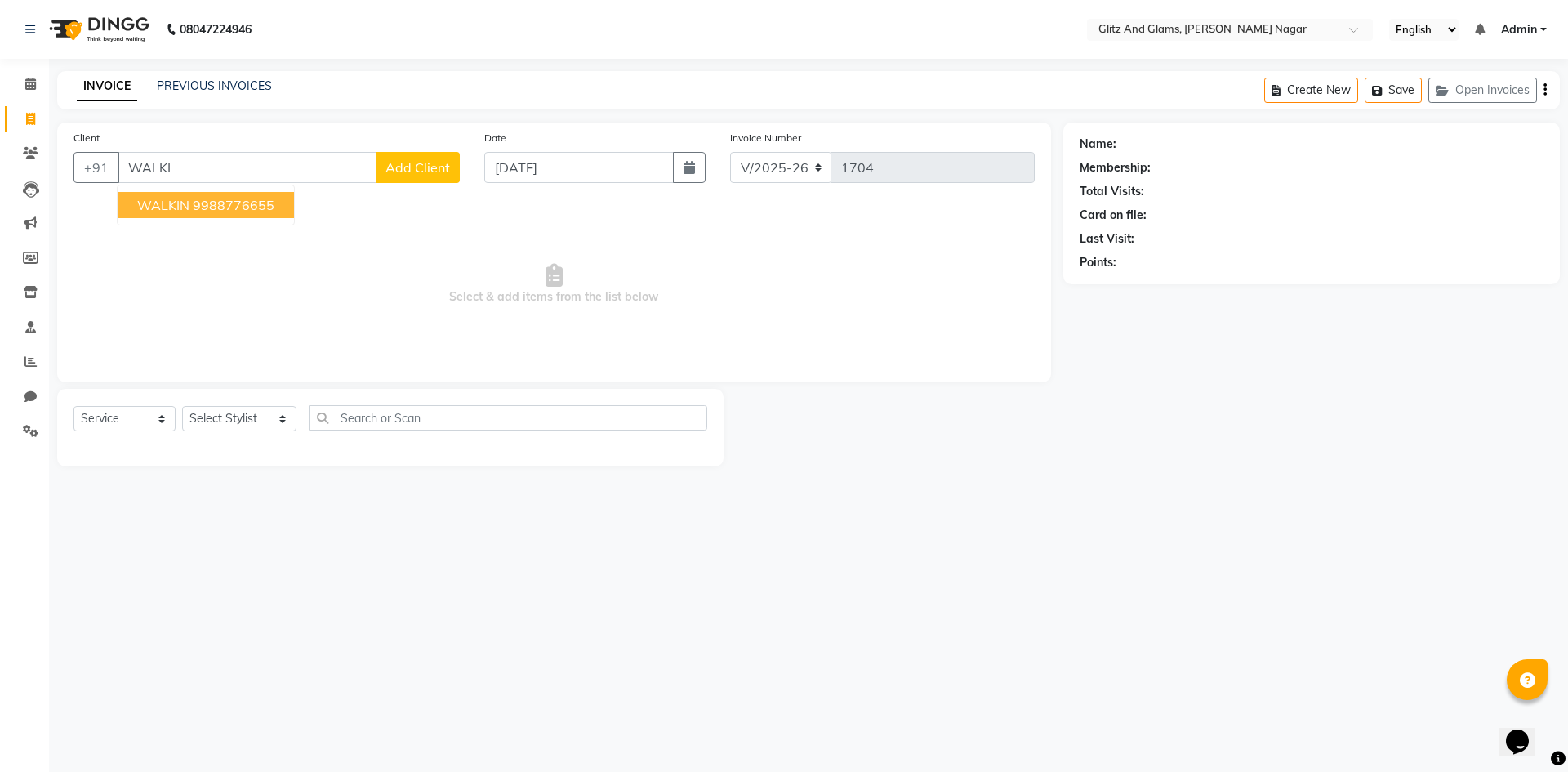
click at [246, 210] on ngb-highlight "9988776655" at bounding box center [234, 205] width 82 height 16
type input "9988776655"
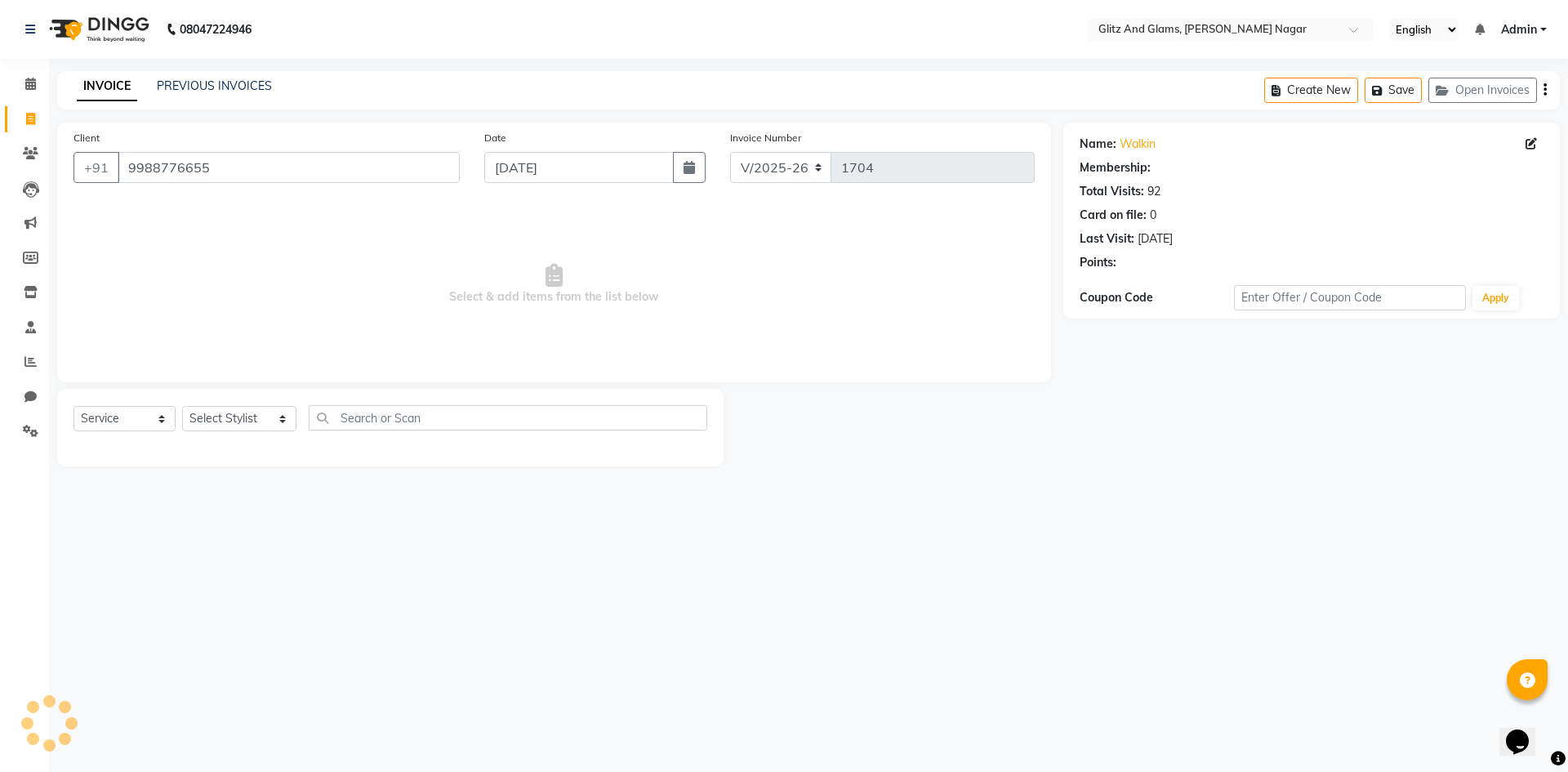
select select "1: Object"
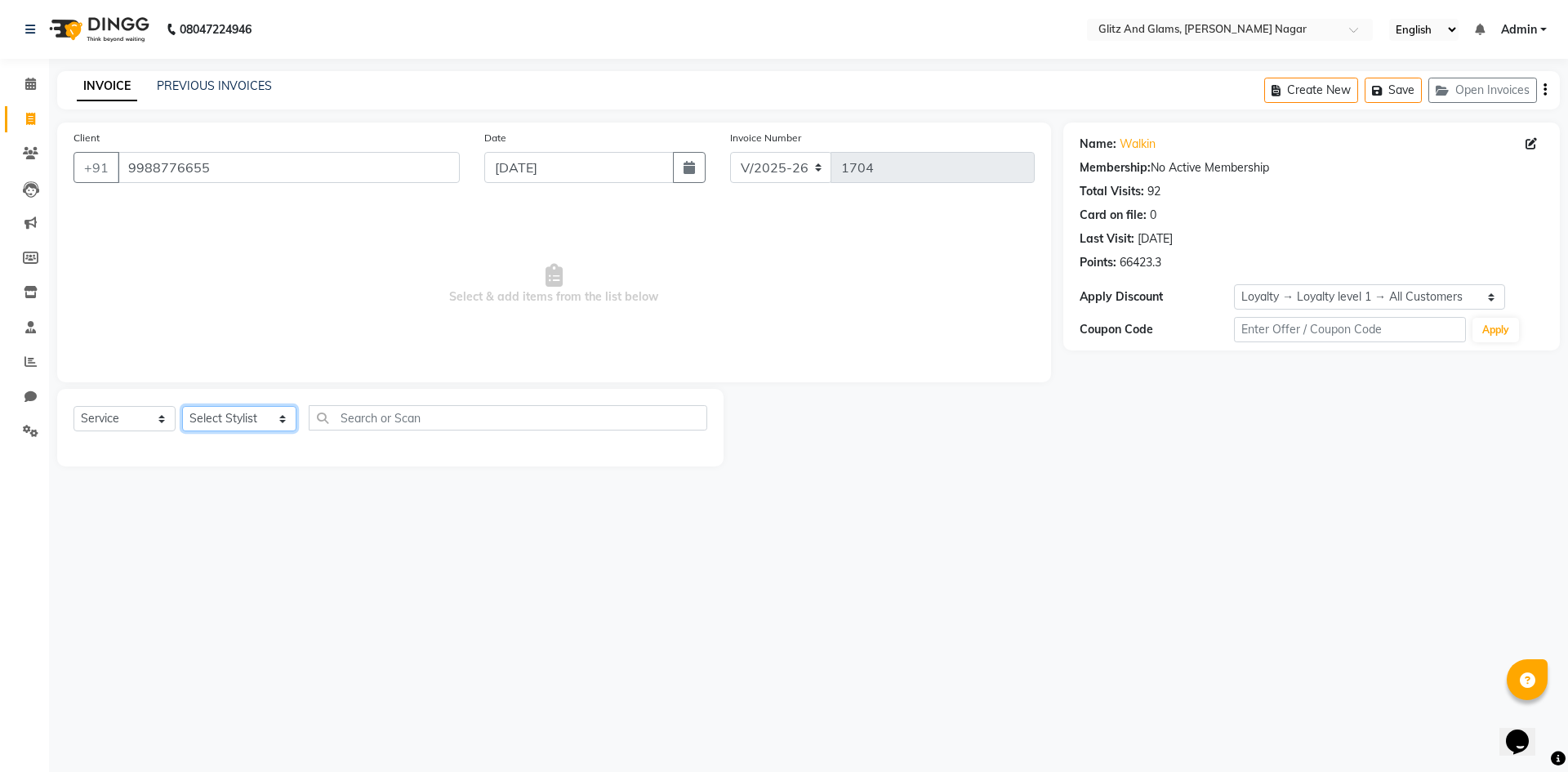
click at [269, 417] on select "Select Stylist [PERSON_NAME] [PERSON_NAME] ANKIT ASHOK ATO [PERSON_NAME] CHETAN…" at bounding box center [239, 419] width 115 height 26
select select "80525"
click at [182, 406] on select "Select Stylist [PERSON_NAME] [PERSON_NAME] ANKIT ASHOK ATO [PERSON_NAME] CHETAN…" at bounding box center [239, 419] width 115 height 26
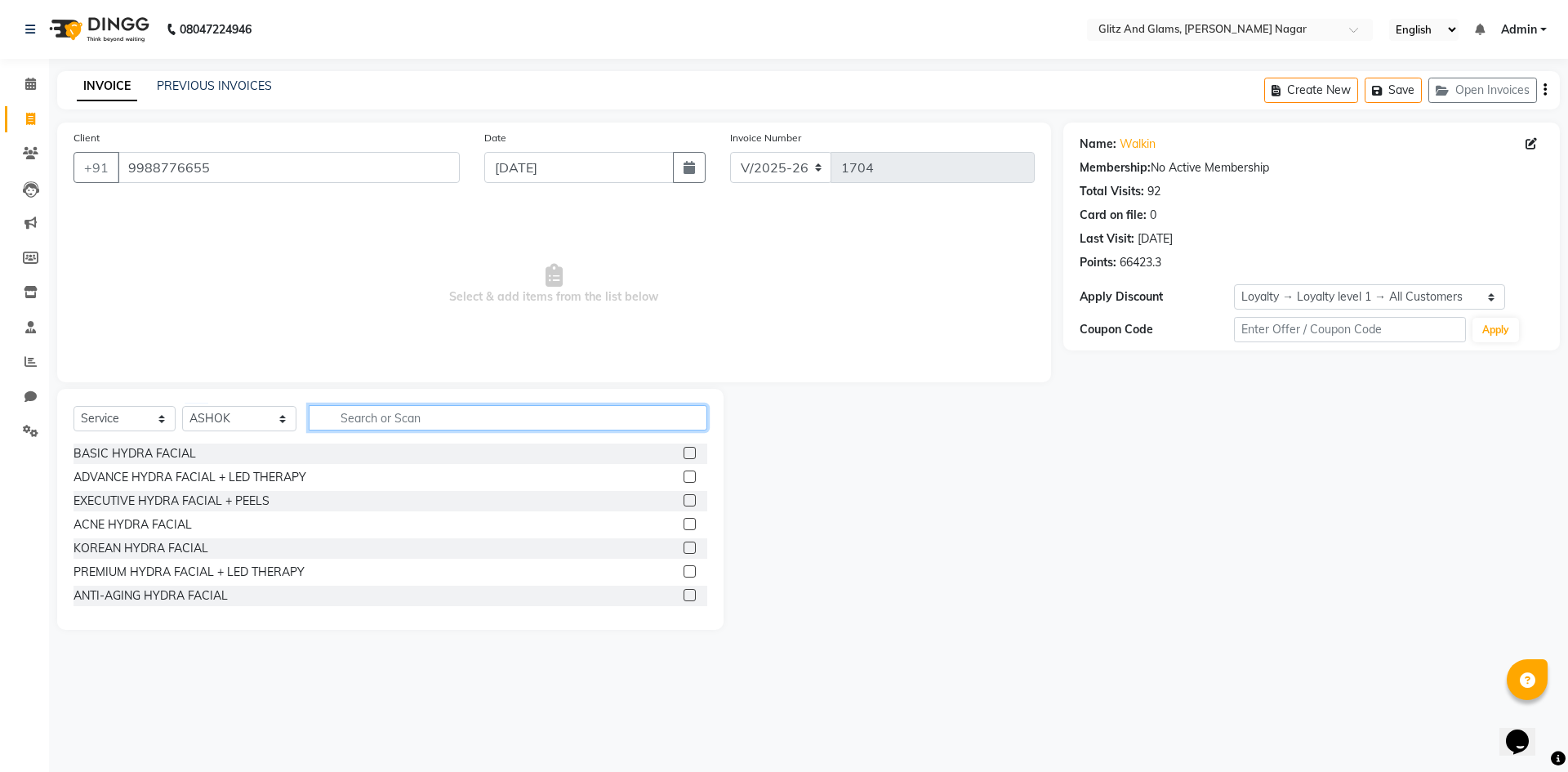
click at [383, 415] on input "text" at bounding box center [507, 418] width 399 height 26
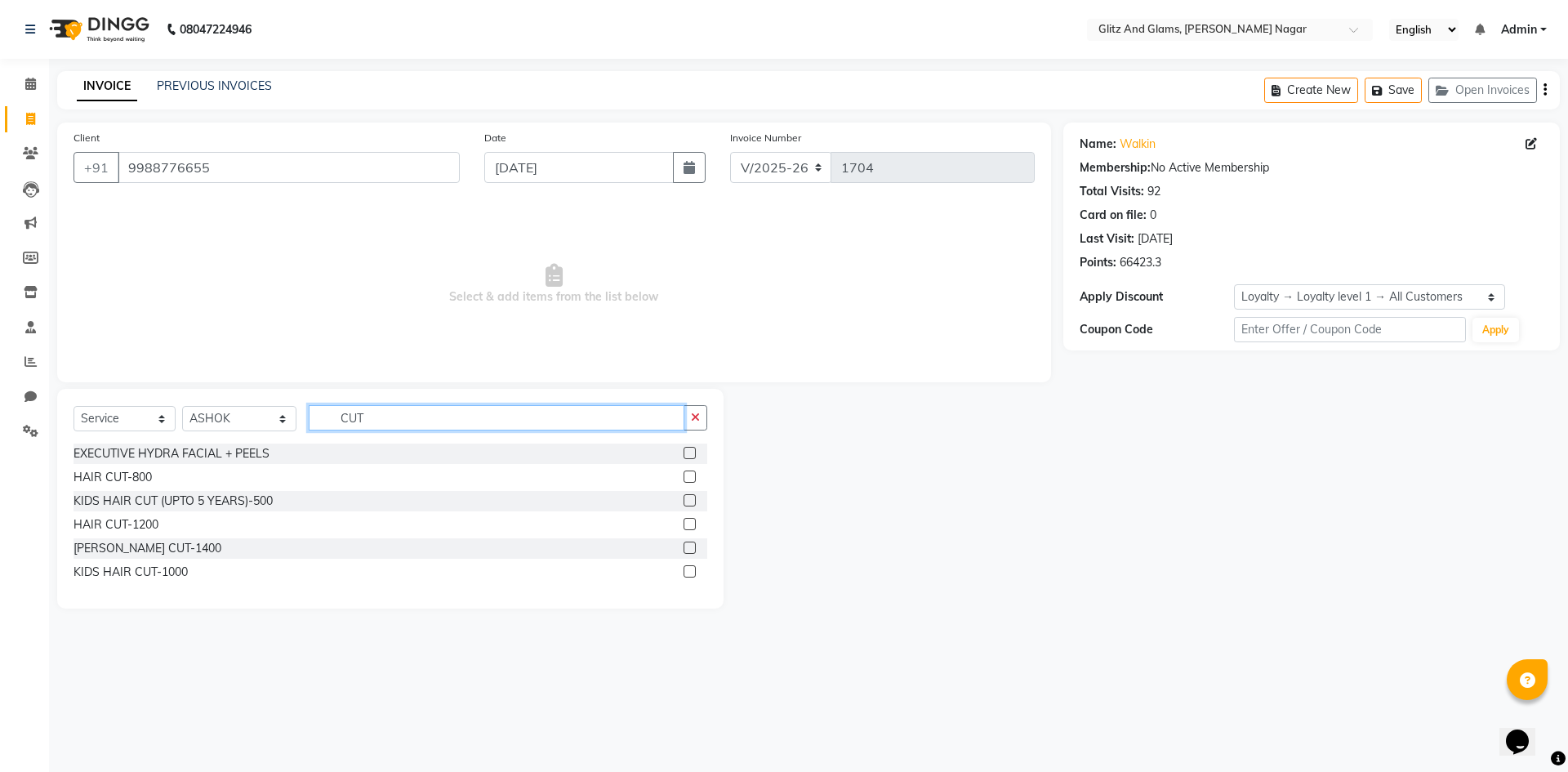
type input "CUT"
click at [153, 473] on div "HAIR CUT-800" at bounding box center [390, 478] width 634 height 20
click at [106, 477] on div "HAIR CUT-800" at bounding box center [112, 478] width 78 height 17
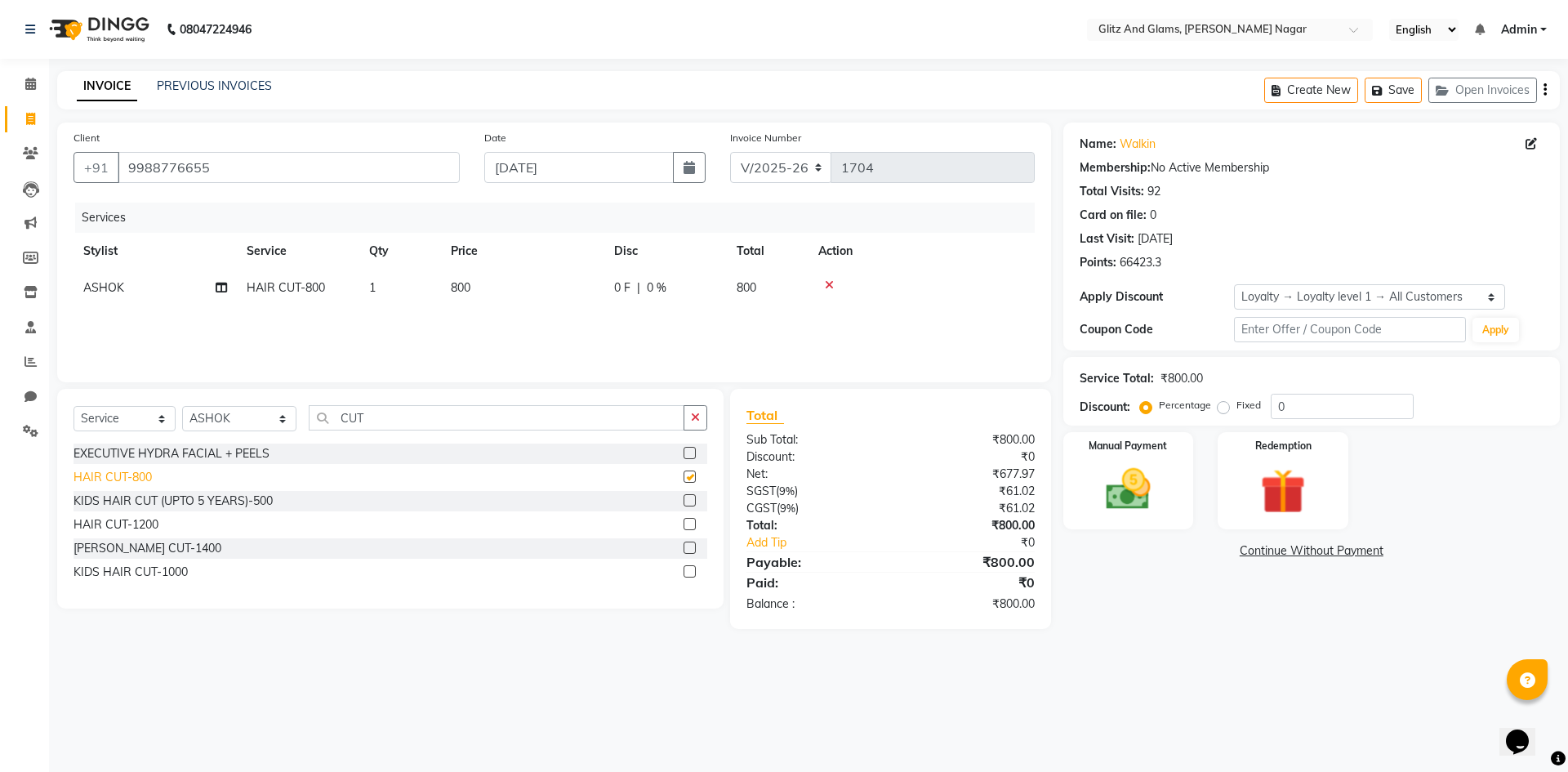
checkbox input "false"
click at [237, 426] on select "Select Stylist [PERSON_NAME] [PERSON_NAME] ANKIT ASHOK ATO [PERSON_NAME] CHETAN…" at bounding box center [239, 419] width 115 height 26
select select "80524"
click at [182, 406] on select "Select Stylist [PERSON_NAME] [PERSON_NAME] ANKIT ASHOK ATO [PERSON_NAME] CHETAN…" at bounding box center [239, 419] width 115 height 26
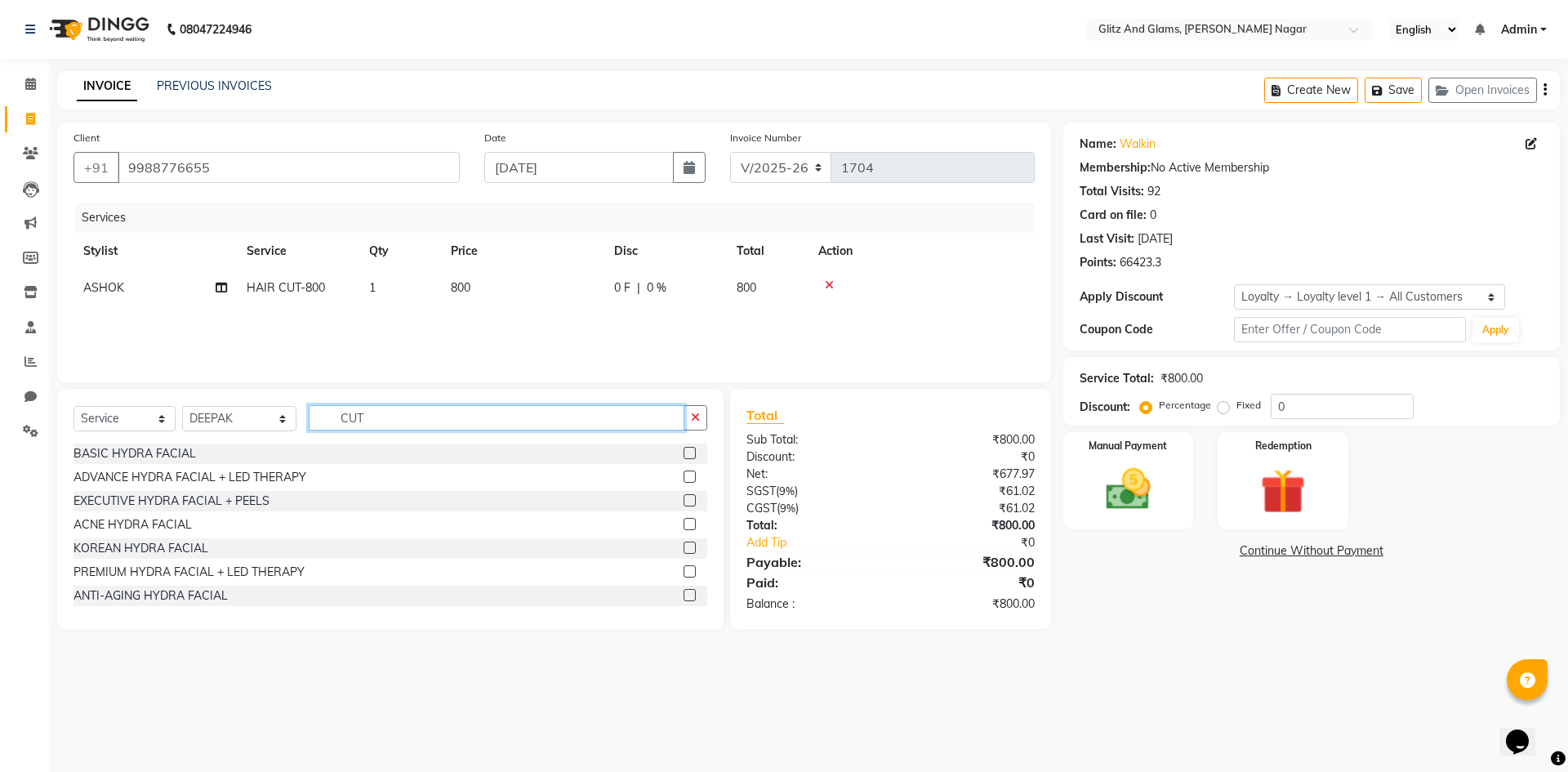
click at [375, 413] on input "CUT" at bounding box center [496, 418] width 376 height 26
type input "C"
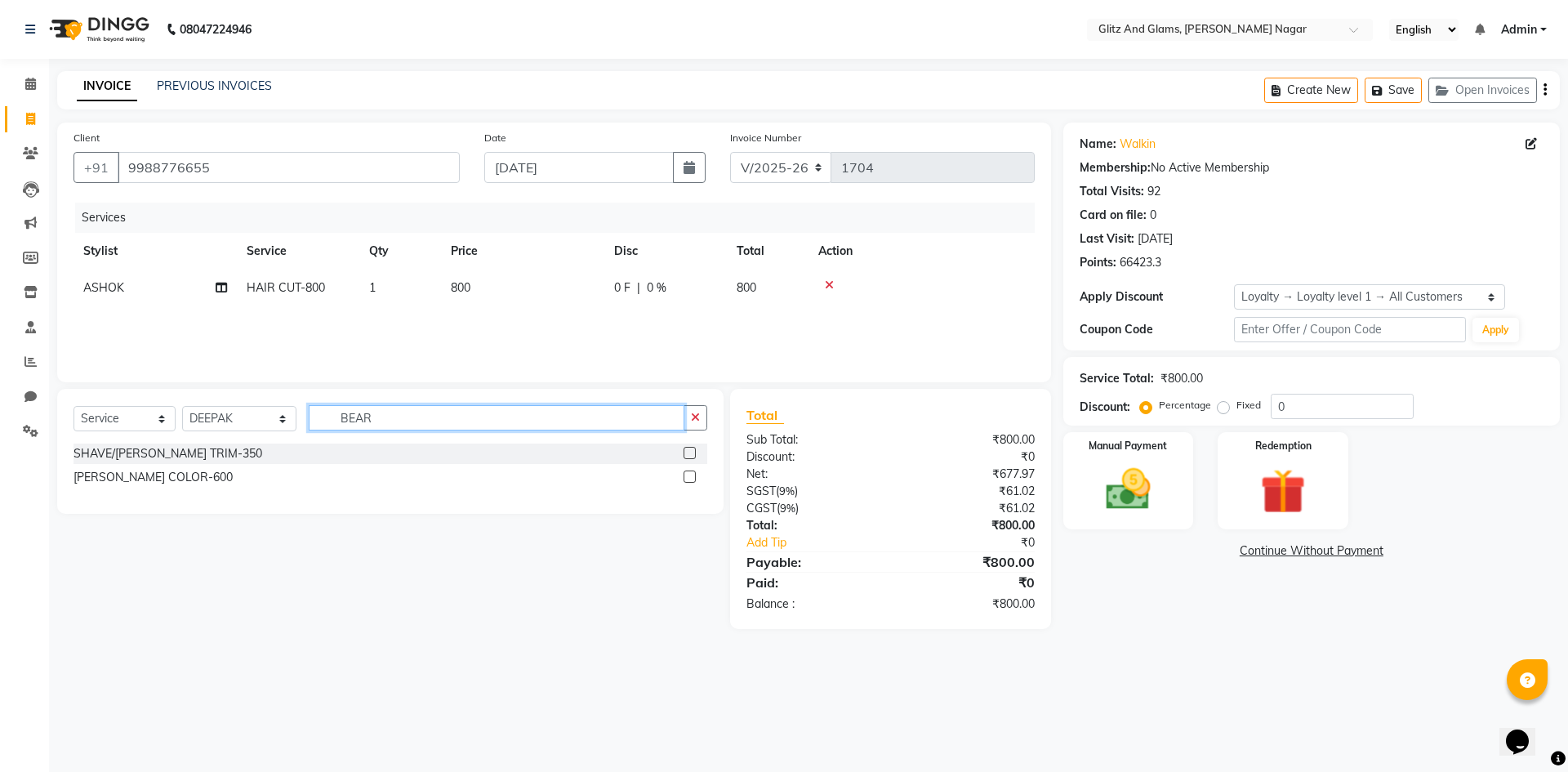
type input "BEAR"
click at [688, 451] on label at bounding box center [689, 453] width 12 height 12
click at [688, 451] on input "checkbox" at bounding box center [688, 454] width 10 height 10
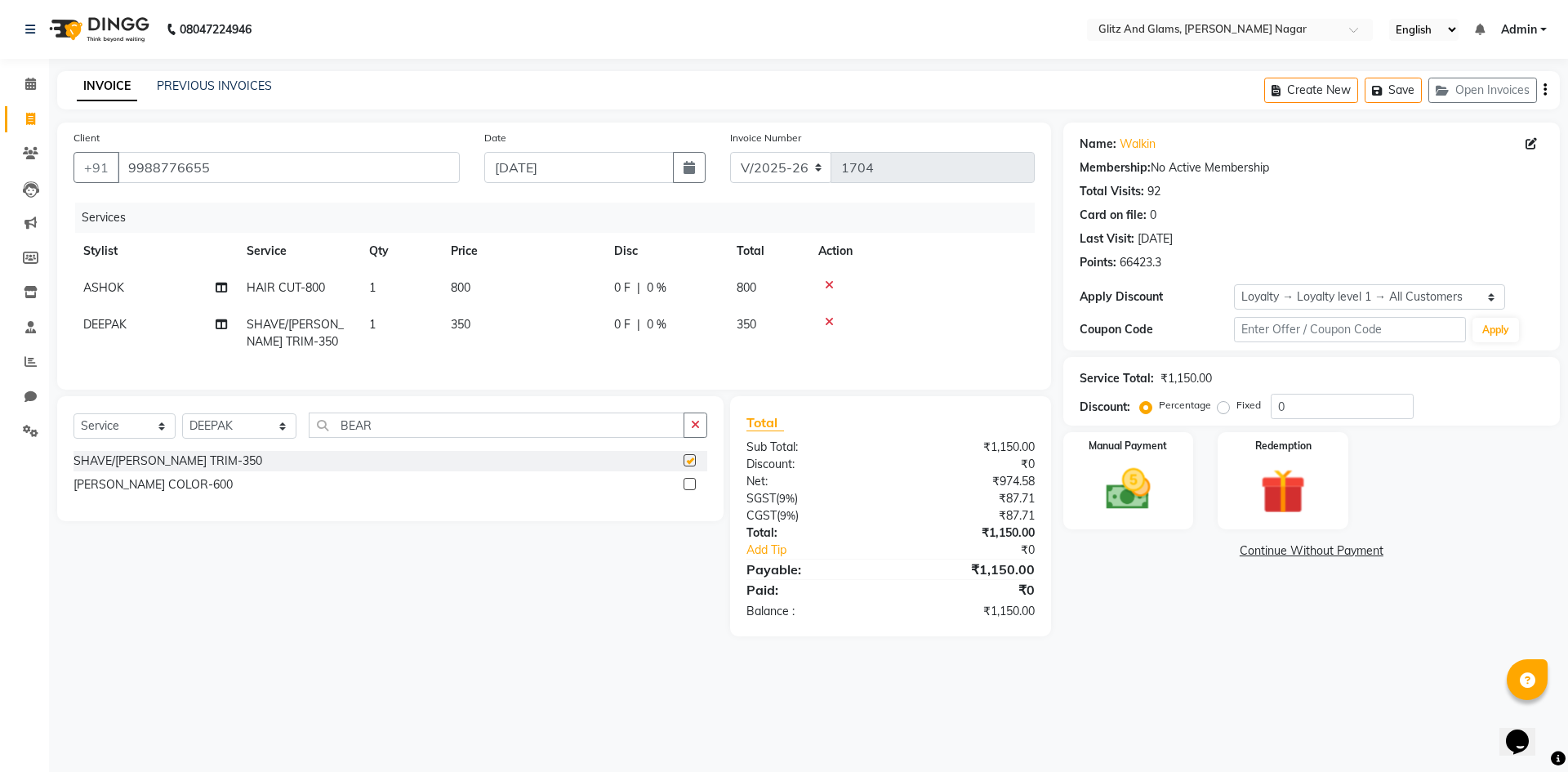
checkbox input "false"
click at [1155, 482] on img at bounding box center [1128, 489] width 76 height 54
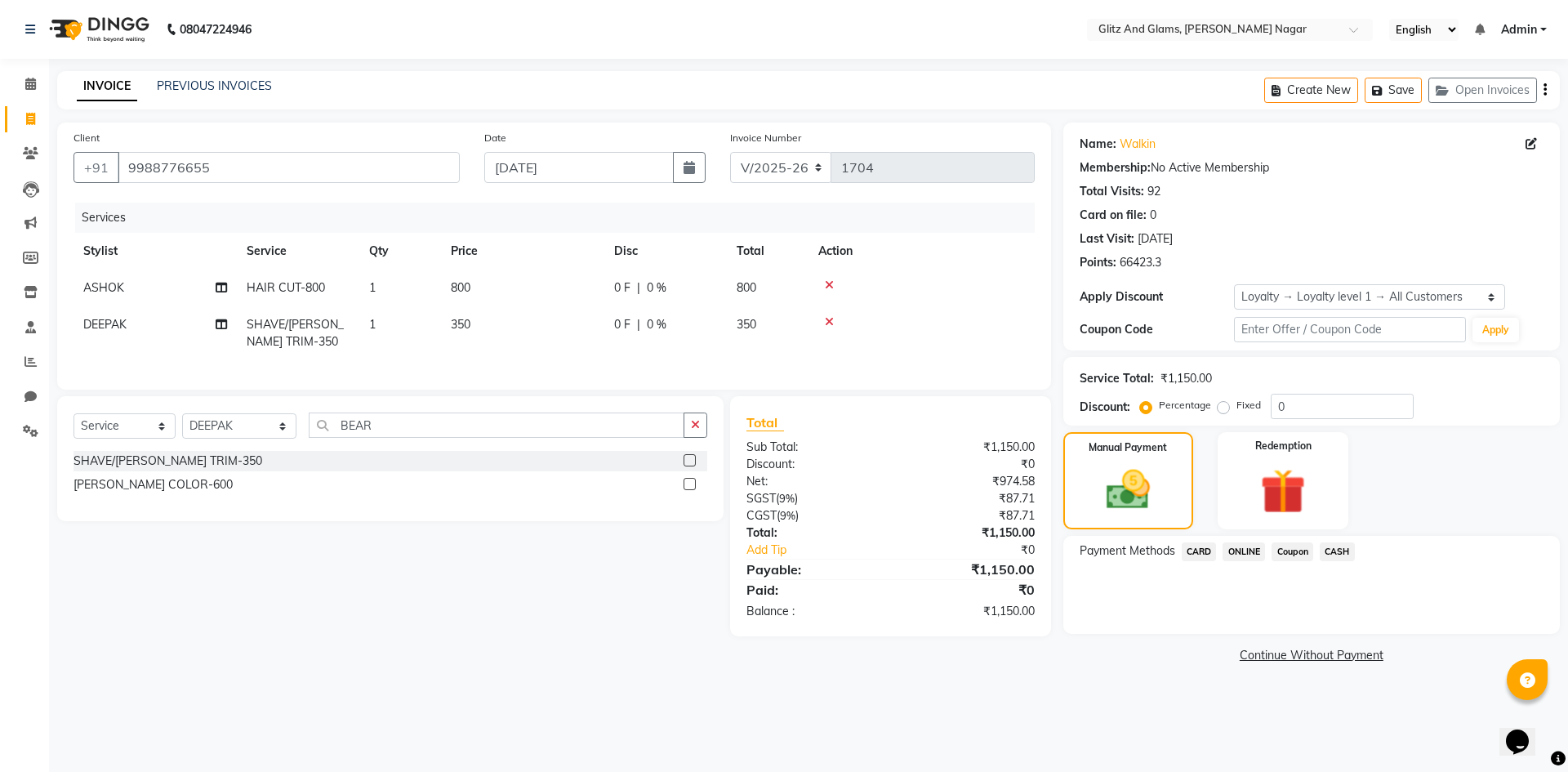
click at [1338, 554] on span "CASH" at bounding box center [1337, 552] width 35 height 19
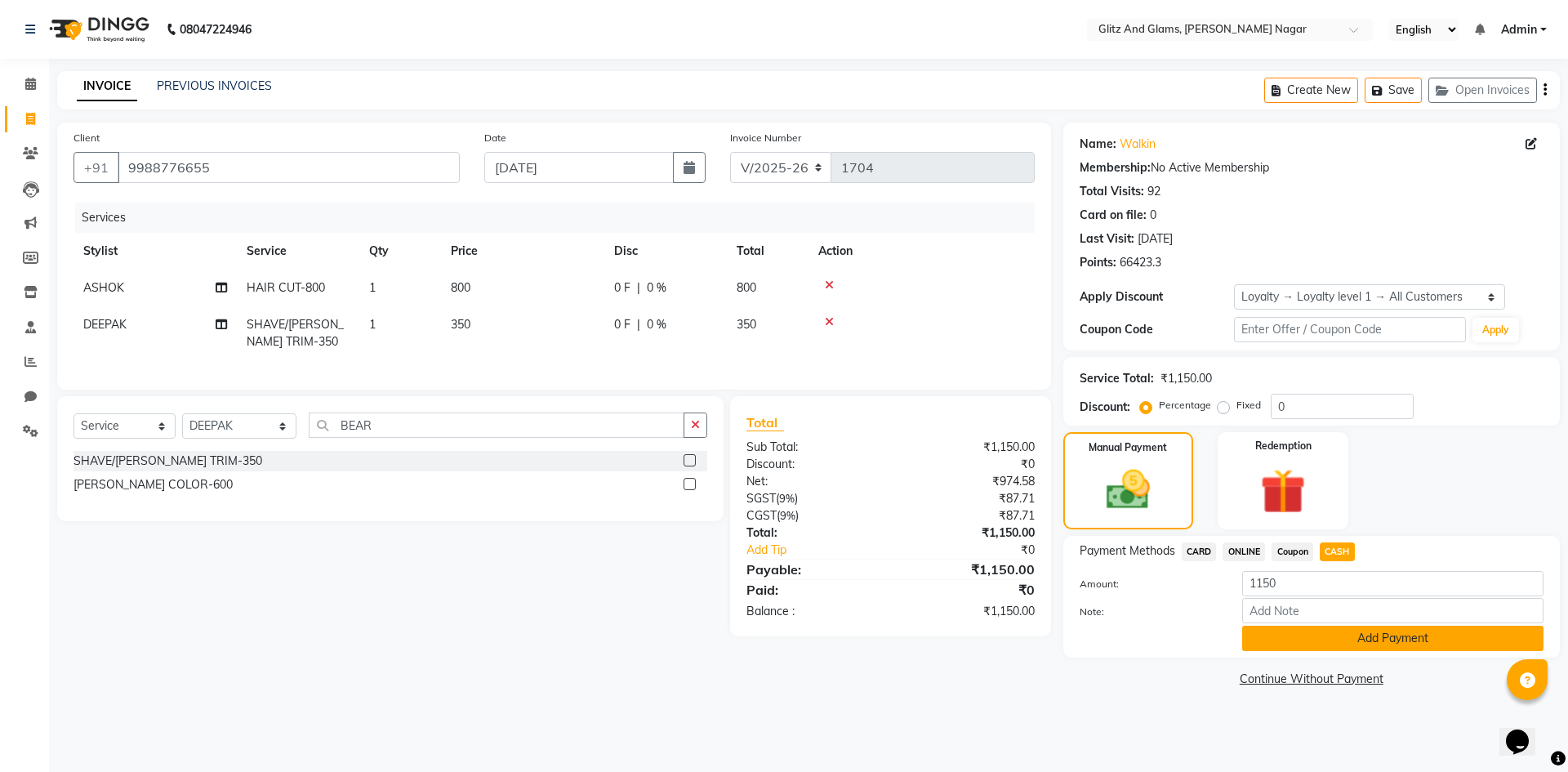
click at [1356, 644] on button "Add Payment" at bounding box center [1393, 639] width 302 height 26
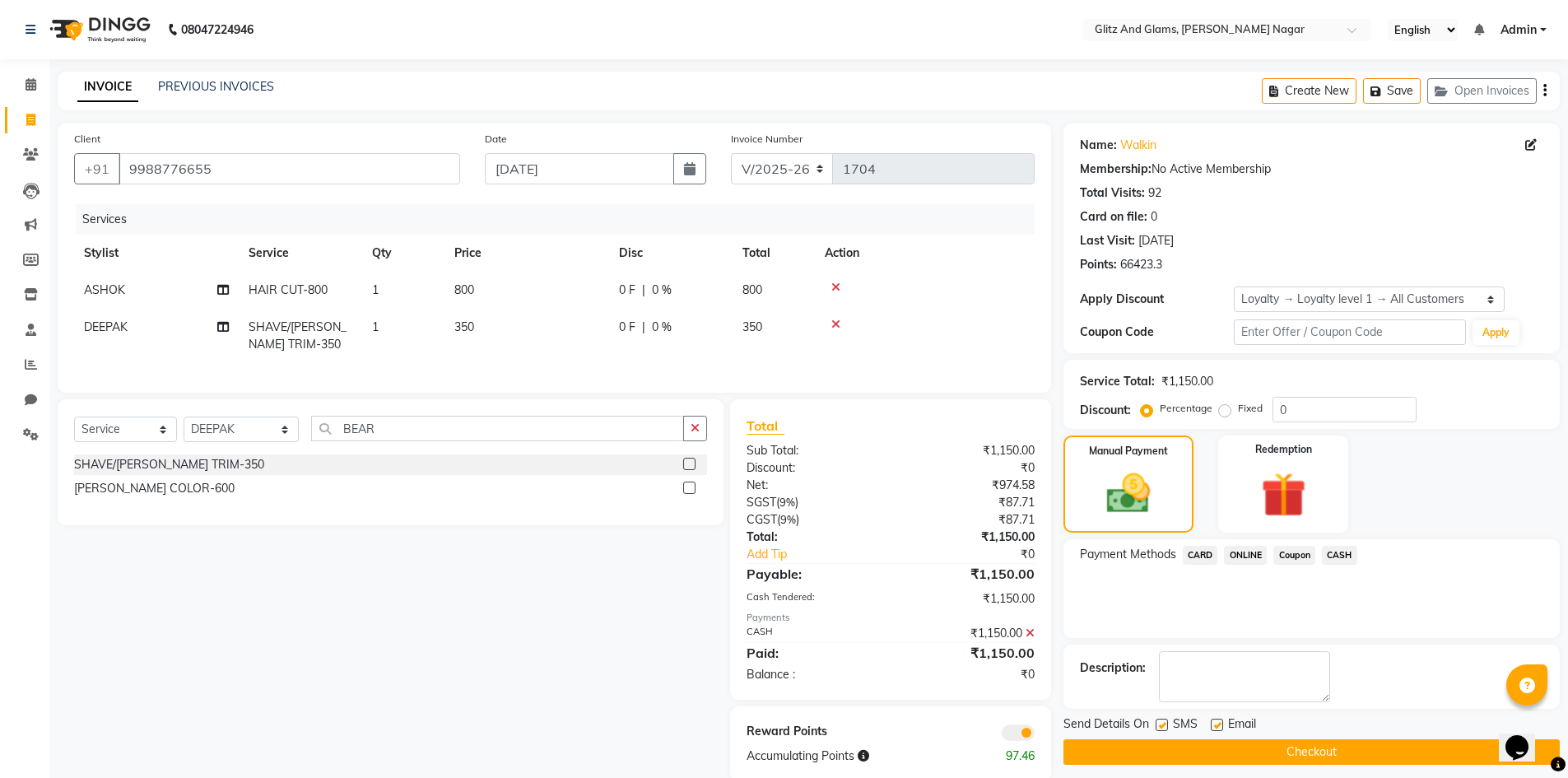
click at [1348, 745] on button "Checkout" at bounding box center [1311, 752] width 496 height 26
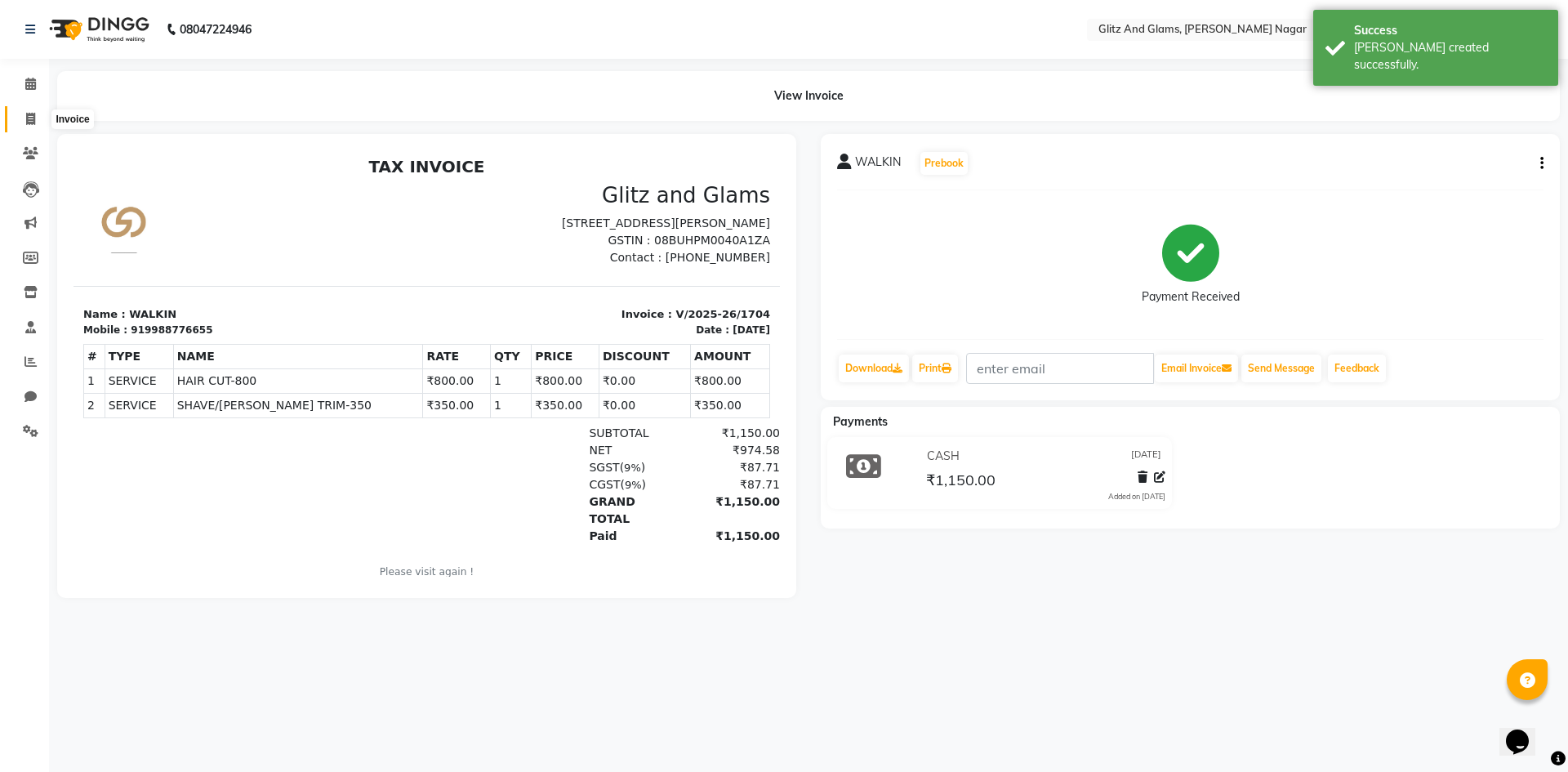
click at [29, 123] on icon at bounding box center [31, 119] width 9 height 12
select select "service"
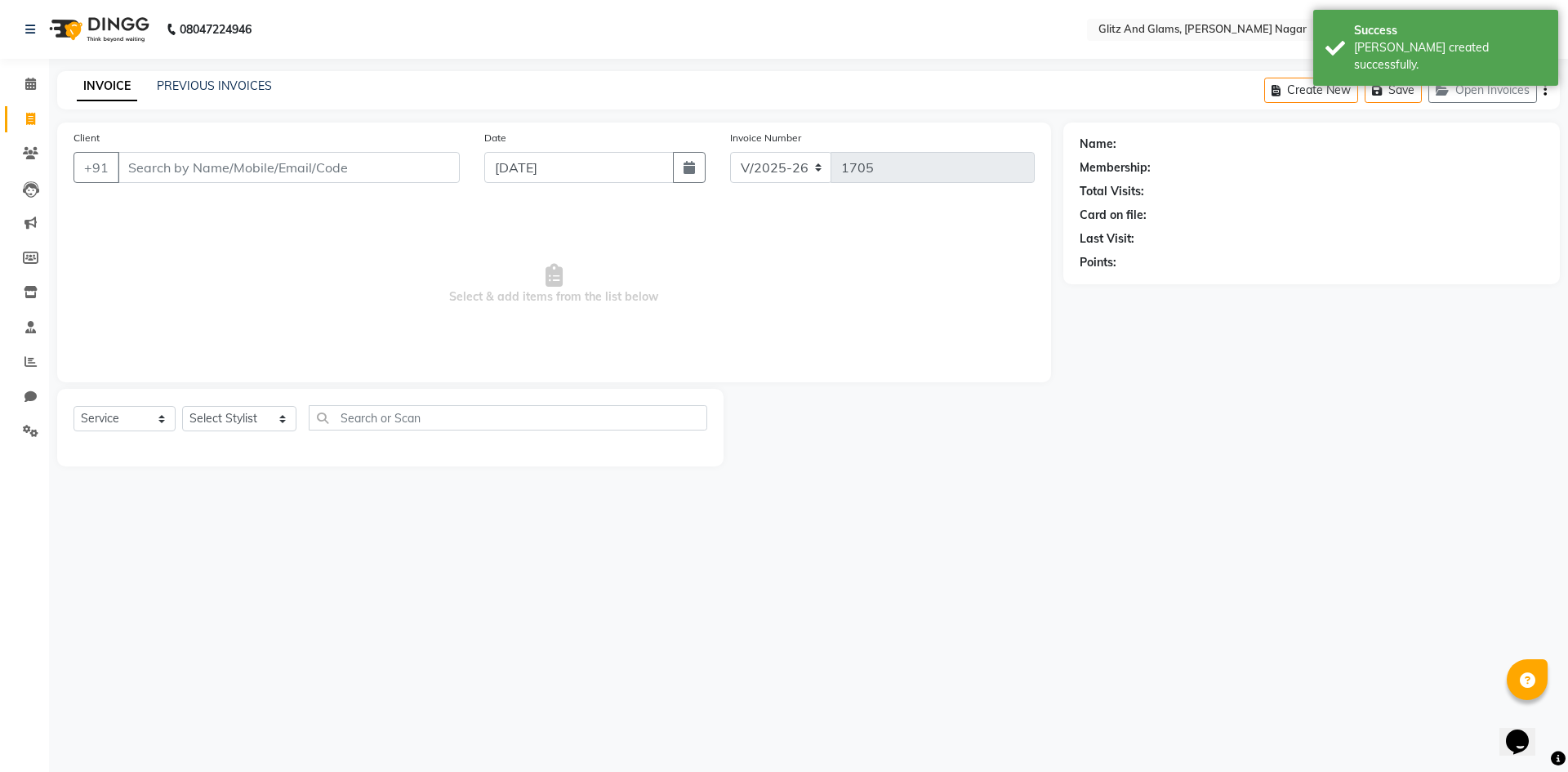
click at [296, 177] on input "Client" at bounding box center [288, 167] width 342 height 31
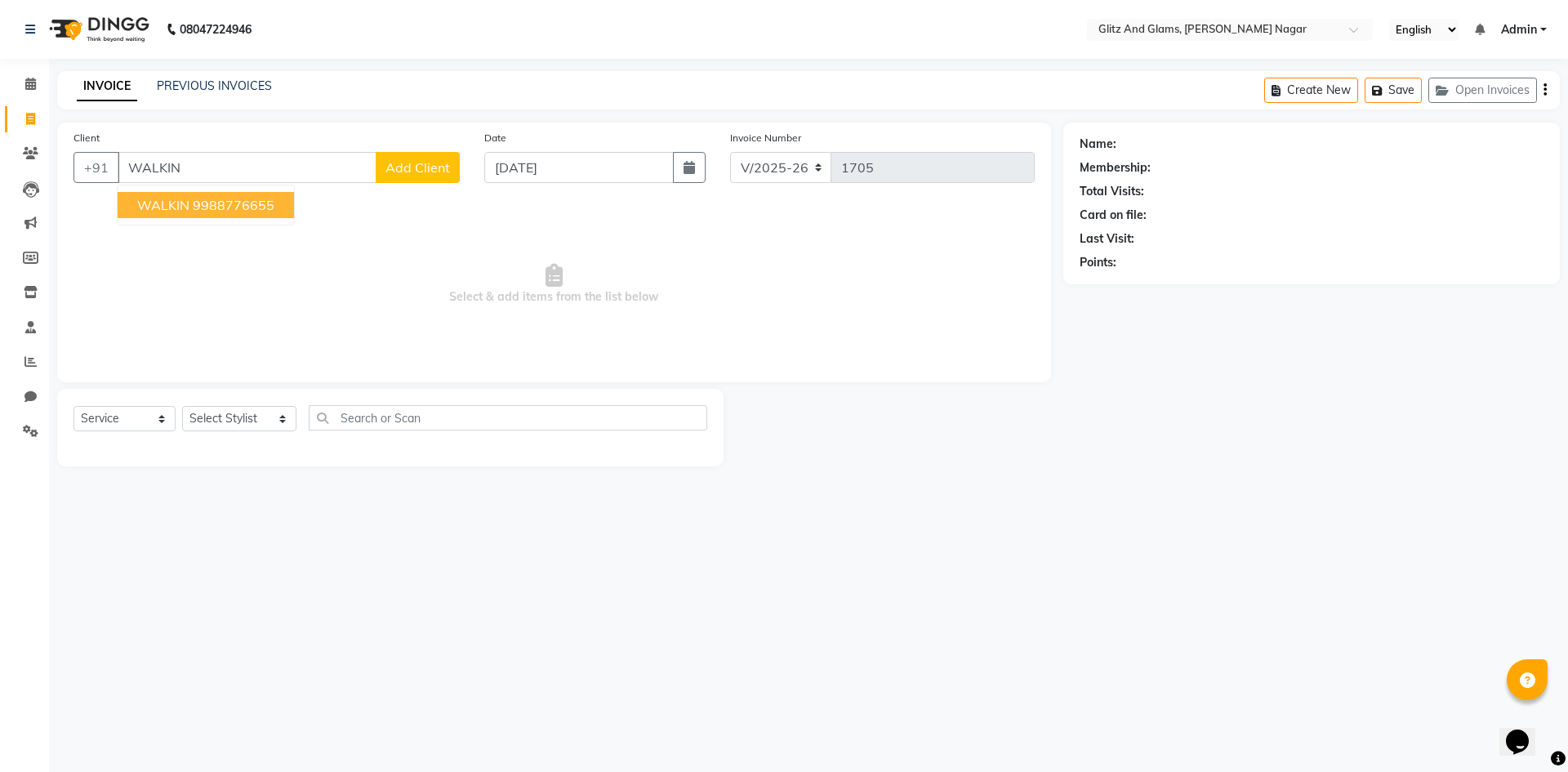
click at [278, 202] on button "WALKIN 9988776655" at bounding box center [206, 205] width 177 height 26
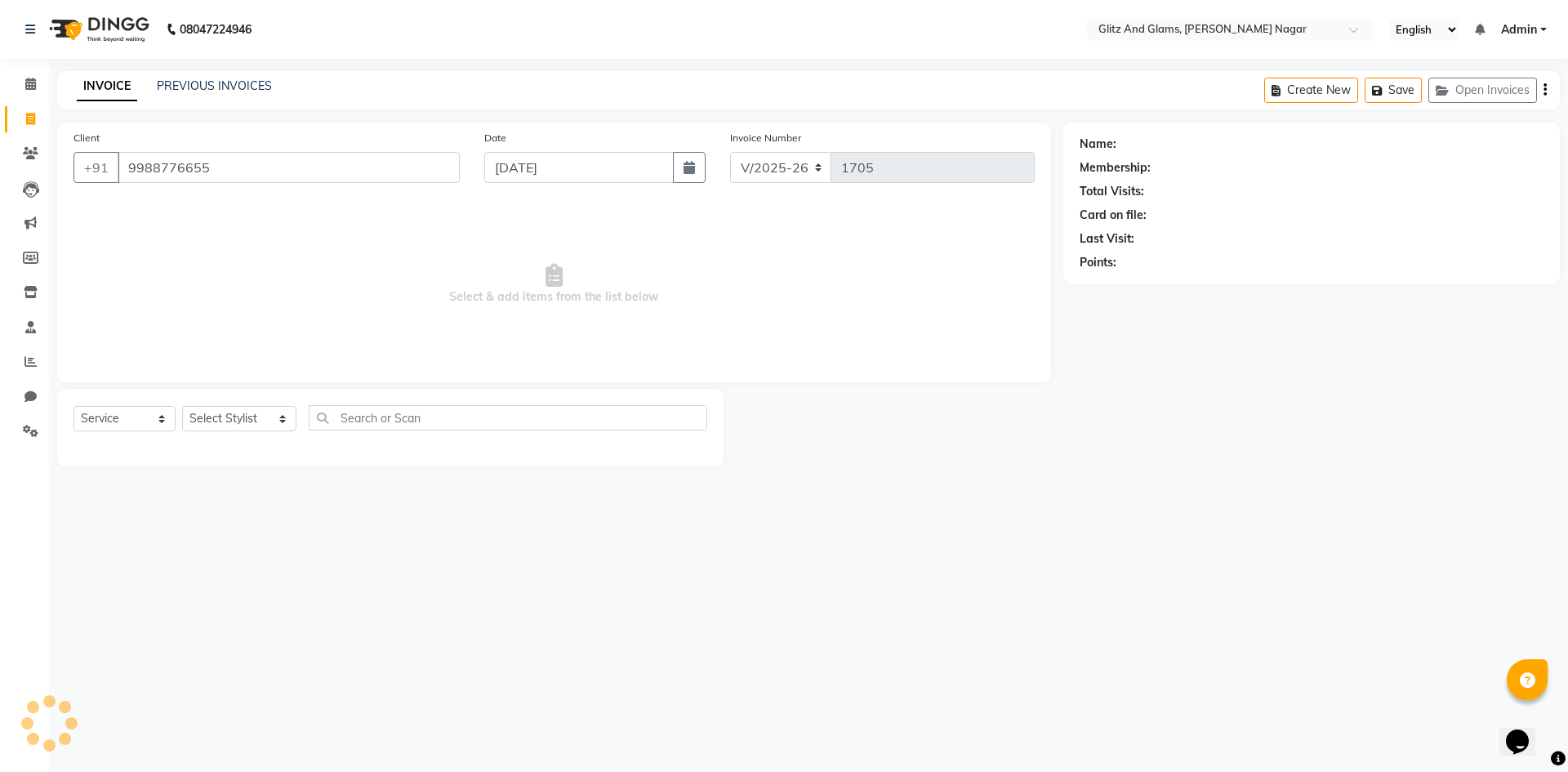
type input "9988776655"
select select "1: Object"
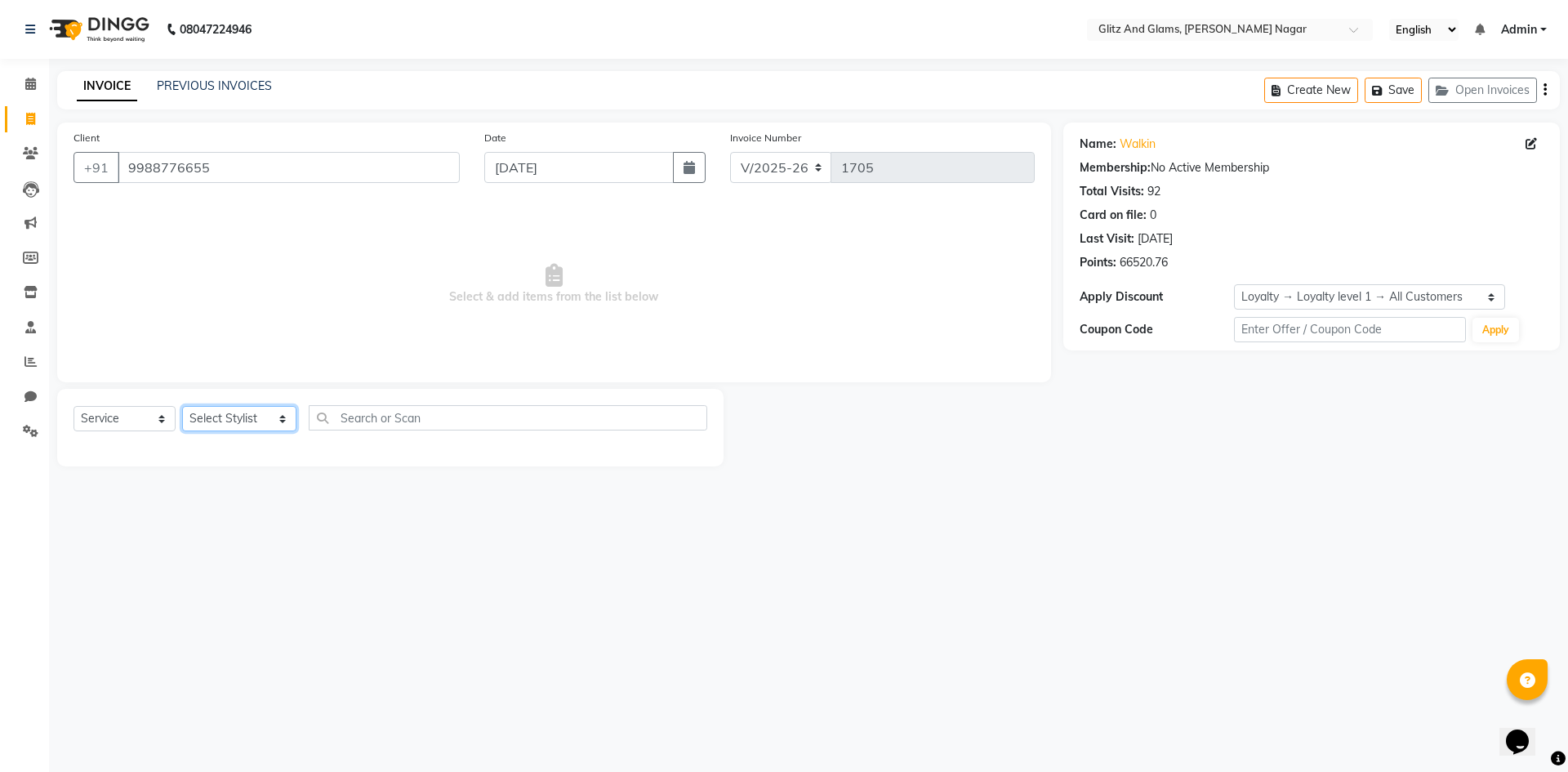
click at [278, 419] on select "Select Stylist [PERSON_NAME] [PERSON_NAME] ANKIT ASHOK ATO [PERSON_NAME] CHETAN…" at bounding box center [239, 419] width 115 height 26
select select "80520"
click at [182, 406] on select "Select Stylist [PERSON_NAME] [PERSON_NAME] ANKIT ASHOK ATO [PERSON_NAME] CHETAN…" at bounding box center [239, 419] width 115 height 26
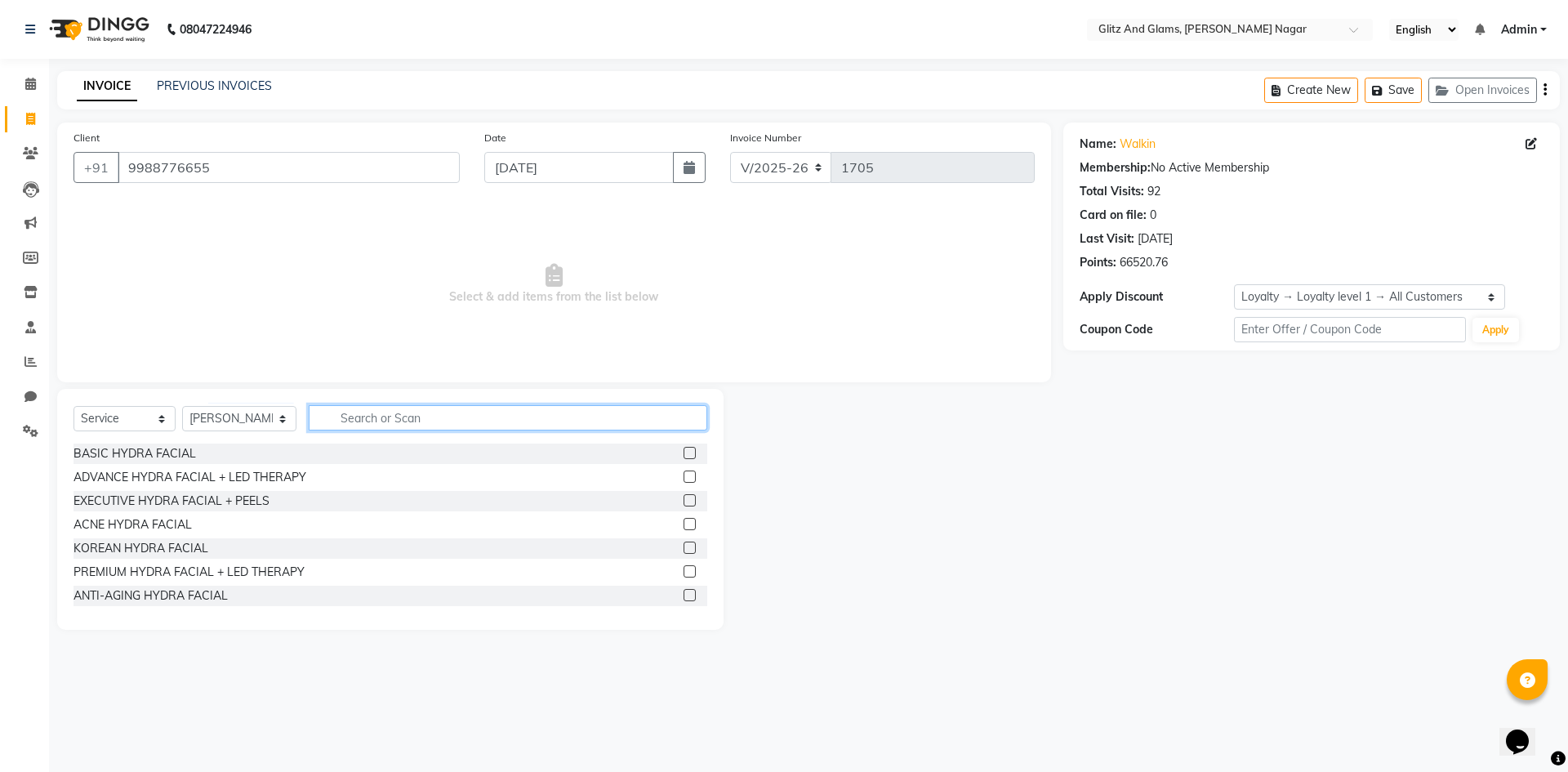
click at [360, 417] on input "text" at bounding box center [507, 418] width 399 height 26
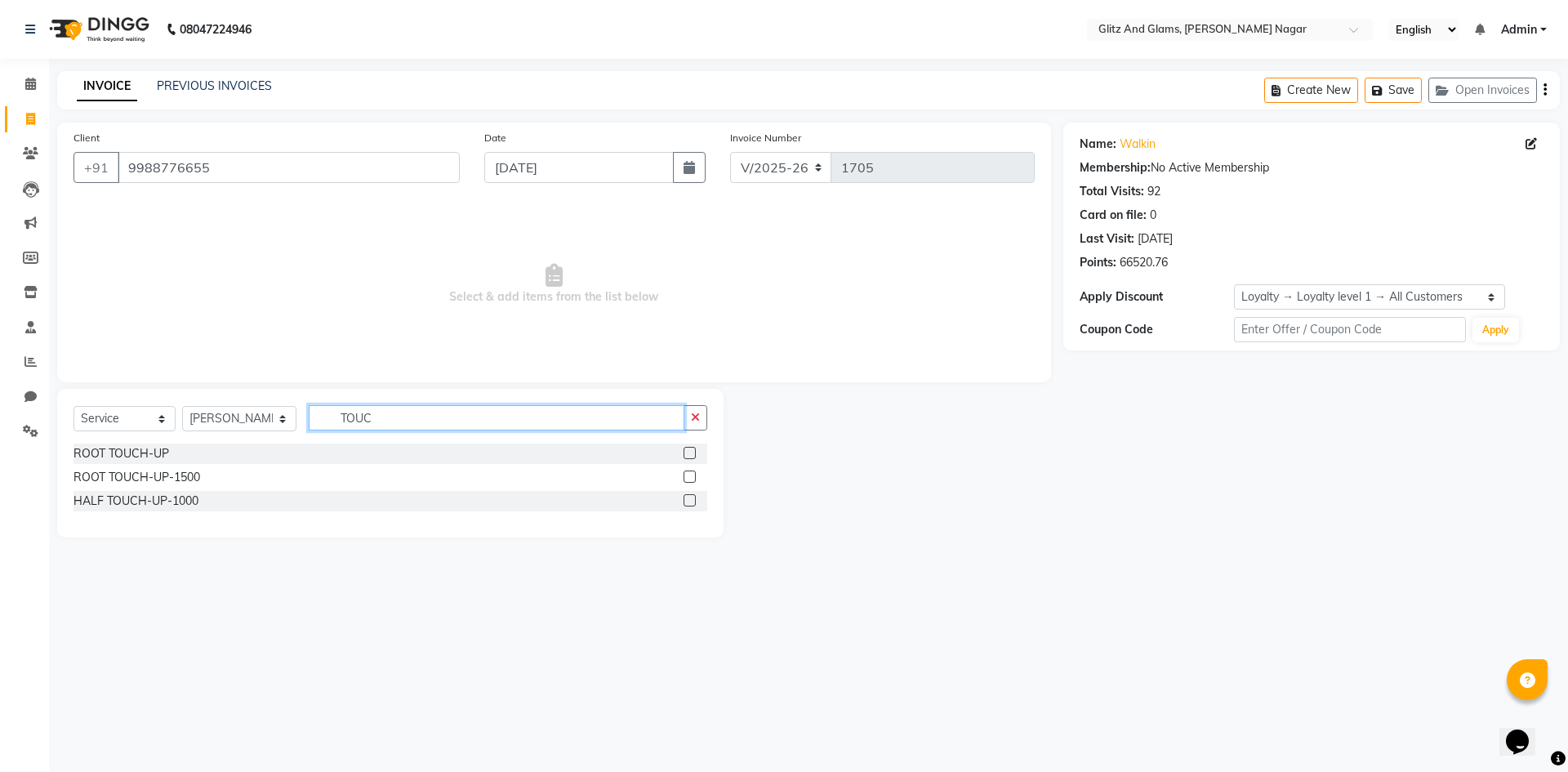
type input "TOUC"
click at [686, 477] on label at bounding box center [689, 476] width 12 height 12
click at [686, 477] on input "checkbox" at bounding box center [688, 477] width 10 height 10
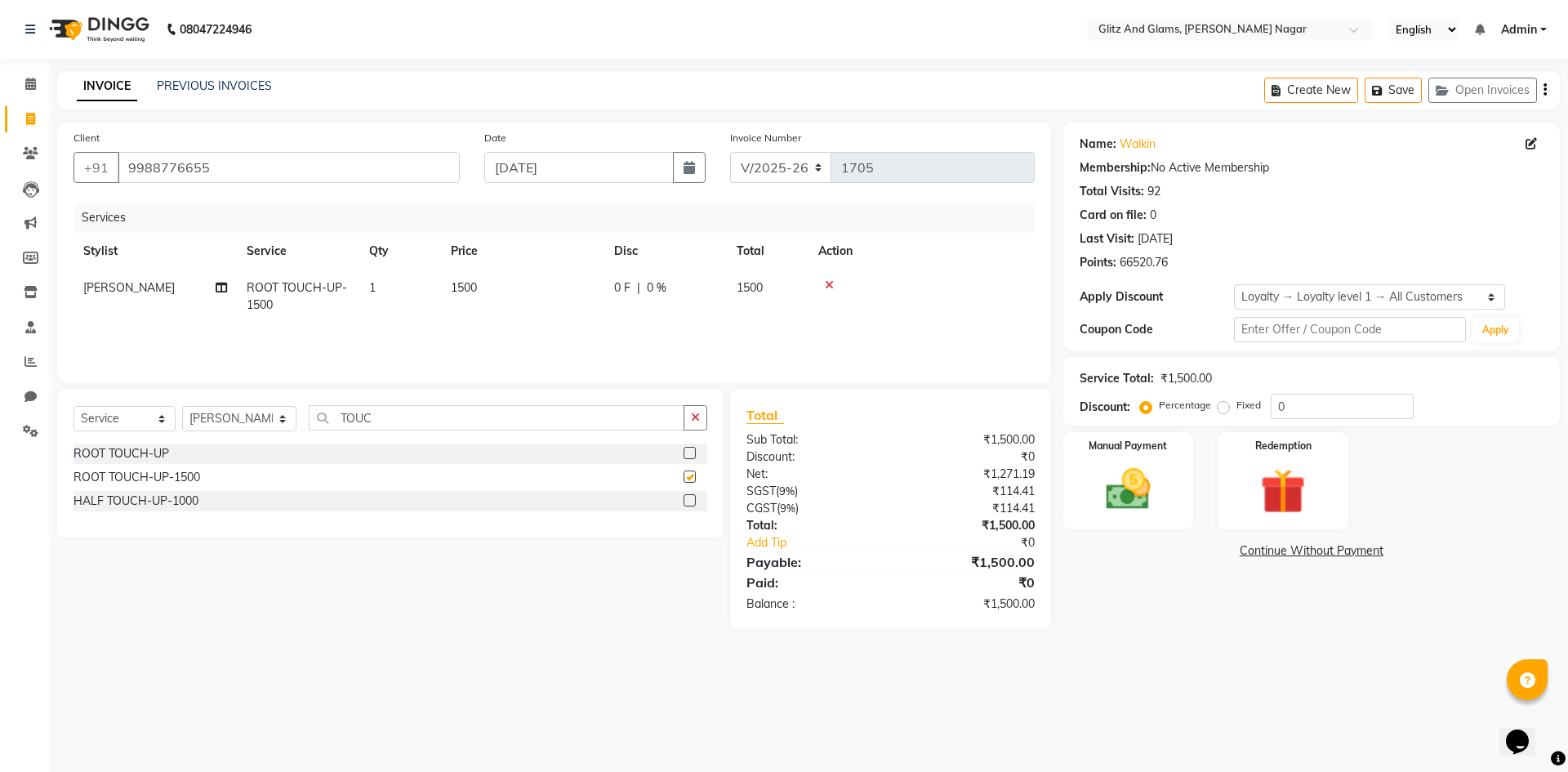
checkbox input "false"
click at [618, 429] on input "TOUC" at bounding box center [496, 418] width 376 height 26
type input "T"
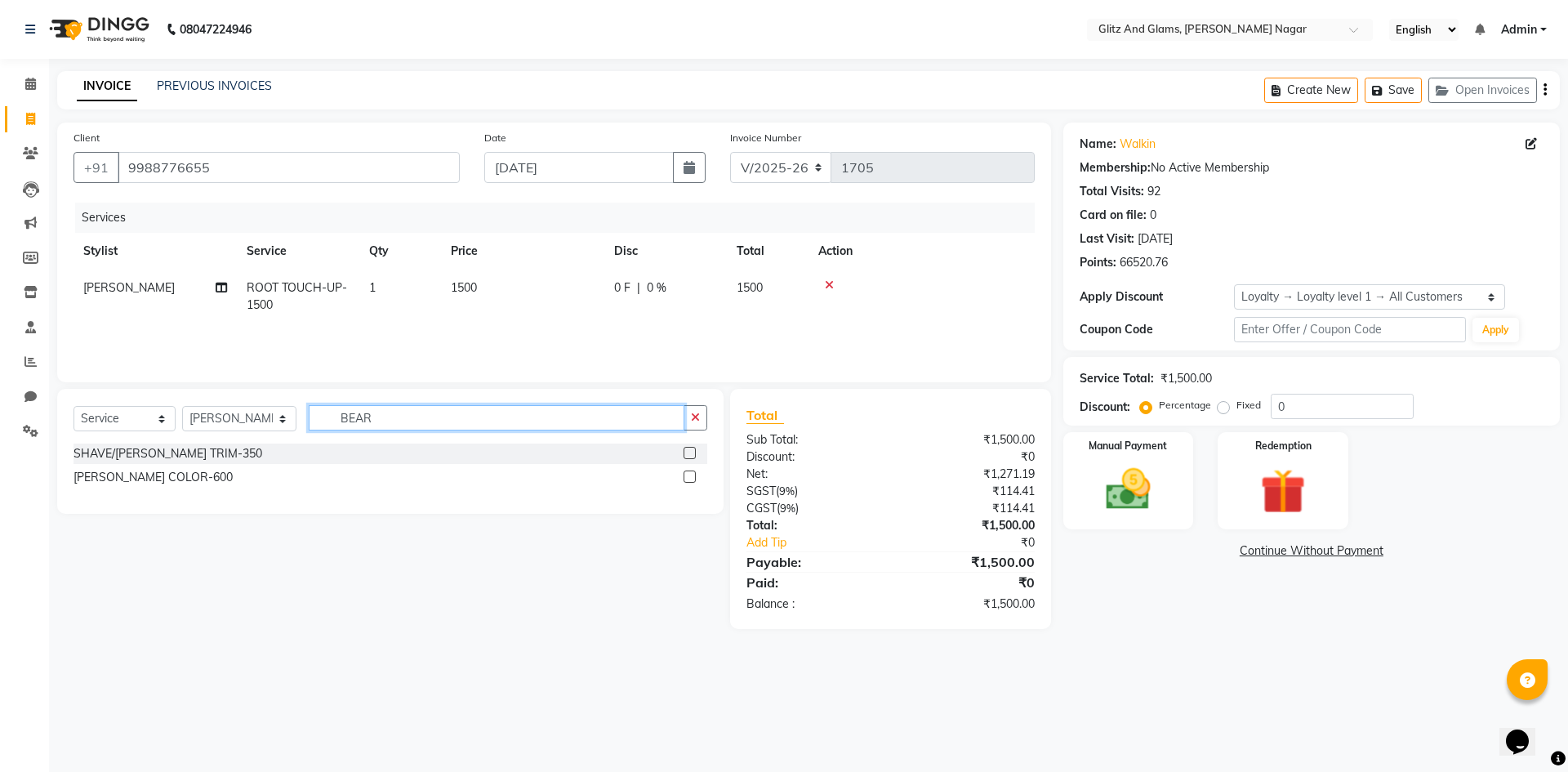
type input "BEAR"
click at [689, 451] on label at bounding box center [689, 453] width 12 height 12
click at [689, 451] on input "checkbox" at bounding box center [688, 454] width 10 height 10
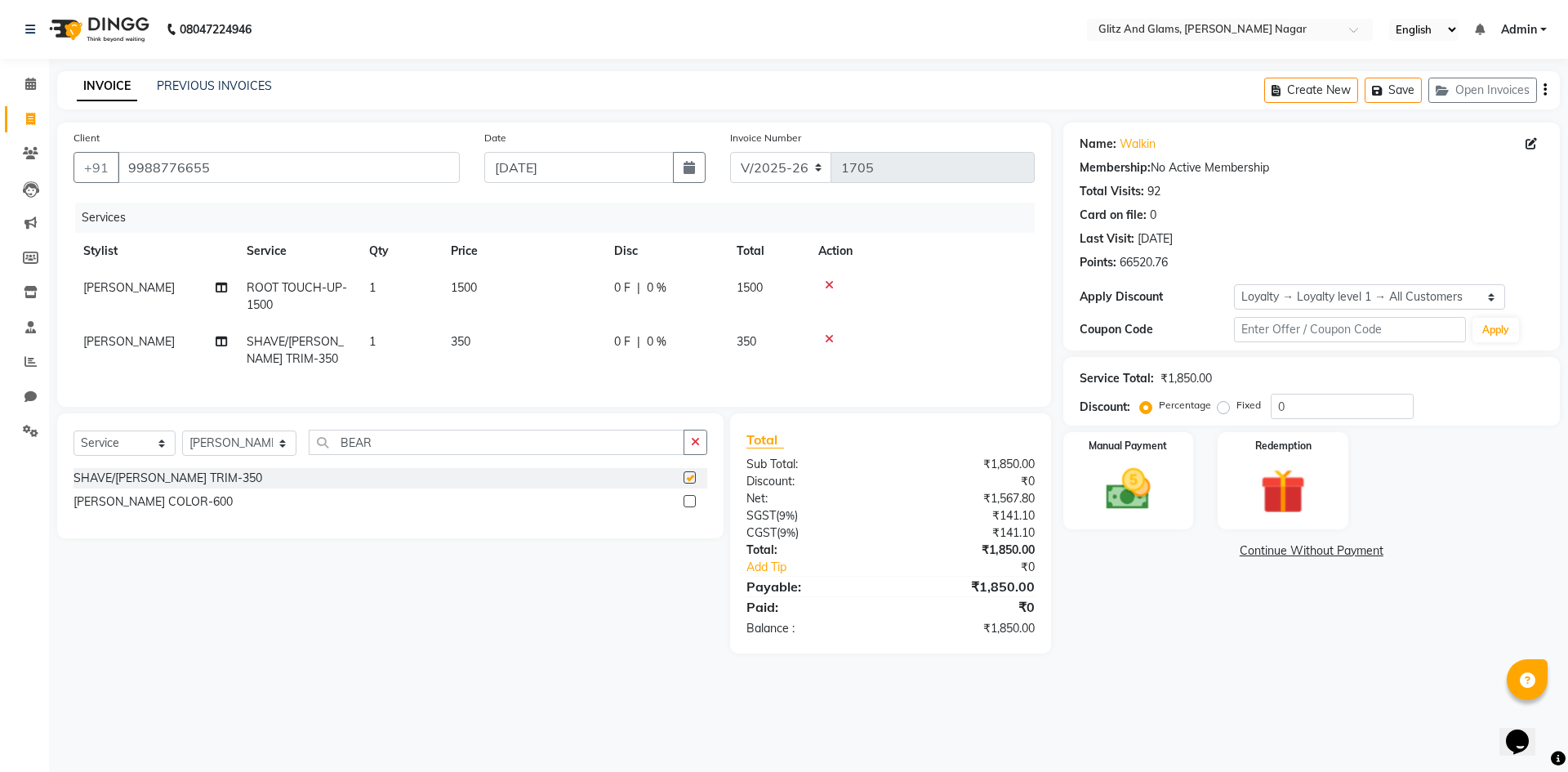
checkbox input "false"
click at [1155, 460] on div "Manual Payment" at bounding box center [1128, 480] width 136 height 100
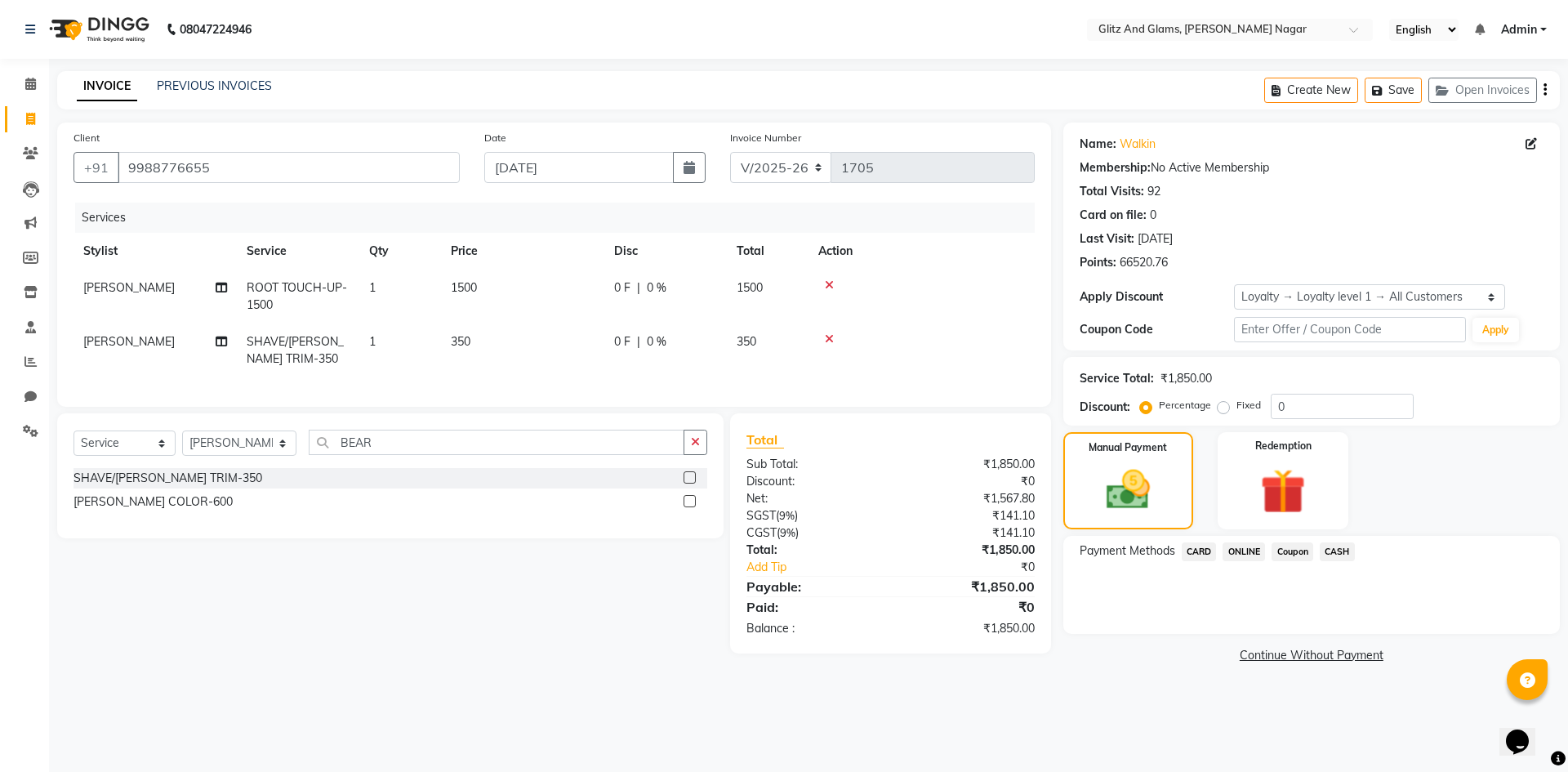
click at [1253, 554] on span "ONLINE" at bounding box center [1243, 552] width 42 height 19
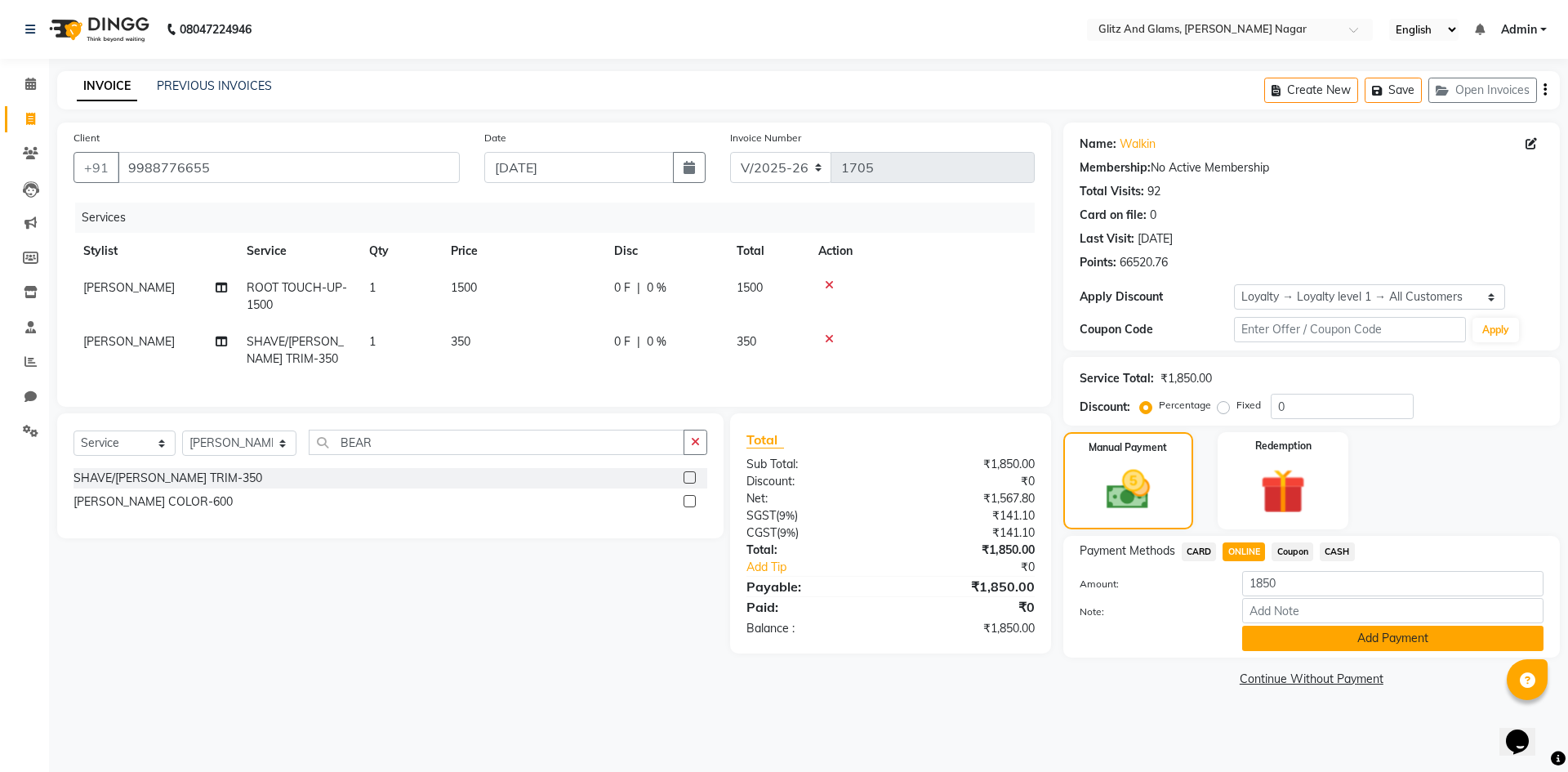
click at [1285, 646] on button "Add Payment" at bounding box center [1393, 639] width 302 height 26
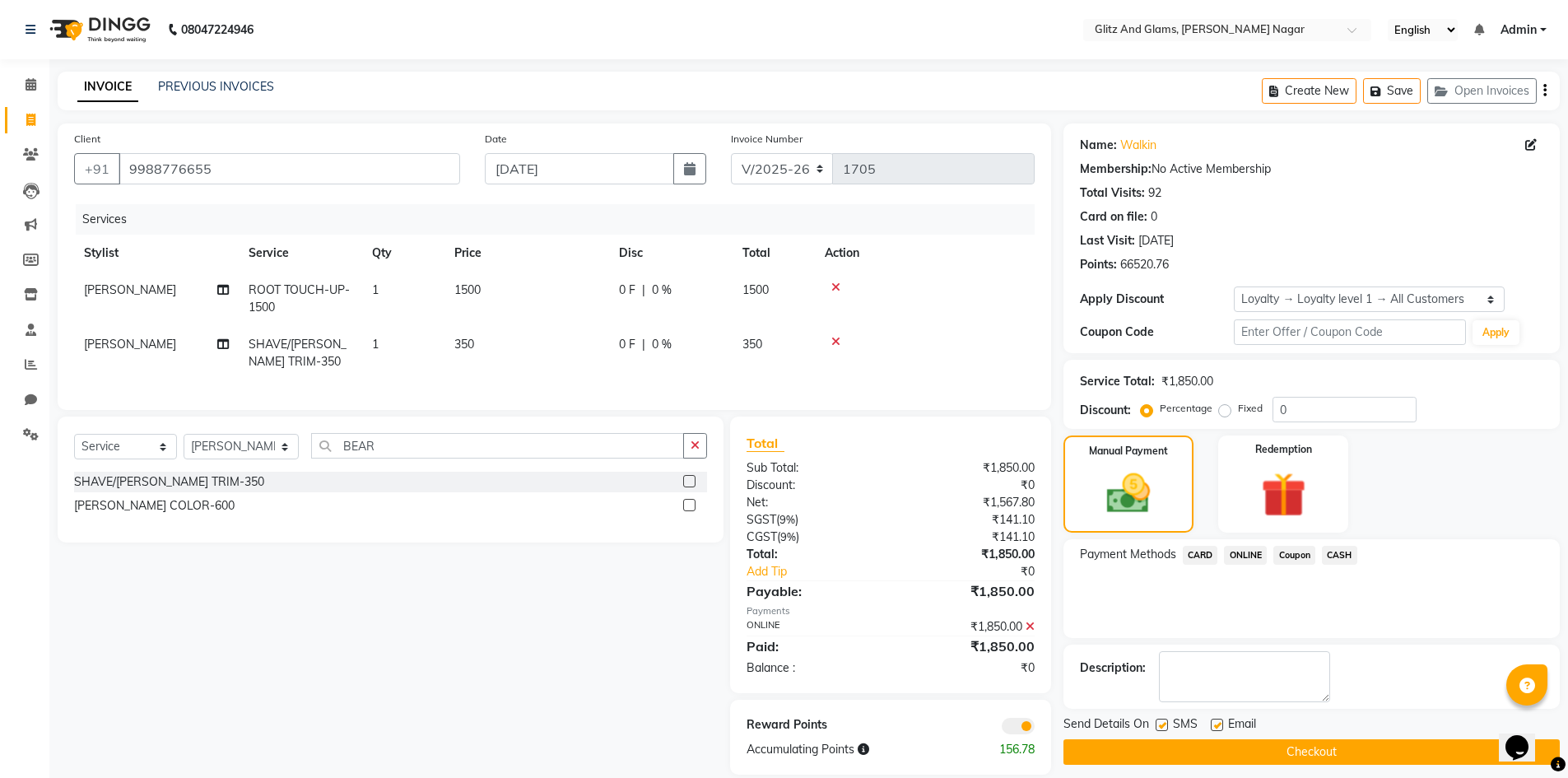
click at [1272, 752] on button "Checkout" at bounding box center [1311, 752] width 496 height 26
